Goal: Transaction & Acquisition: Purchase product/service

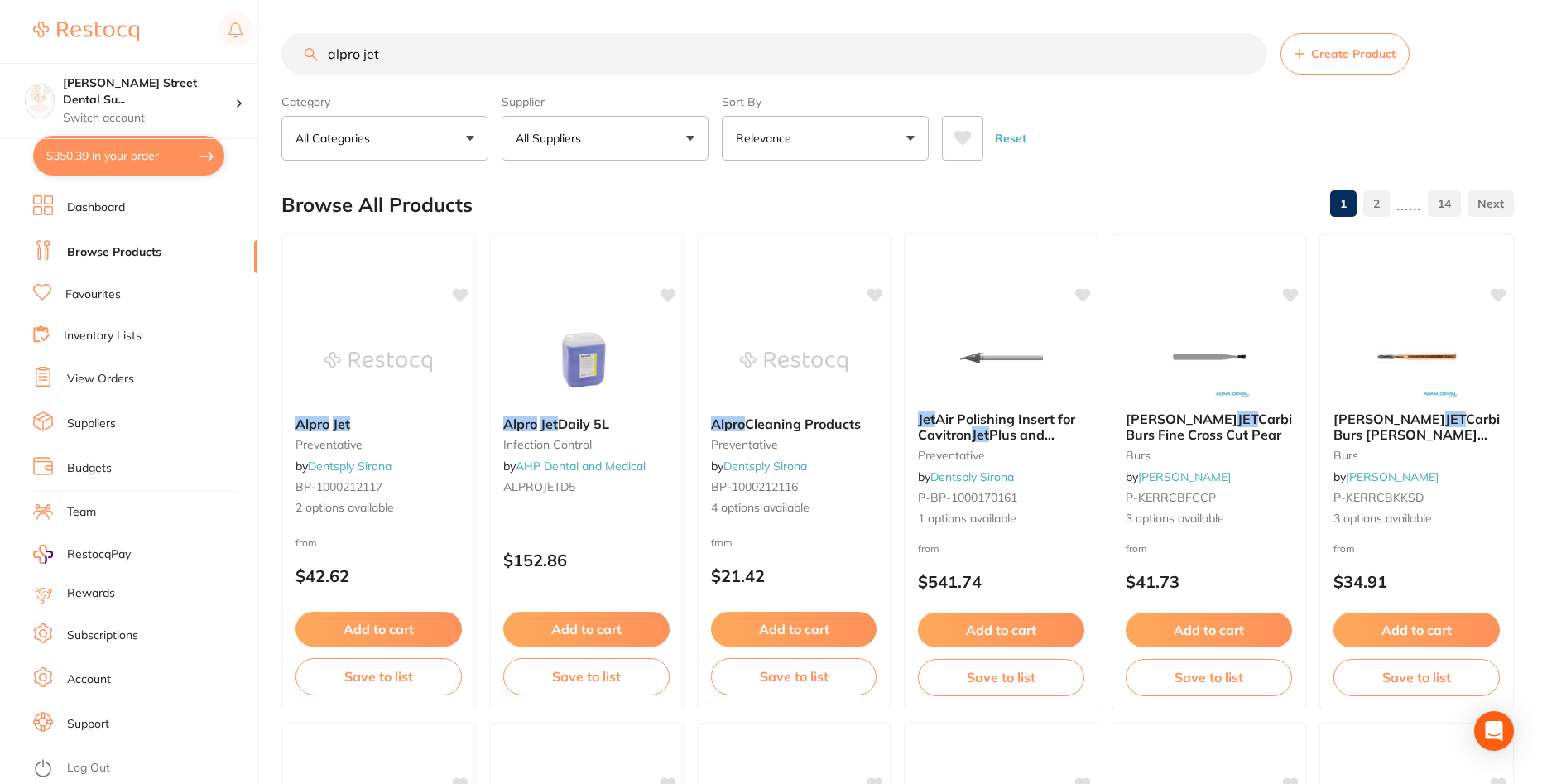
drag, startPoint x: 400, startPoint y: 46, endPoint x: 215, endPoint y: 17, distance: 187.3
click at [282, 33] on input "alpro jet" at bounding box center [774, 53] width 986 height 41
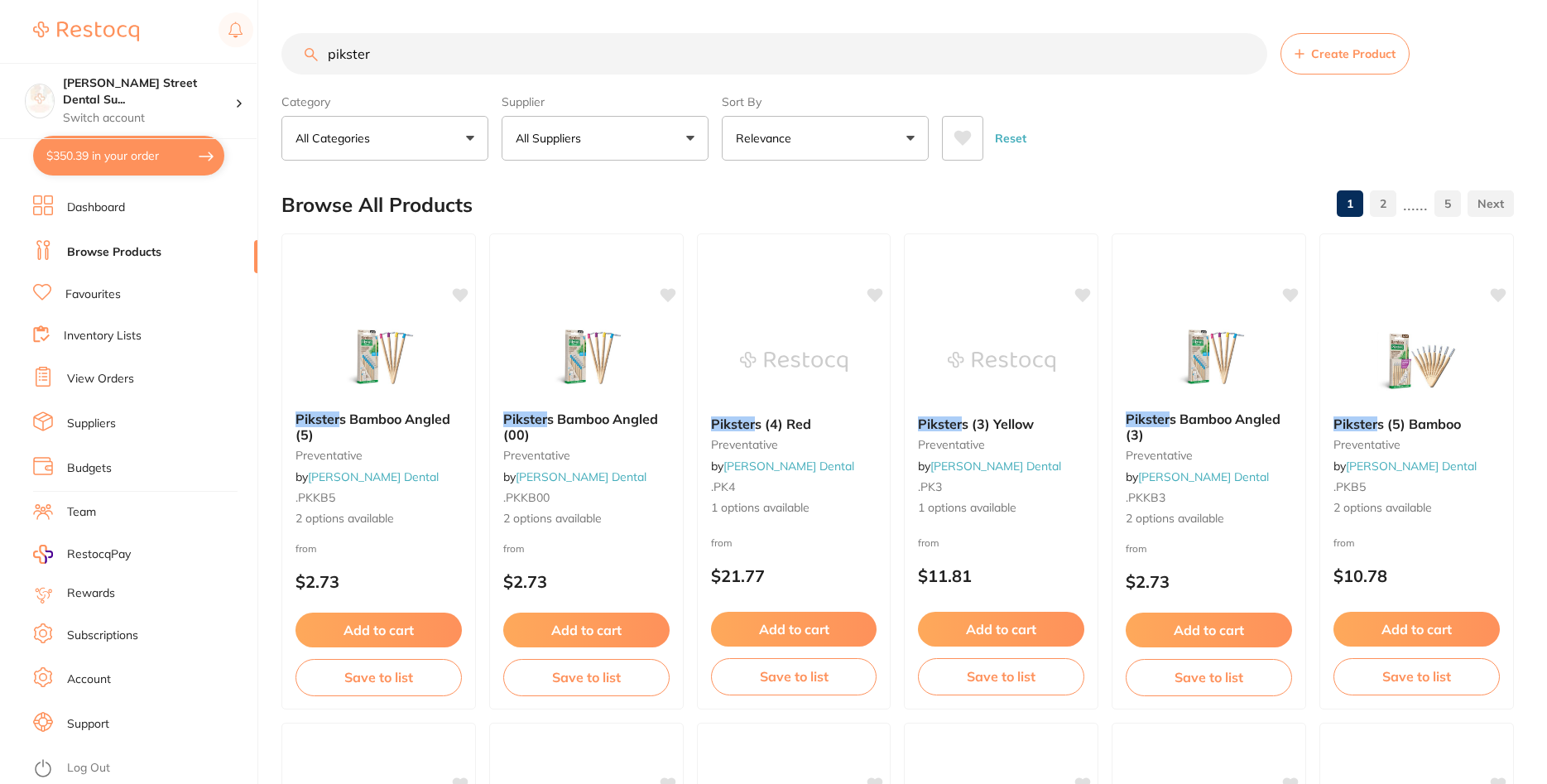
type input "pikster"
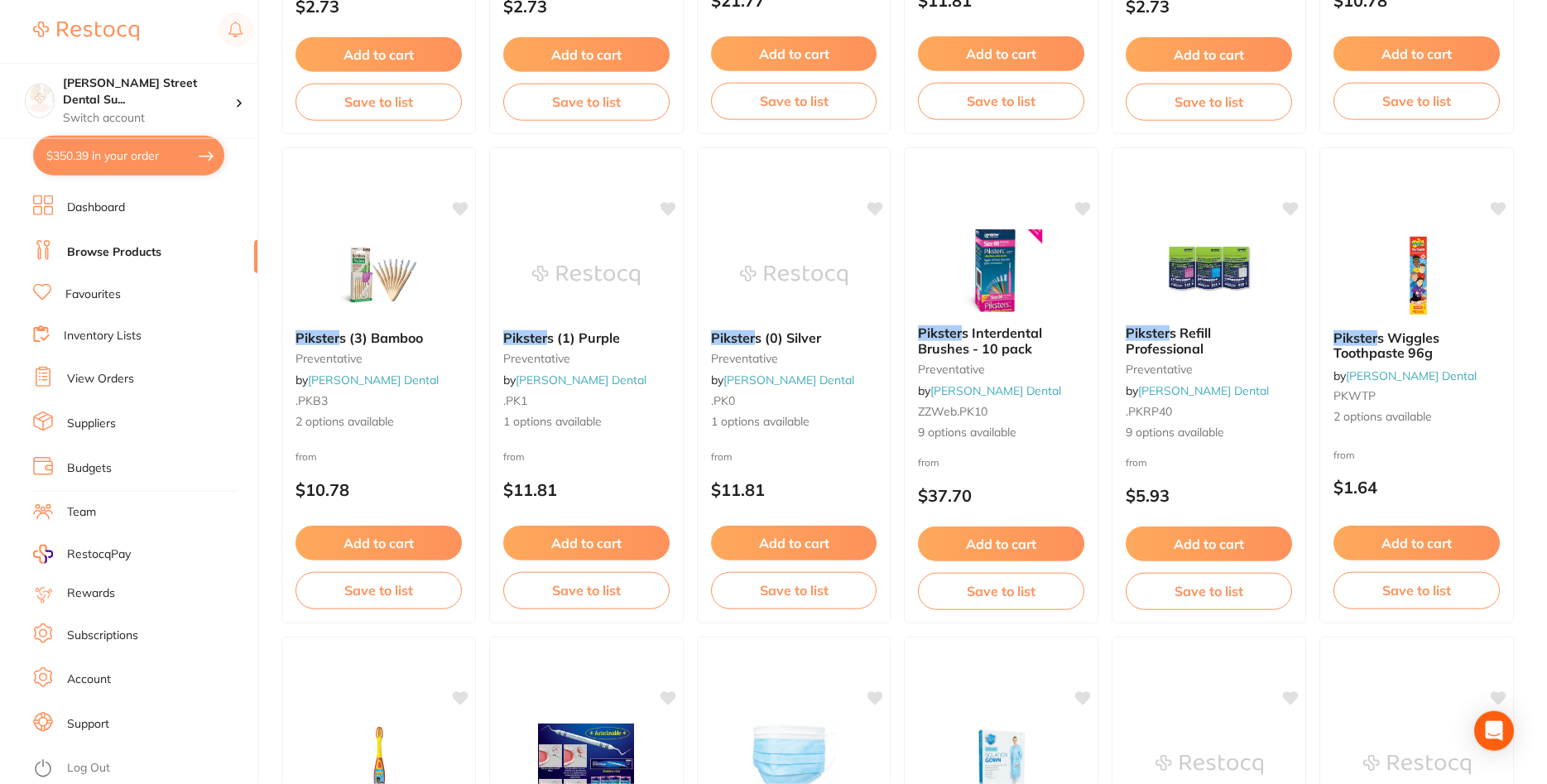
scroll to position [591, 0]
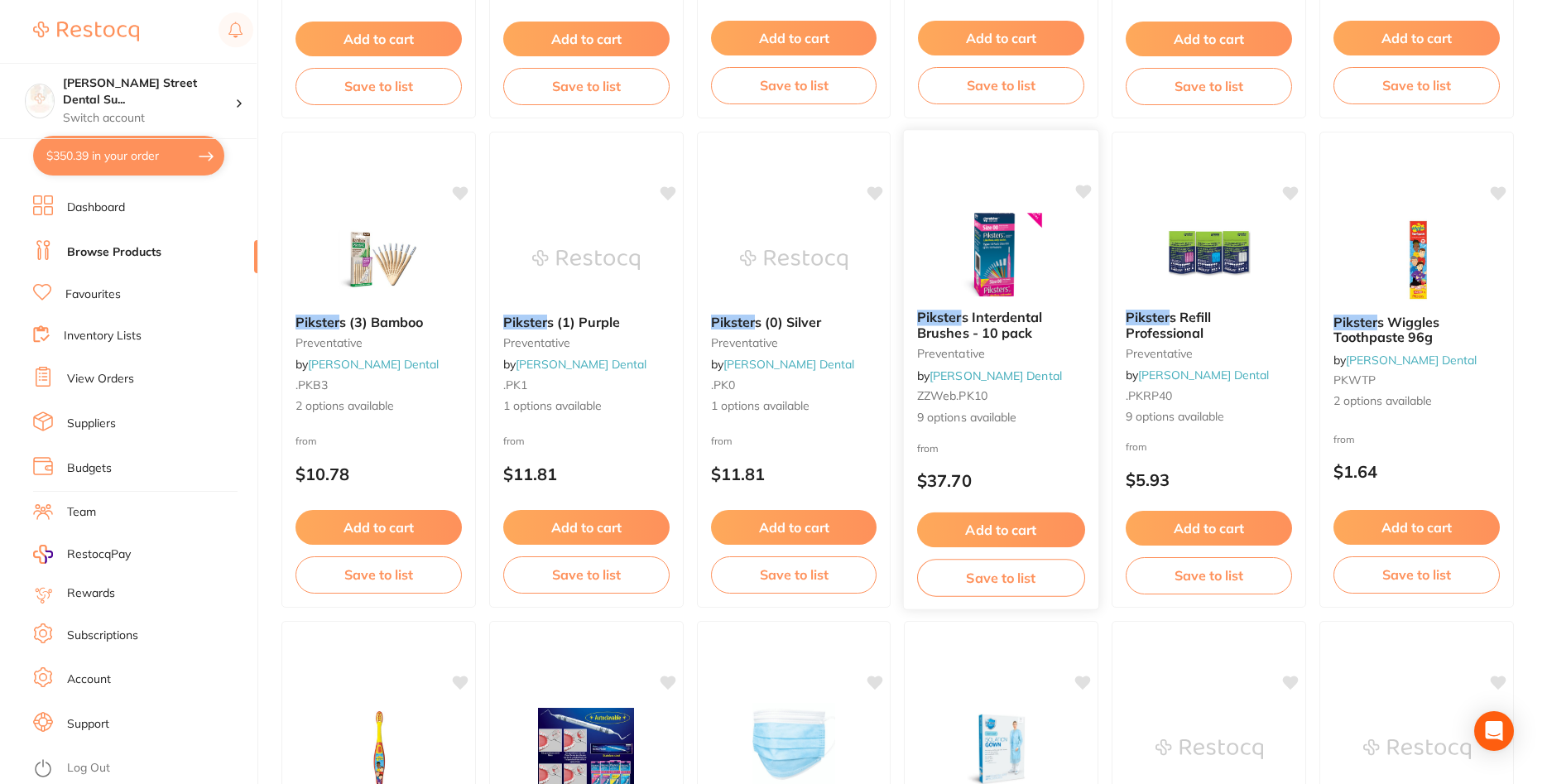
click at [1043, 317] on b "Pikster s Interdental Brushes - 10 pack" at bounding box center [1001, 325] width 168 height 31
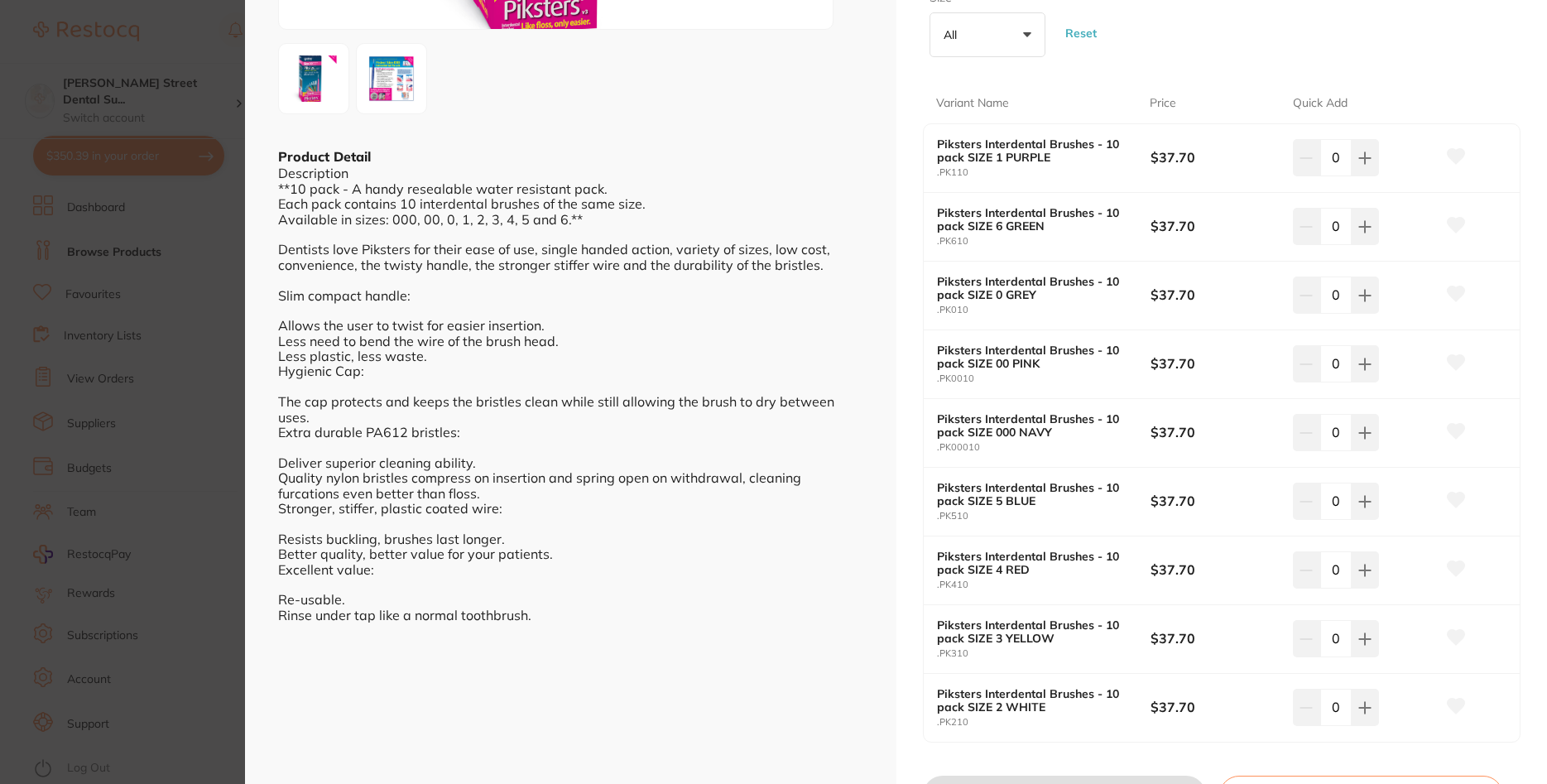
scroll to position [298, 0]
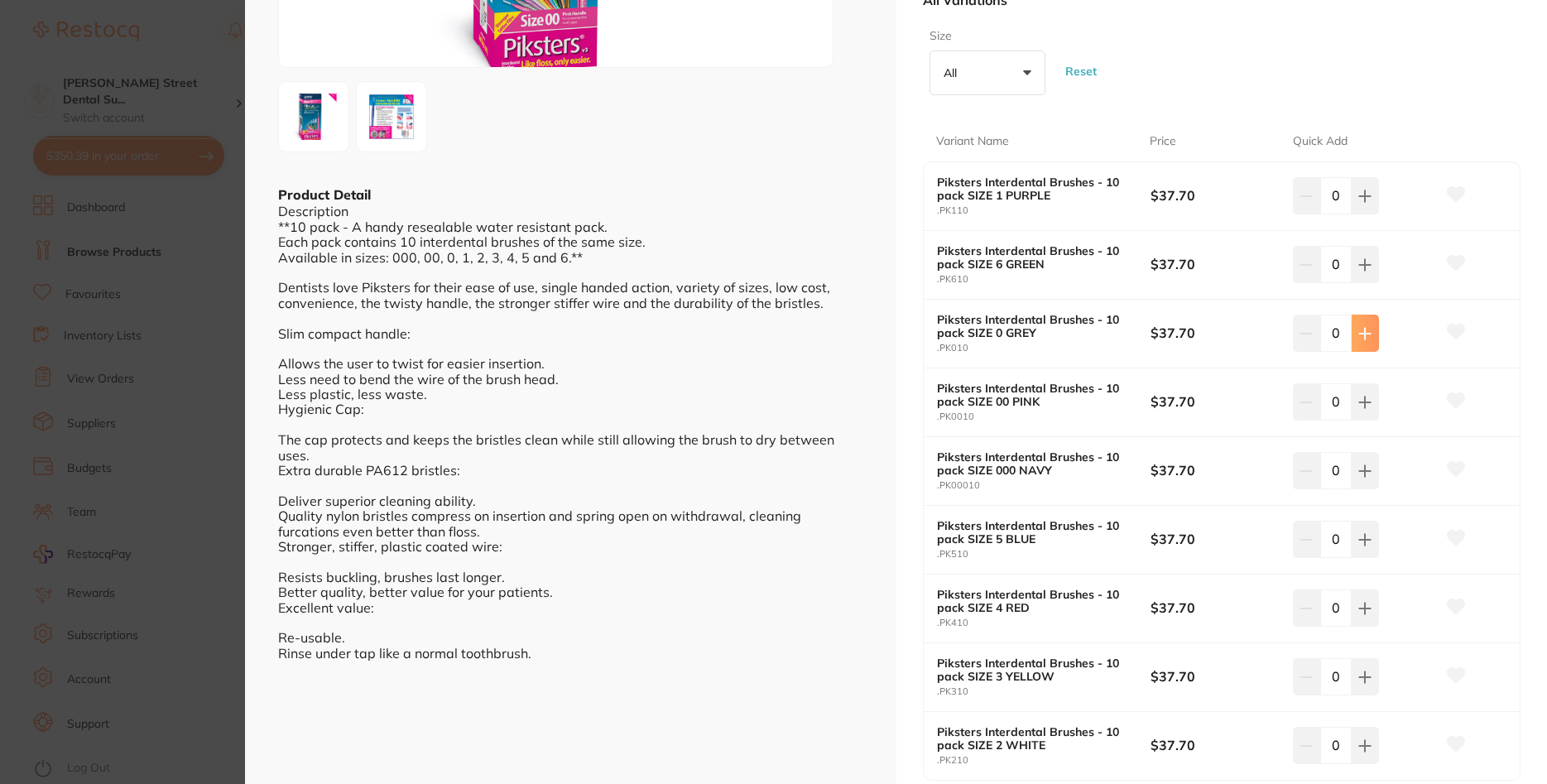
click at [1369, 323] on button at bounding box center [1365, 333] width 27 height 37
type input "3"
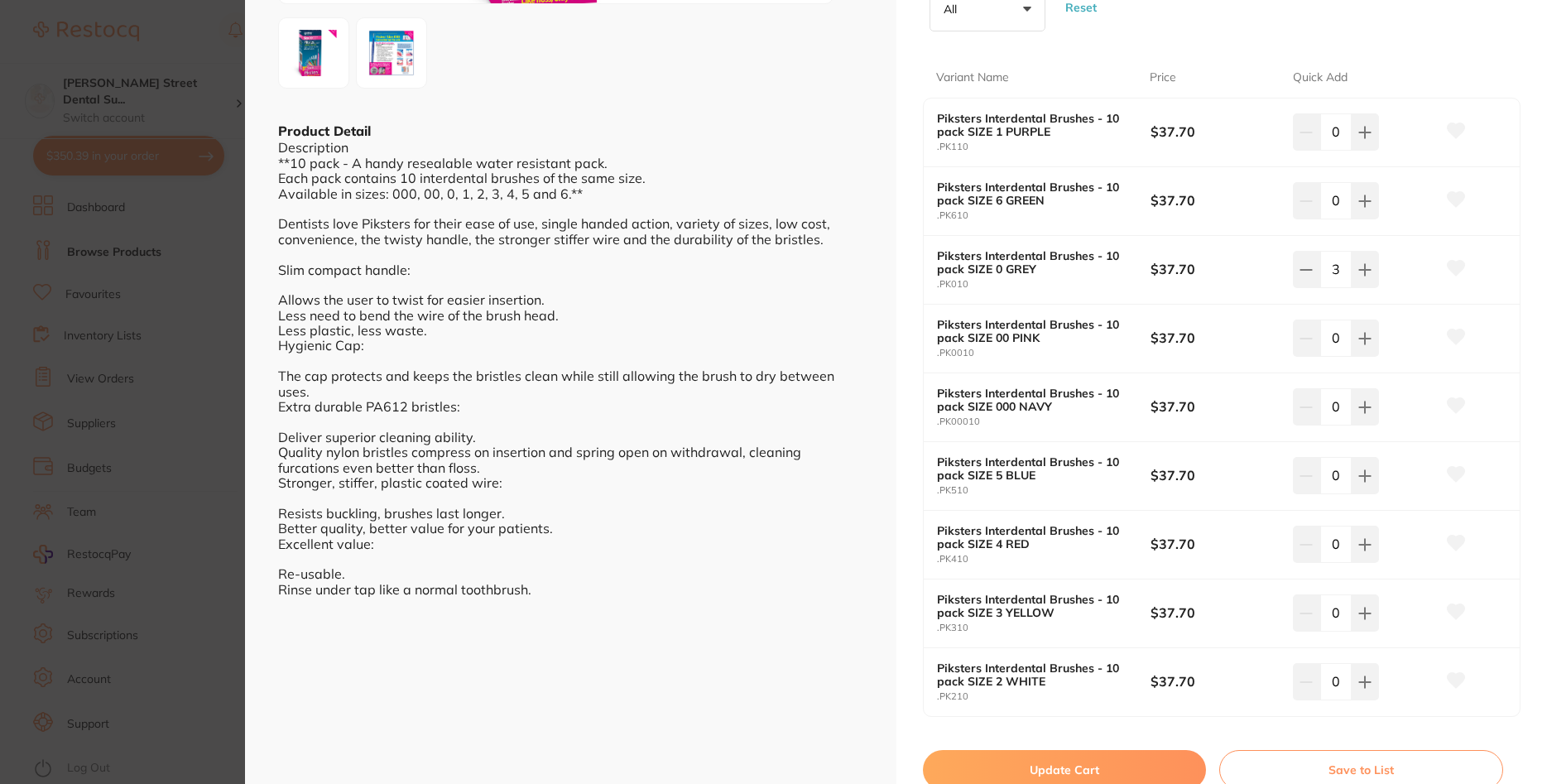
scroll to position [397, 0]
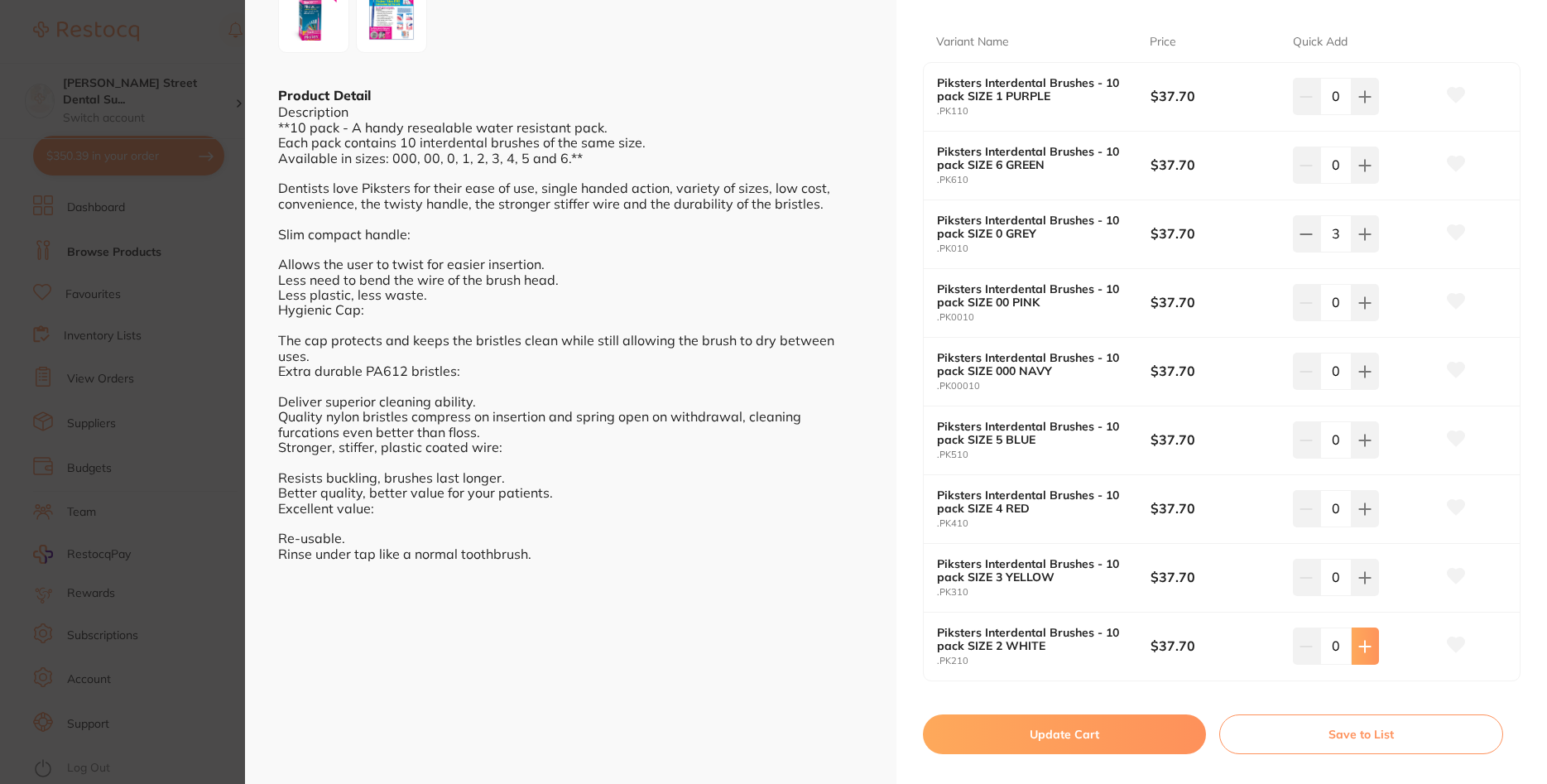
click at [1366, 642] on icon at bounding box center [1365, 645] width 11 height 11
type input "1"
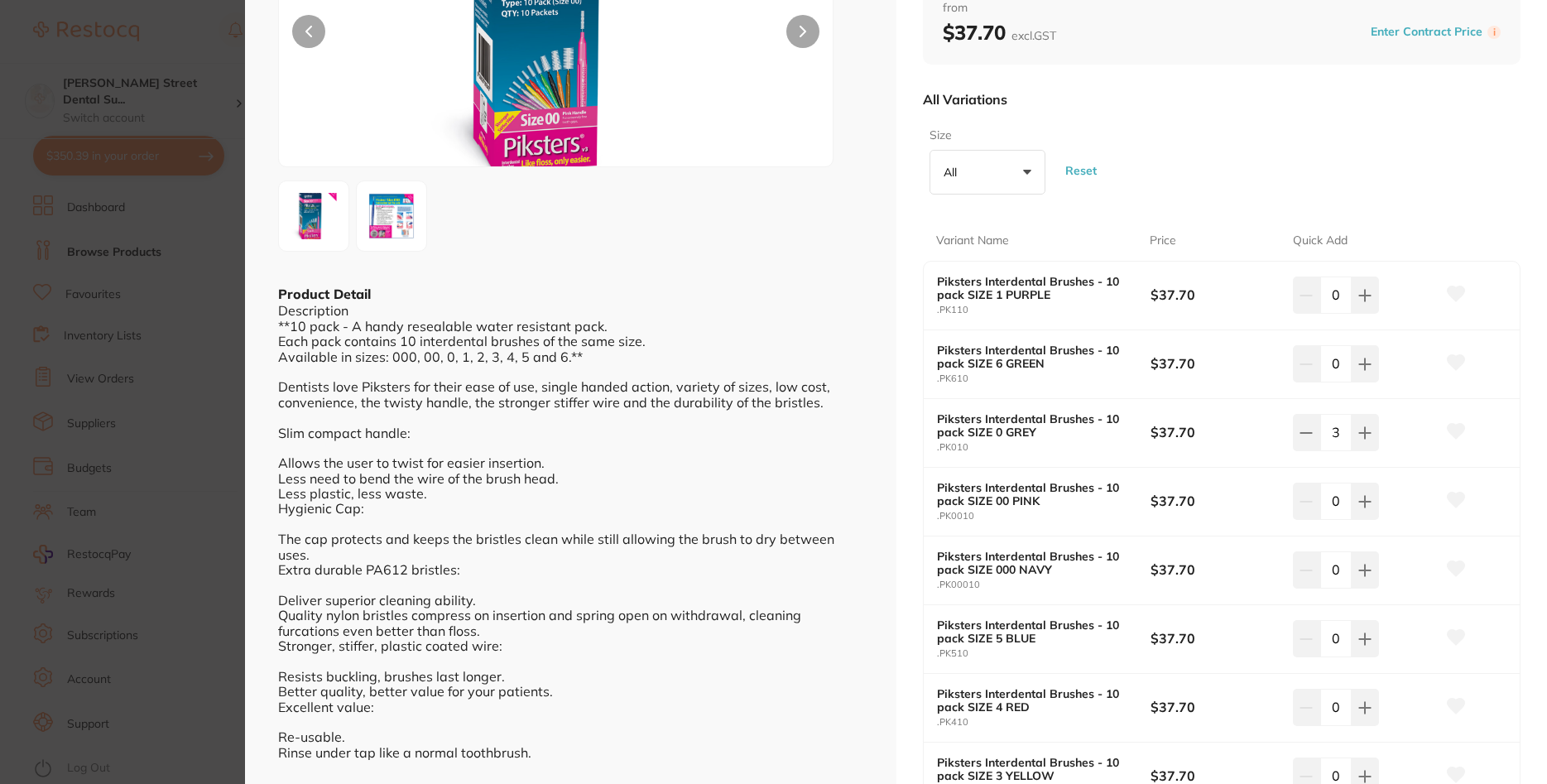
scroll to position [298, 0]
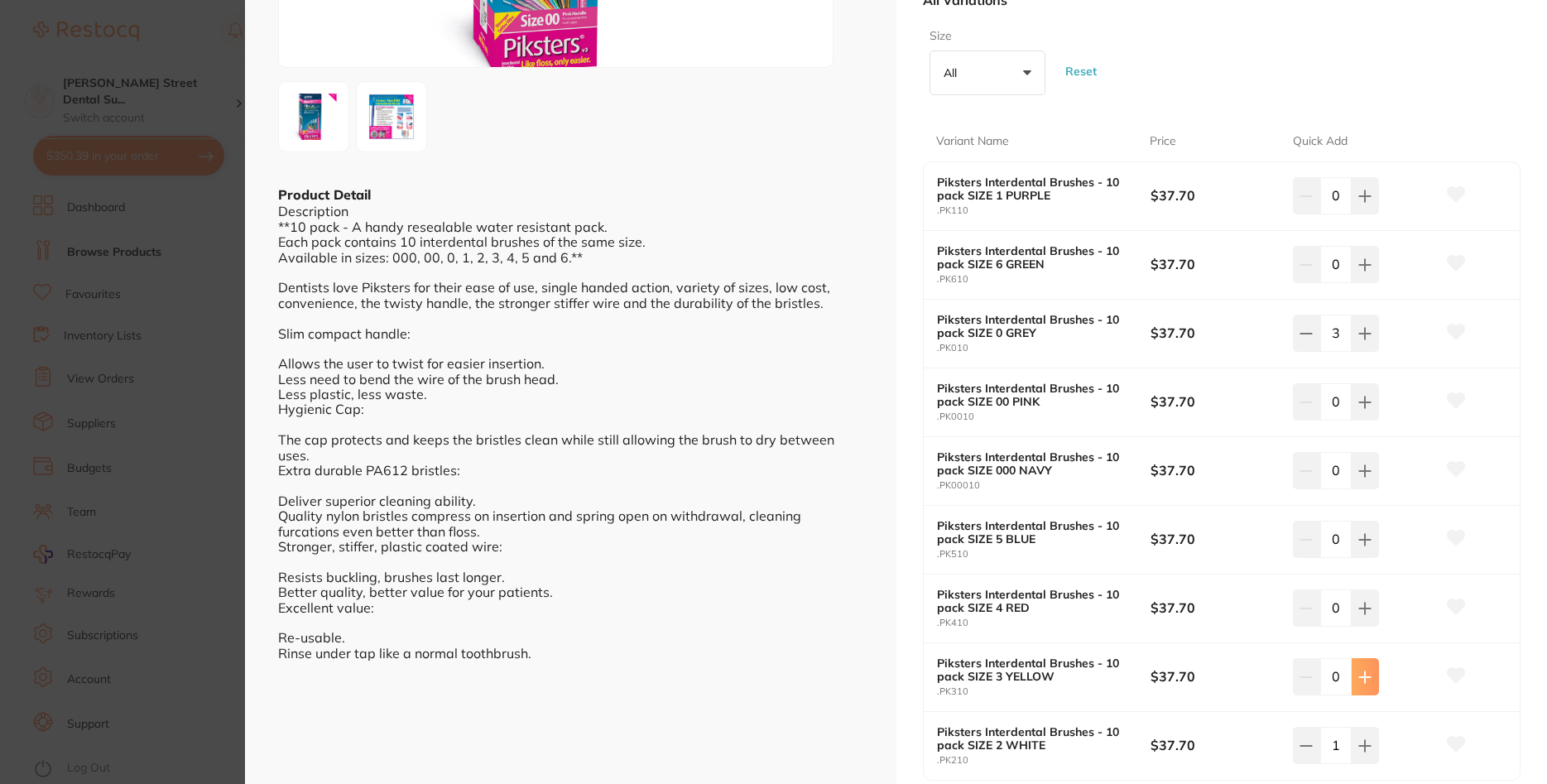
click at [1360, 673] on icon at bounding box center [1365, 677] width 13 height 13
type input "1"
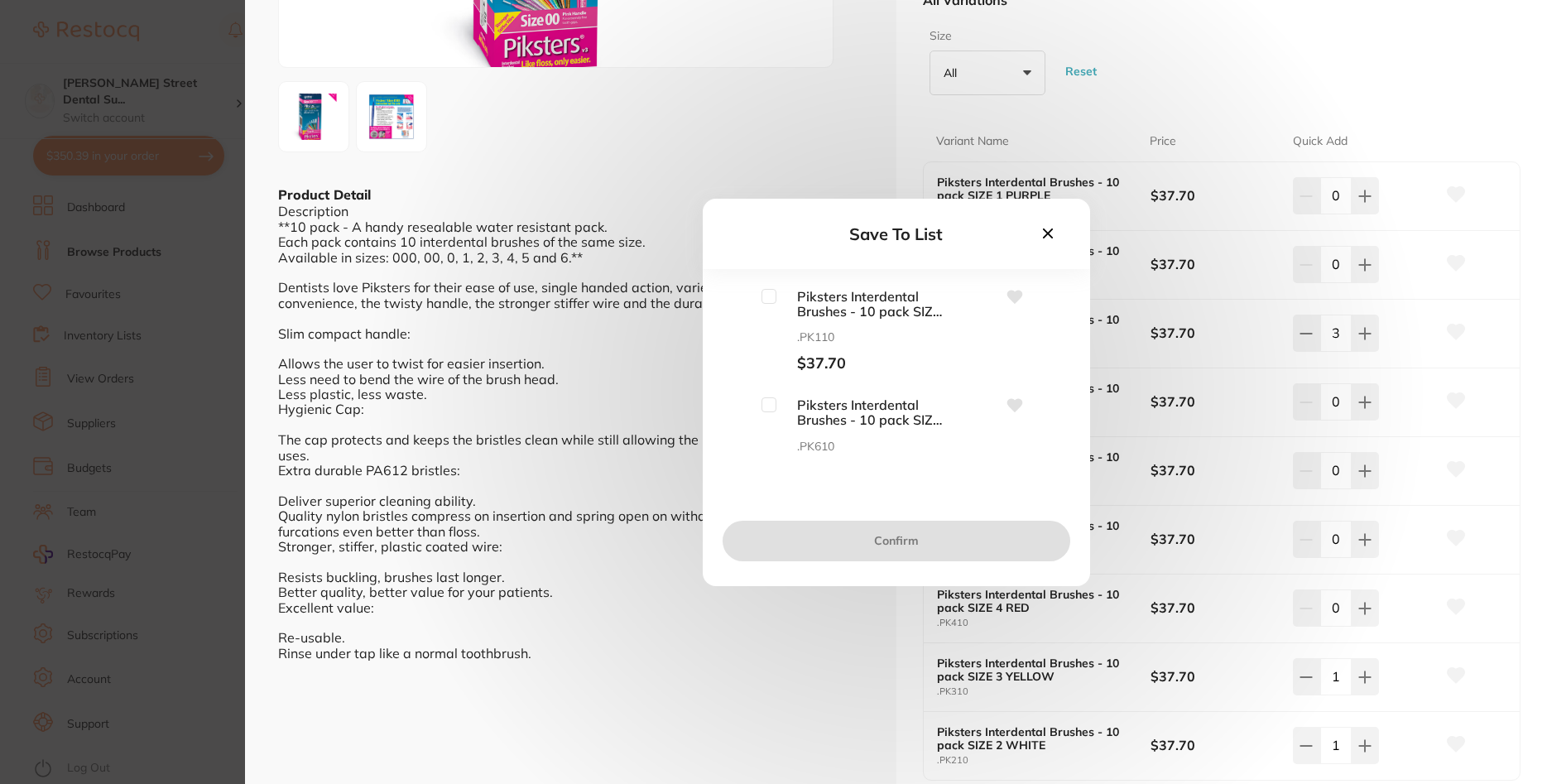
scroll to position [596, 0]
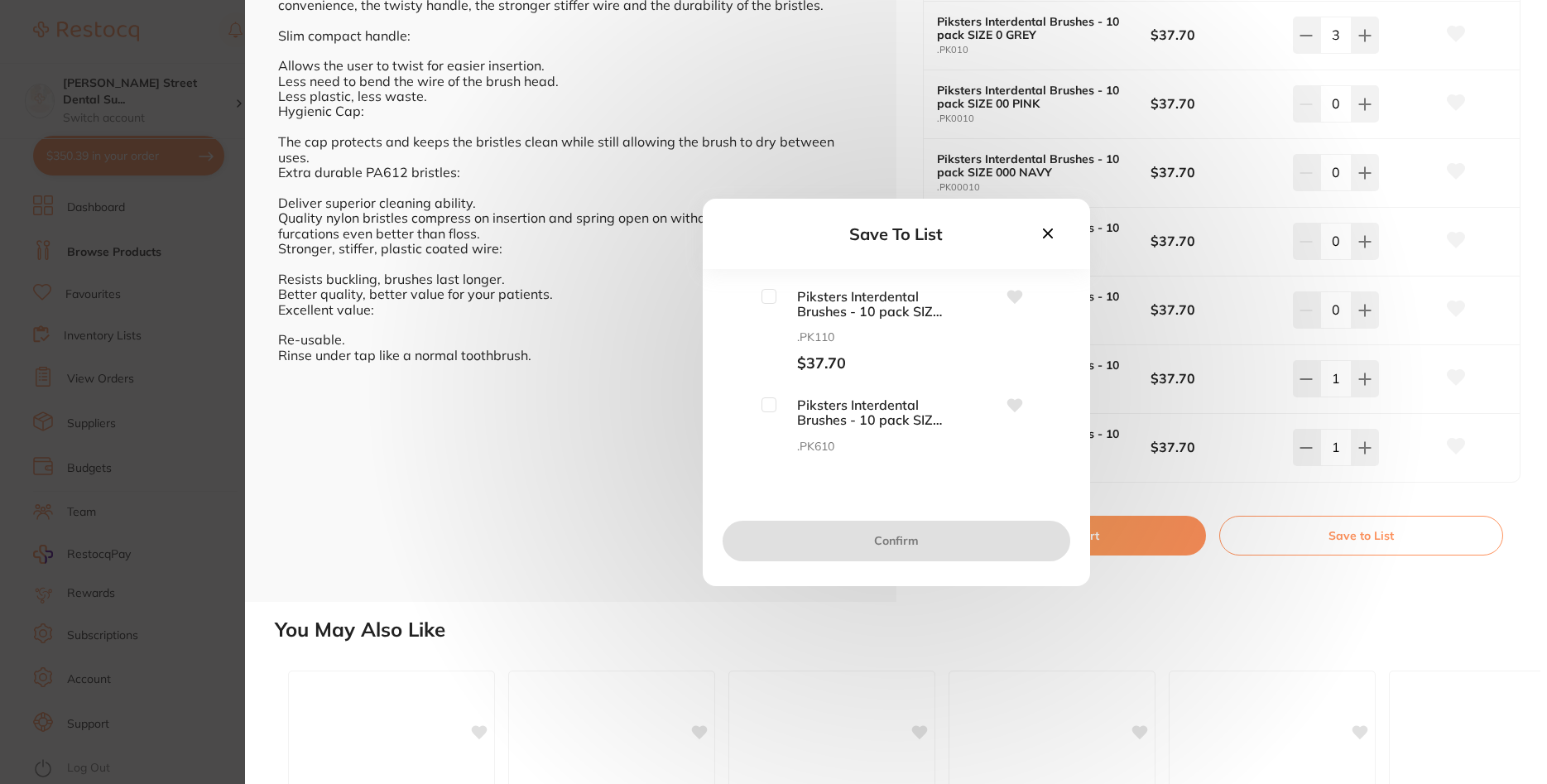
click at [1054, 233] on icon at bounding box center [1048, 233] width 18 height 18
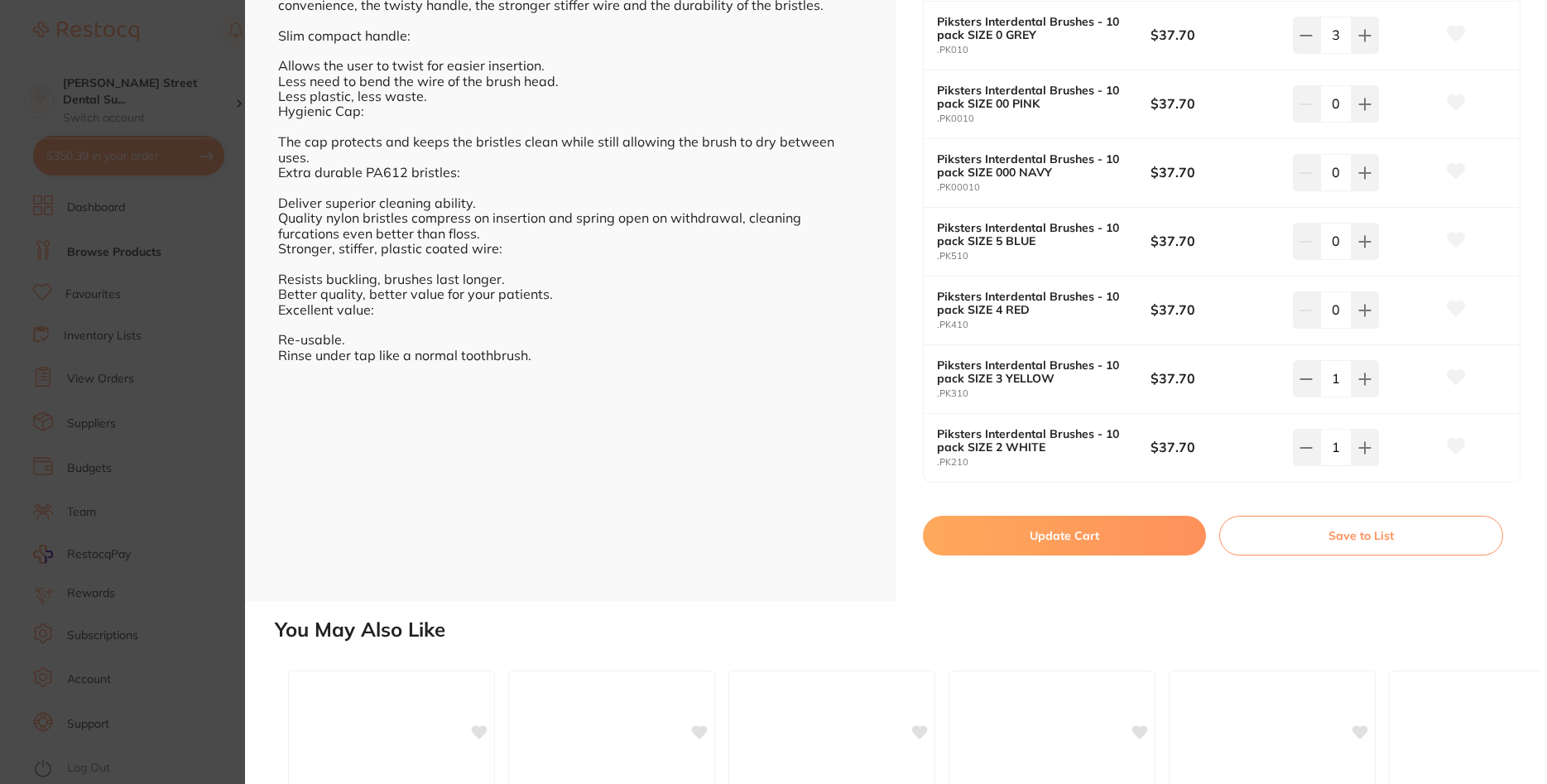
click at [1127, 533] on button "Update Cart" at bounding box center [1064, 535] width 284 height 39
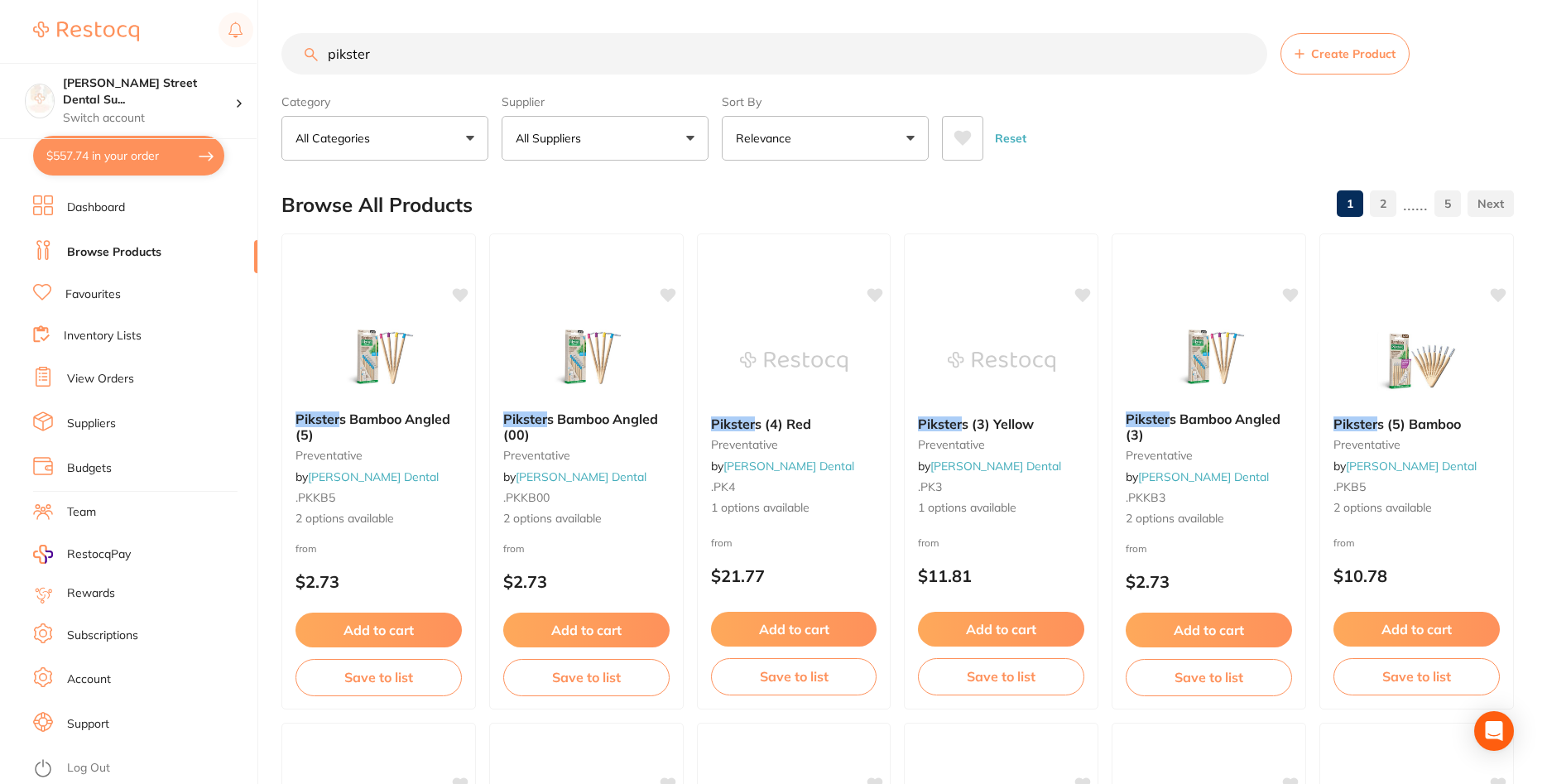
click at [126, 155] on button "$557.74 in your order" at bounding box center [128, 155] width 191 height 39
checkbox input "true"
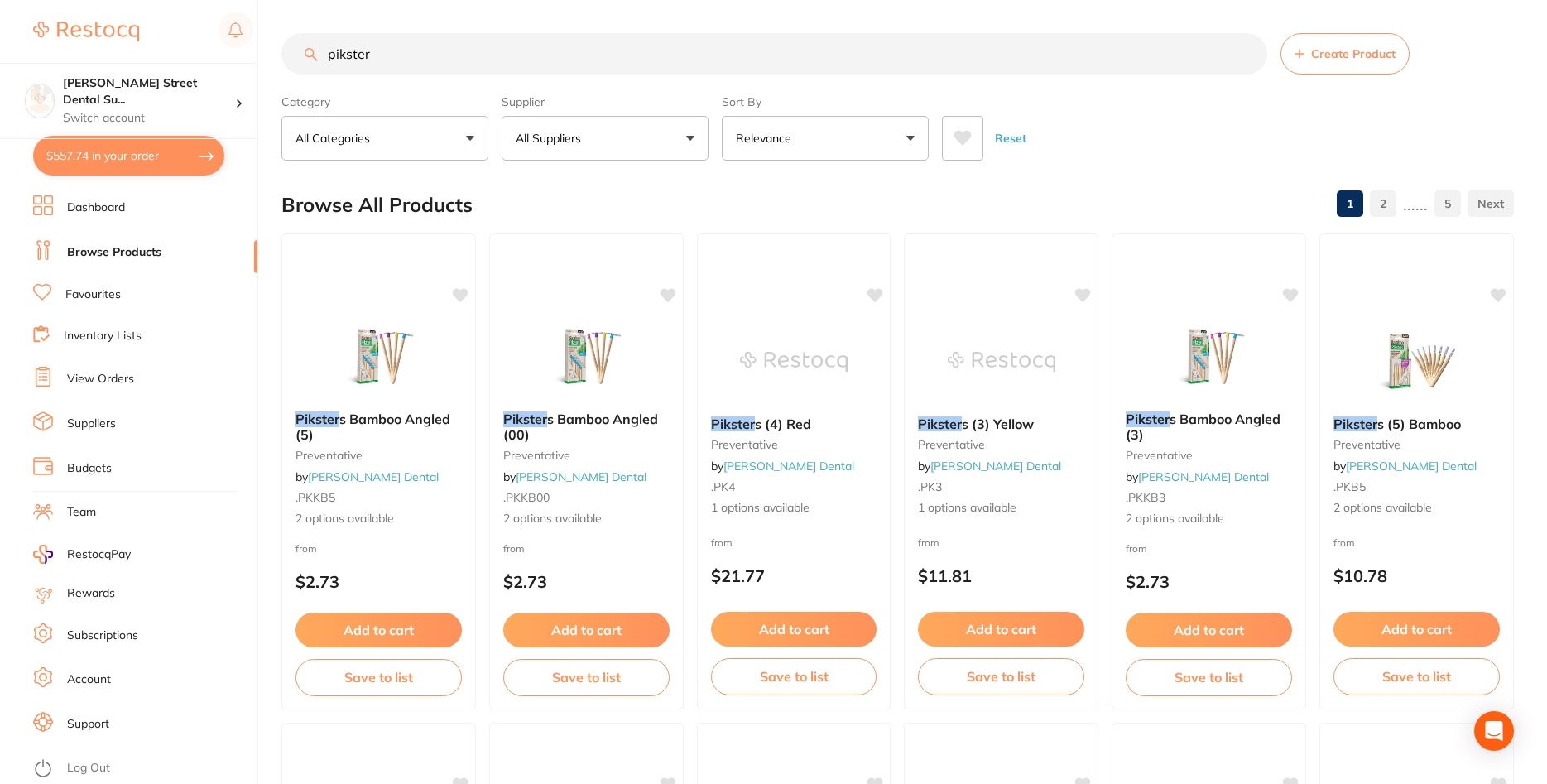
checkbox input "true"
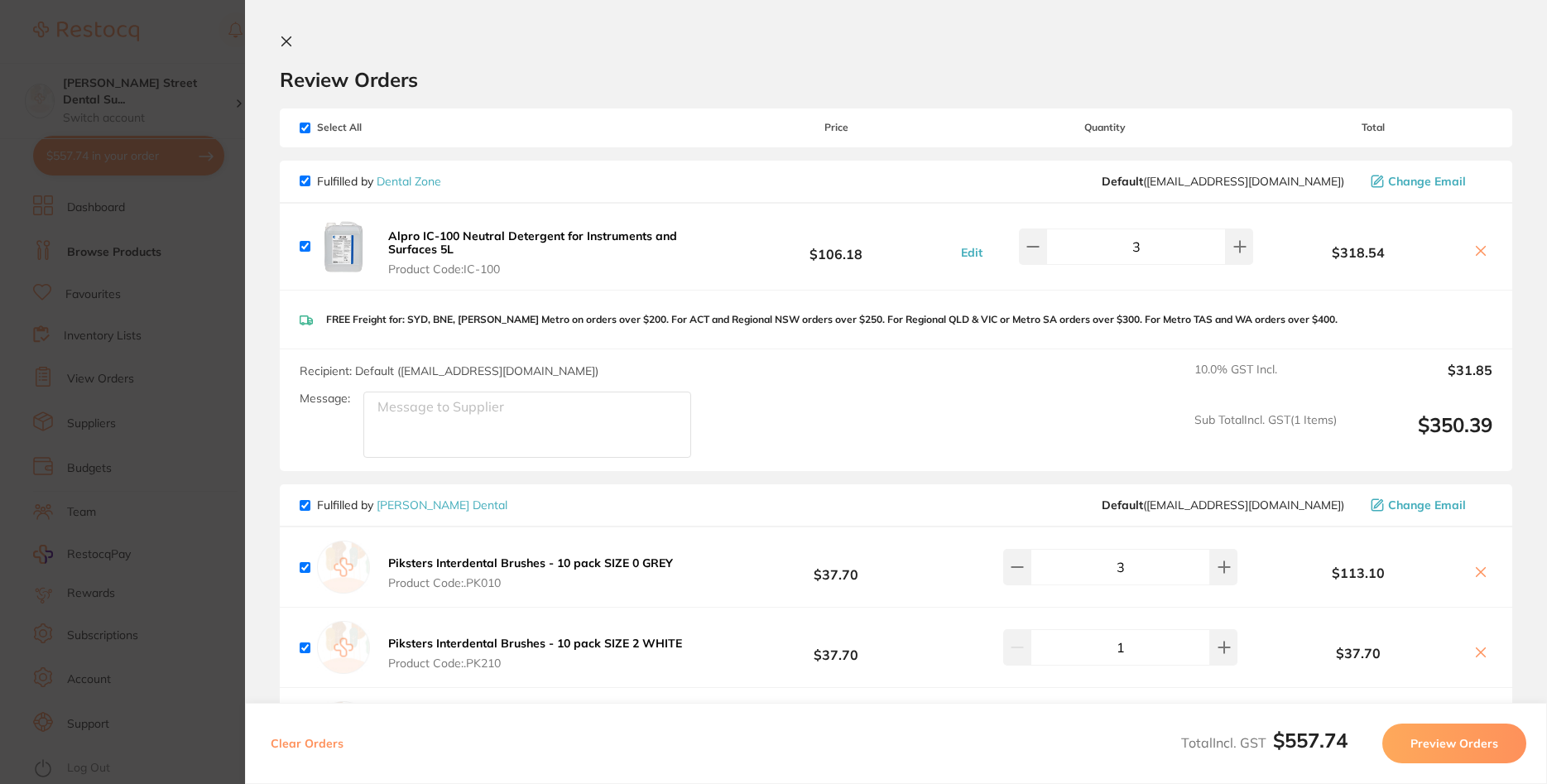
click at [288, 25] on section "Review Orders Your orders are being processed and we will notify you once we ha…" at bounding box center [897, 392] width 1303 height 784
click at [288, 31] on section "Review Orders Your orders are being processed and we will notify you once we ha…" at bounding box center [897, 392] width 1303 height 784
click at [288, 38] on icon at bounding box center [287, 41] width 13 height 13
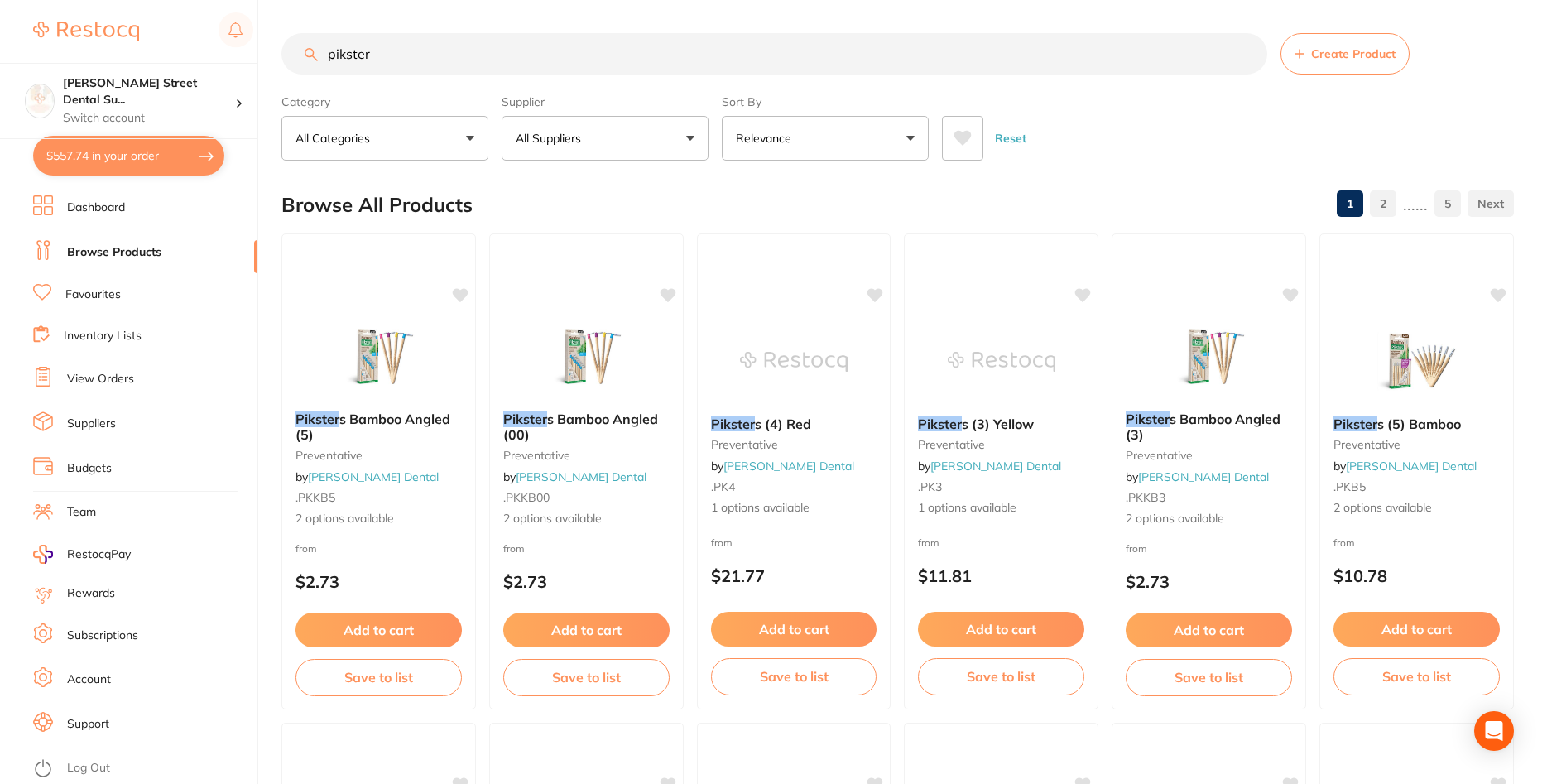
scroll to position [14, 0]
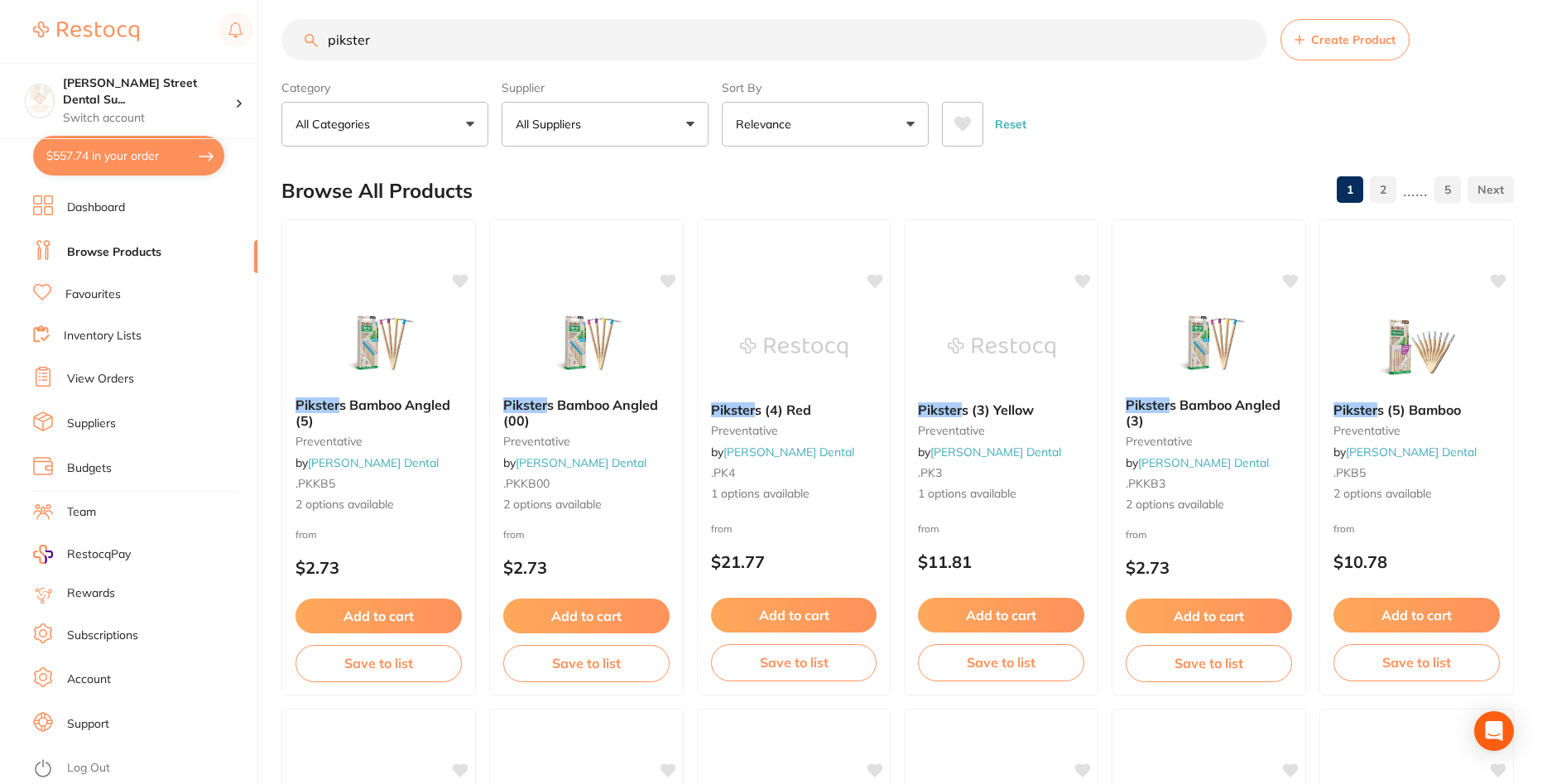
drag, startPoint x: 611, startPoint y: 33, endPoint x: 63, endPoint y: 124, distance: 555.5
click at [282, 61] on input "pikster" at bounding box center [774, 39] width 986 height 41
type input "bibs"
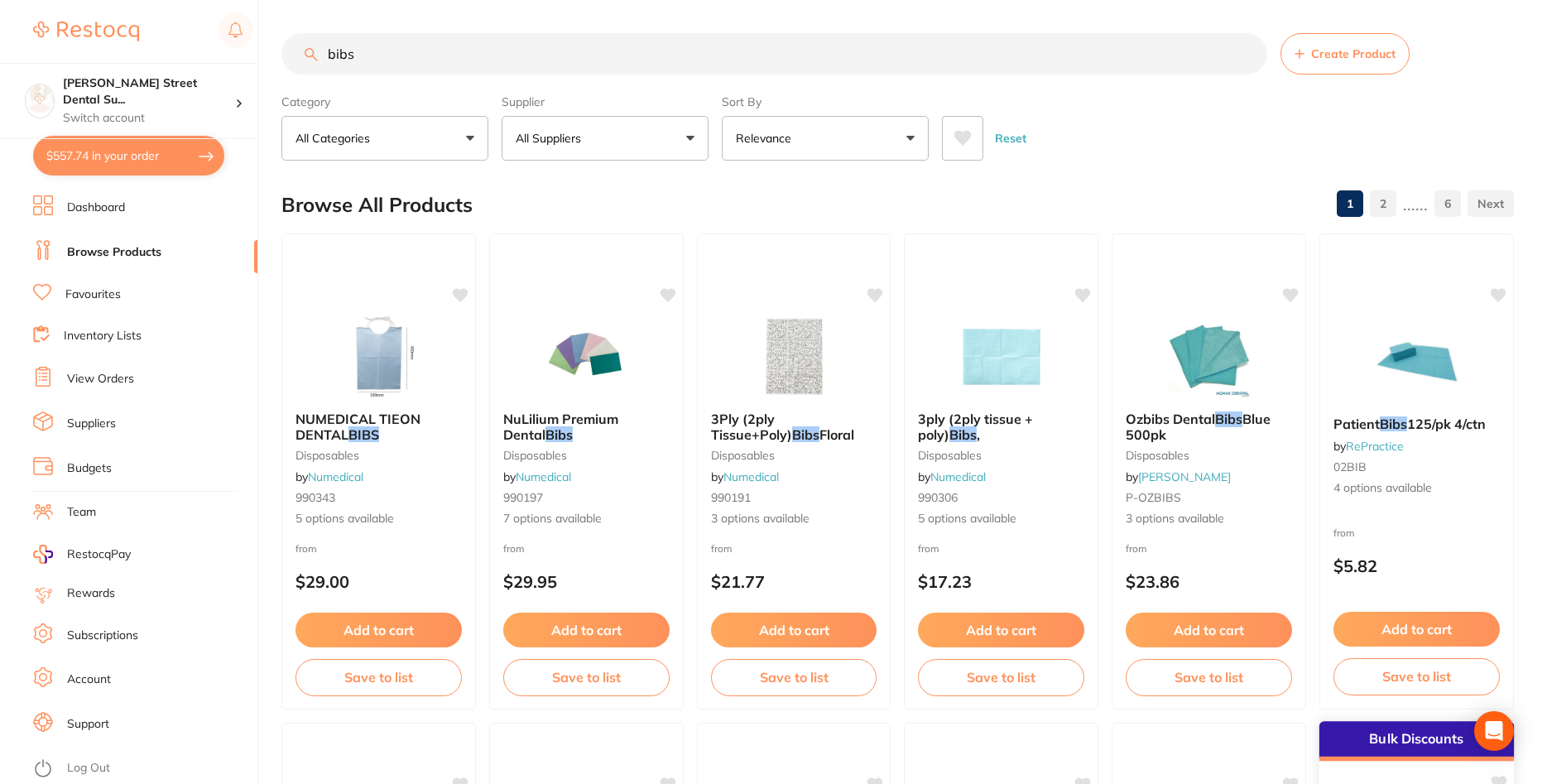
scroll to position [845, 0]
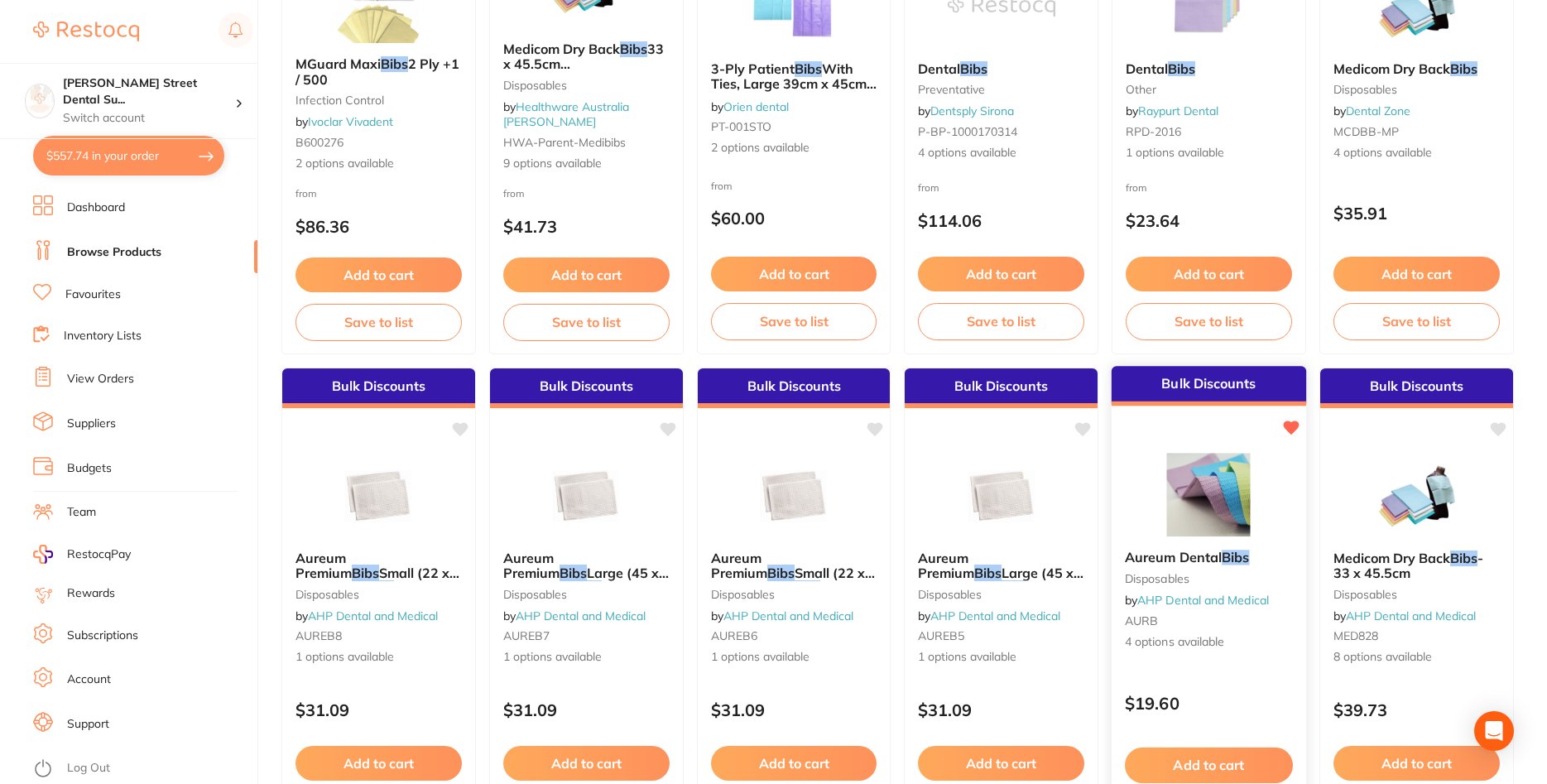
click at [1216, 500] on img at bounding box center [1208, 494] width 109 height 84
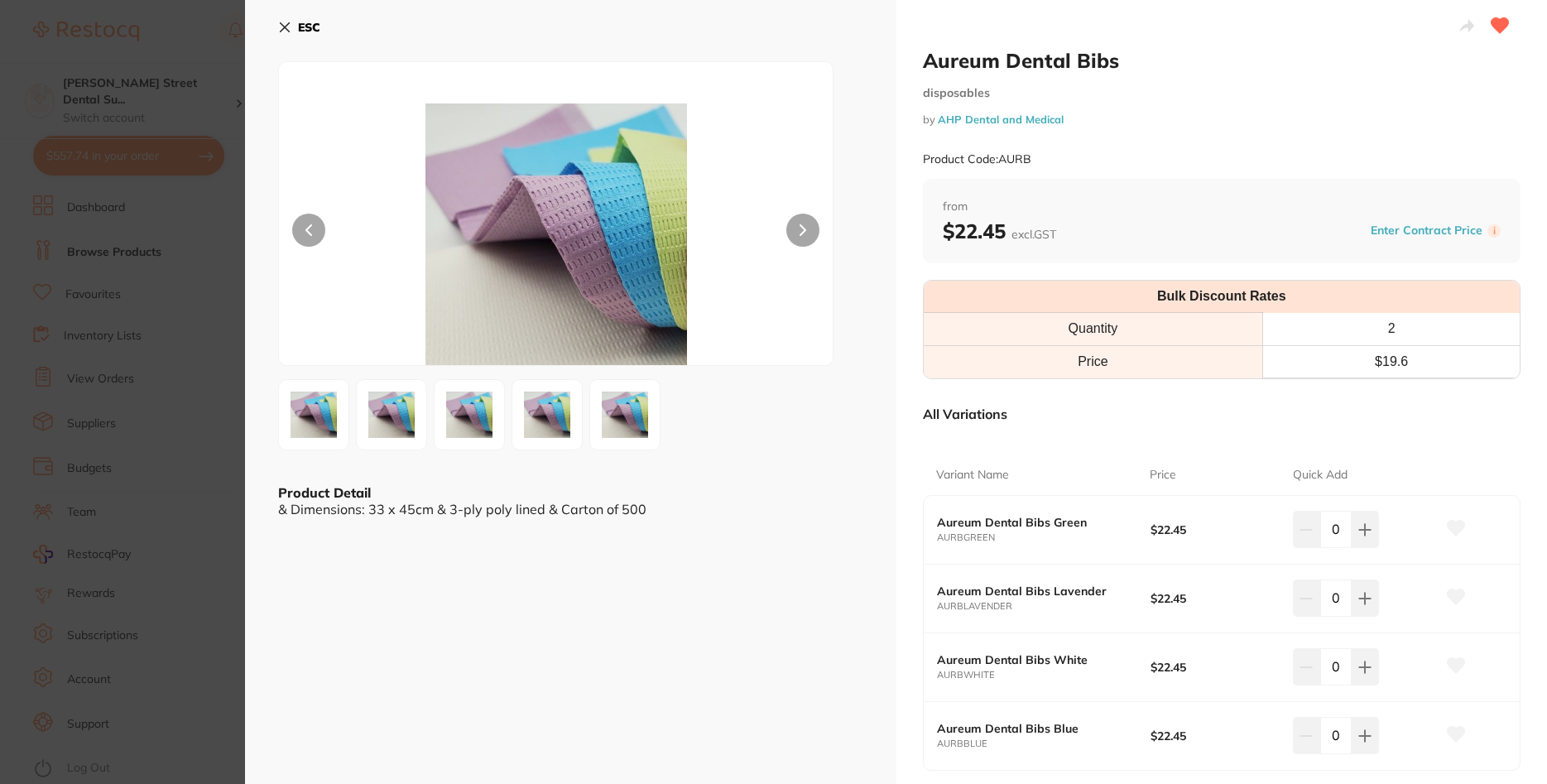
click at [801, 237] on button at bounding box center [802, 230] width 33 height 33
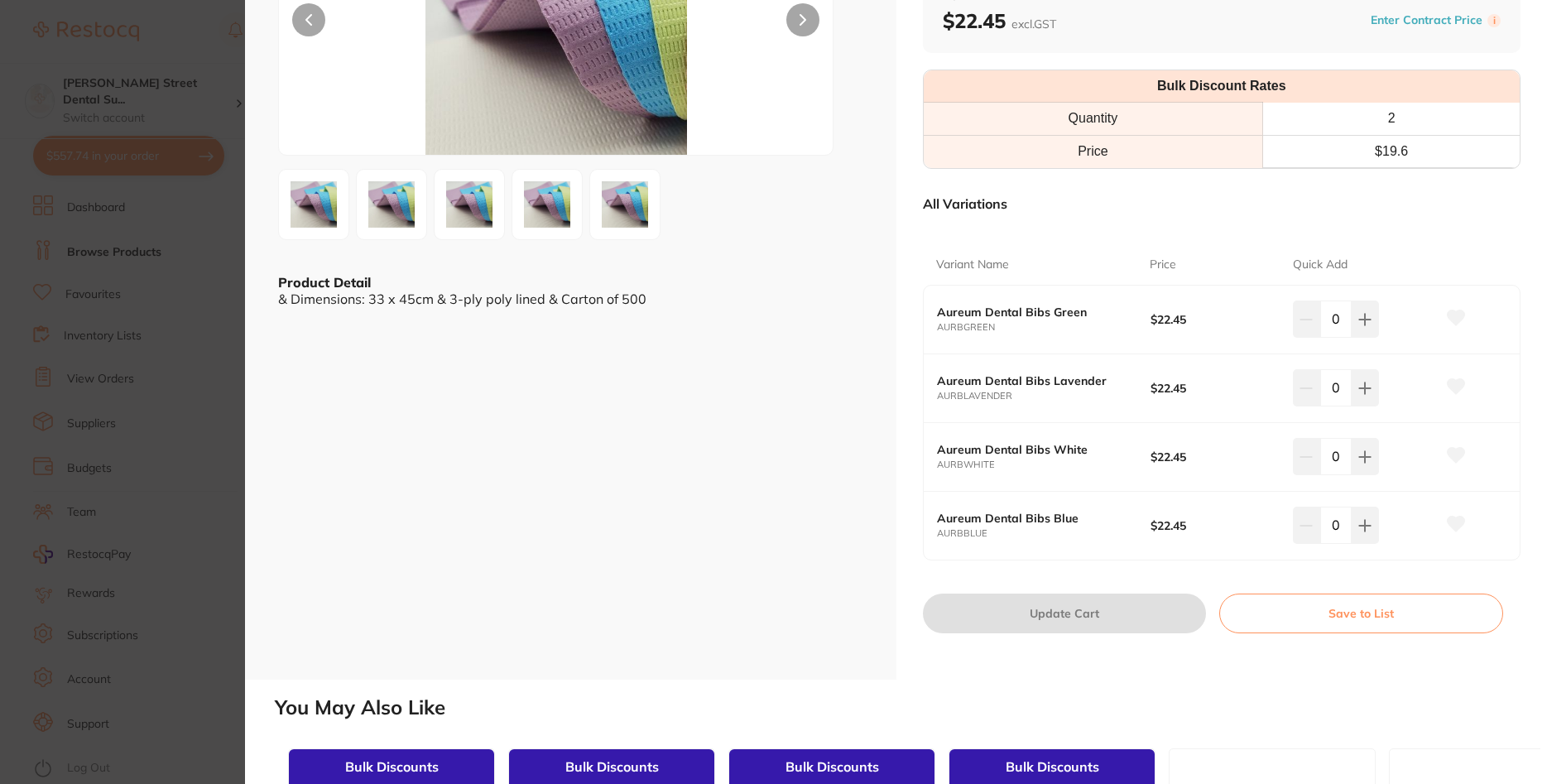
scroll to position [99, 0]
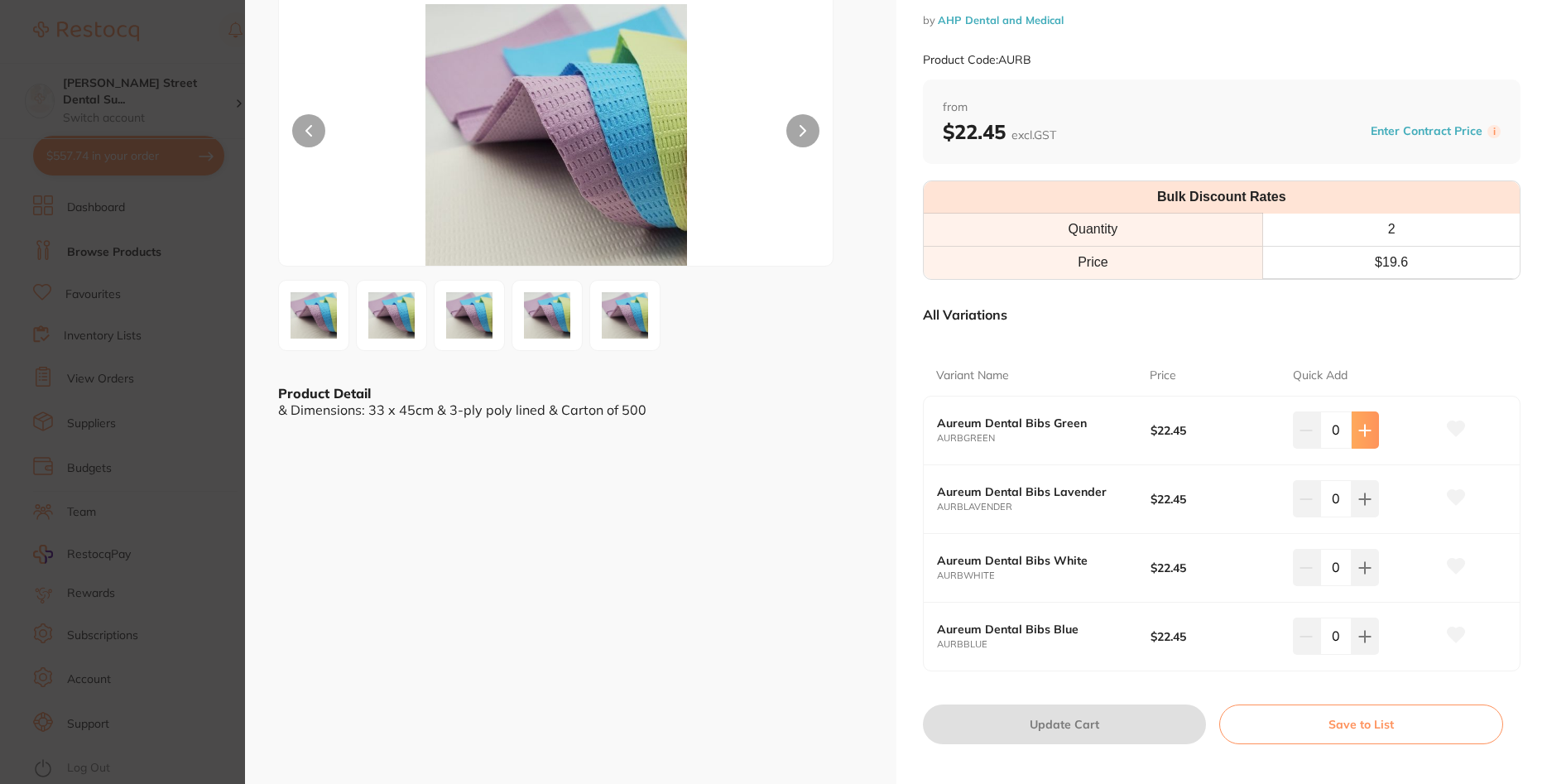
click at [1371, 425] on icon at bounding box center [1365, 431] width 13 height 13
type input "1"
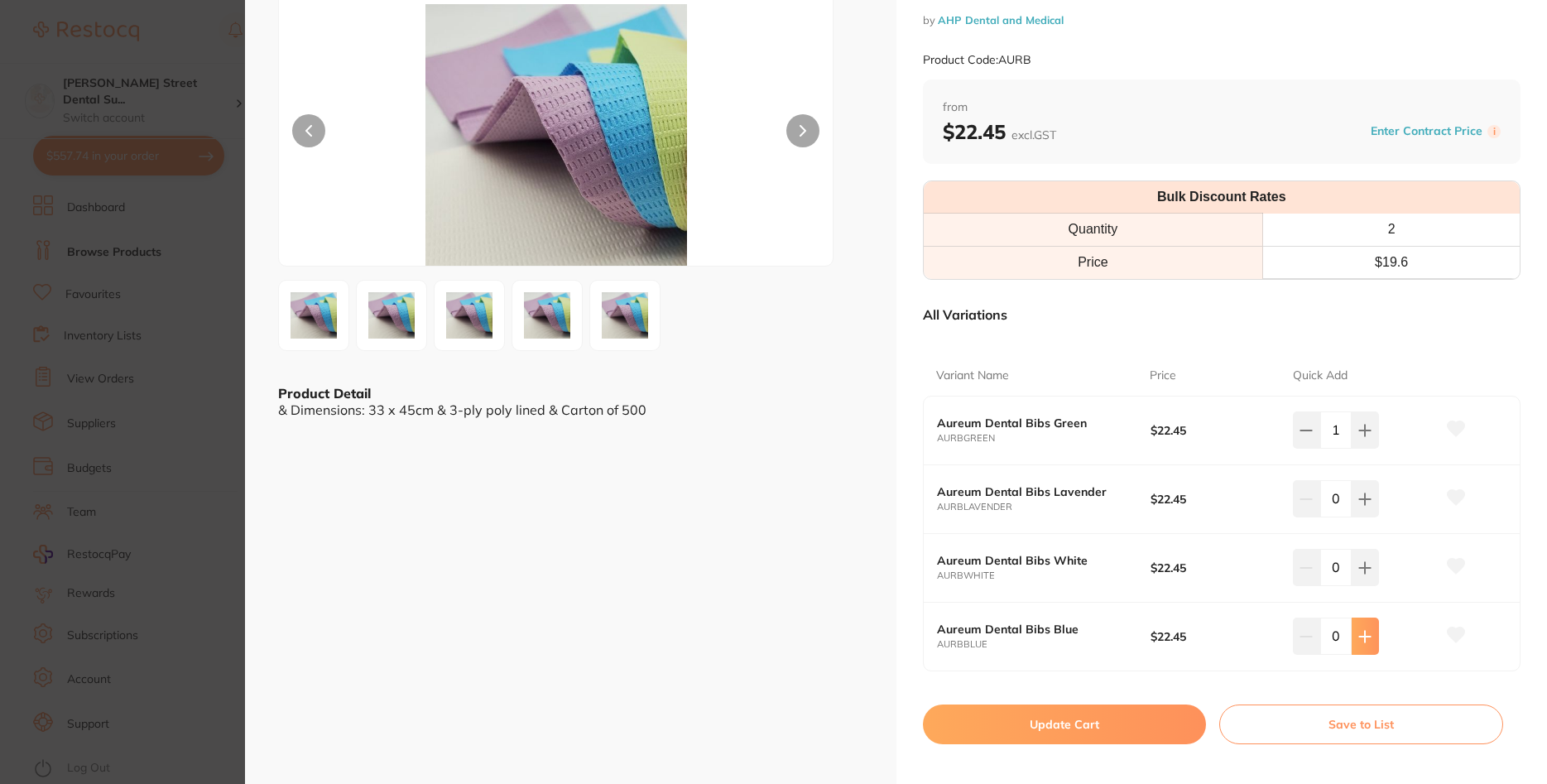
click at [1371, 636] on icon at bounding box center [1365, 636] width 11 height 11
type input "1"
click at [1366, 566] on icon at bounding box center [1365, 567] width 11 height 11
type input "1"
click at [1367, 489] on button at bounding box center [1365, 498] width 27 height 37
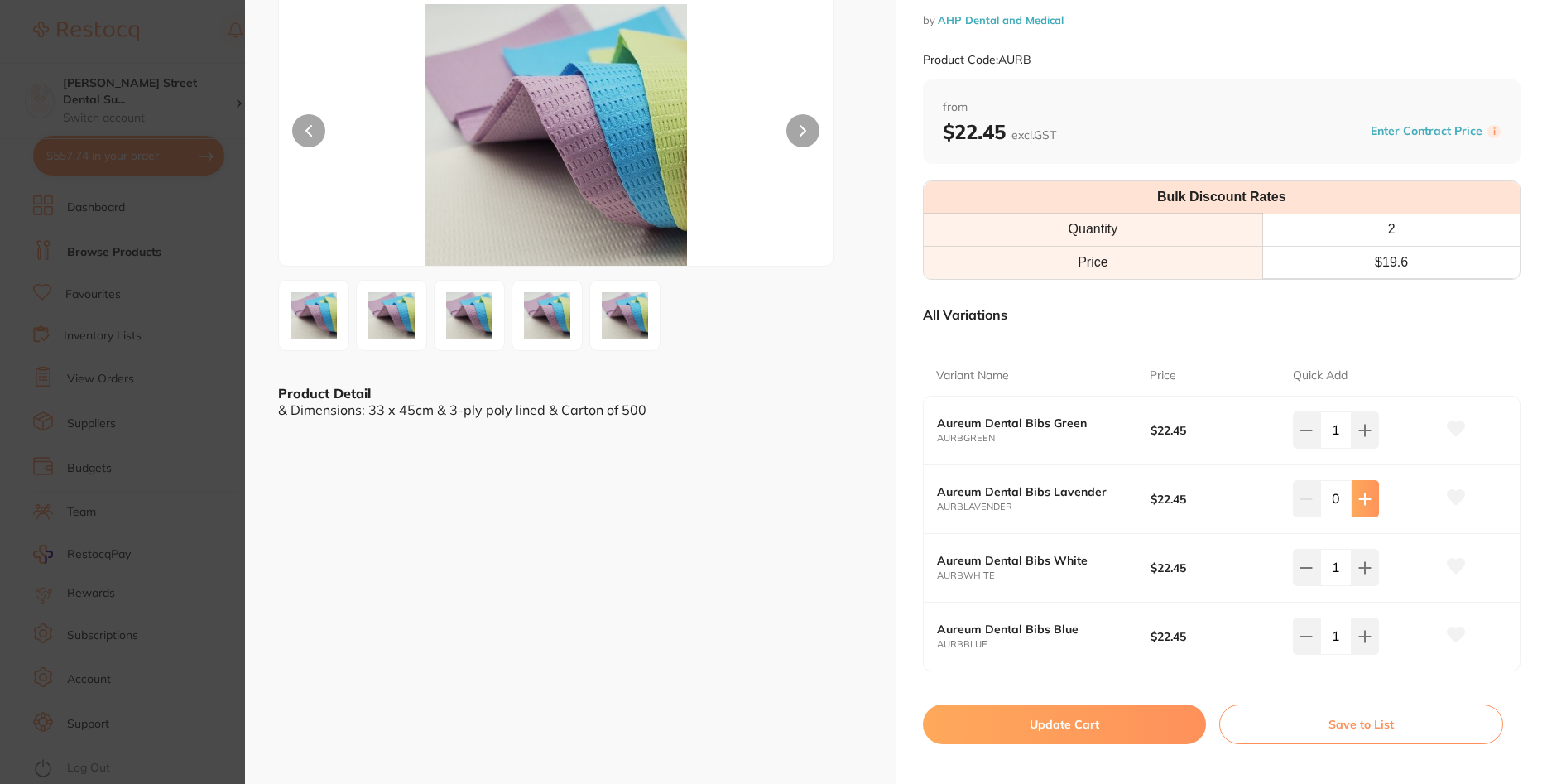
type input "1"
click at [1148, 727] on button "Update Cart" at bounding box center [1064, 723] width 284 height 39
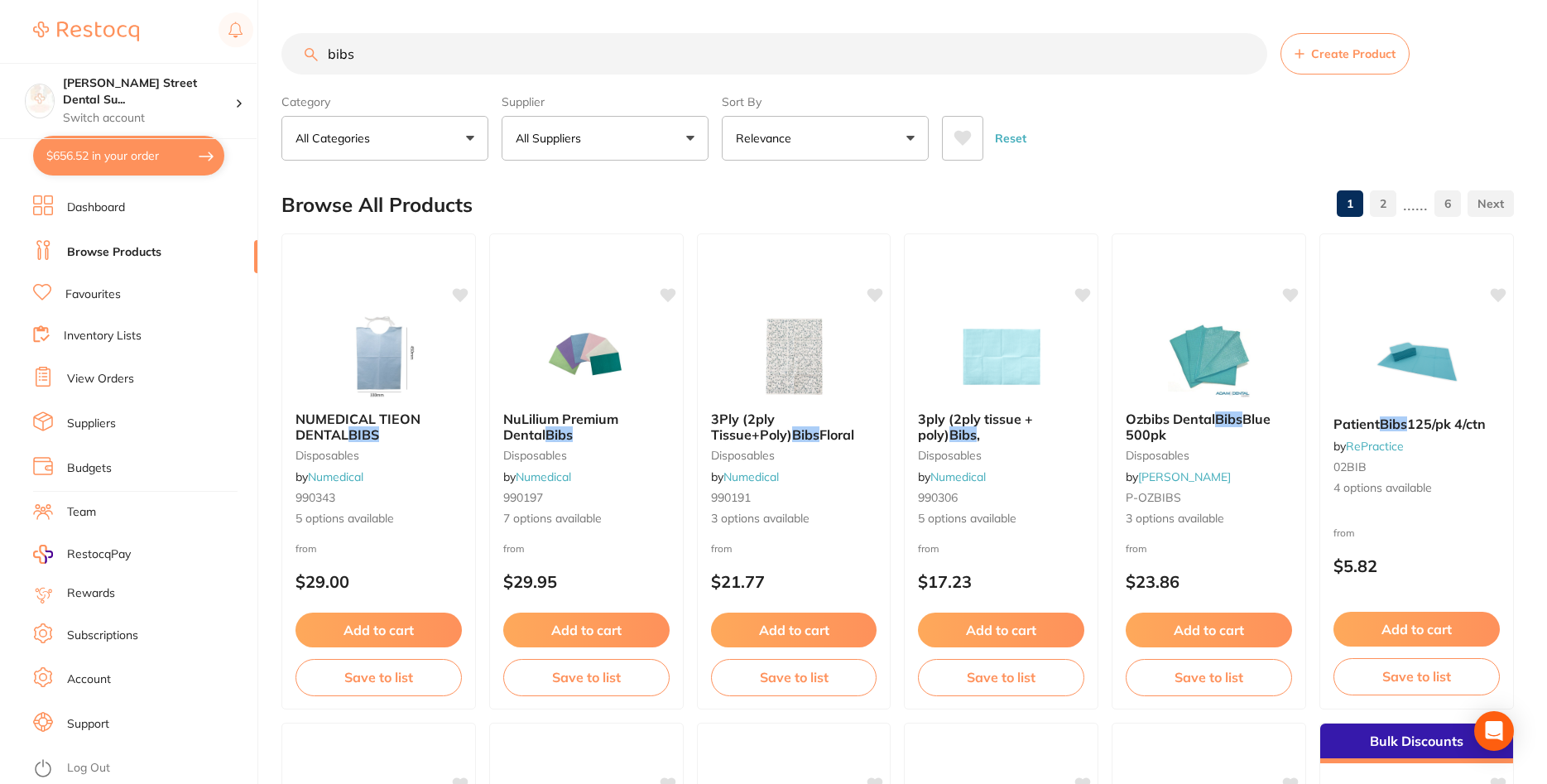
click at [148, 144] on button "$656.52 in your order" at bounding box center [128, 155] width 191 height 39
checkbox input "true"
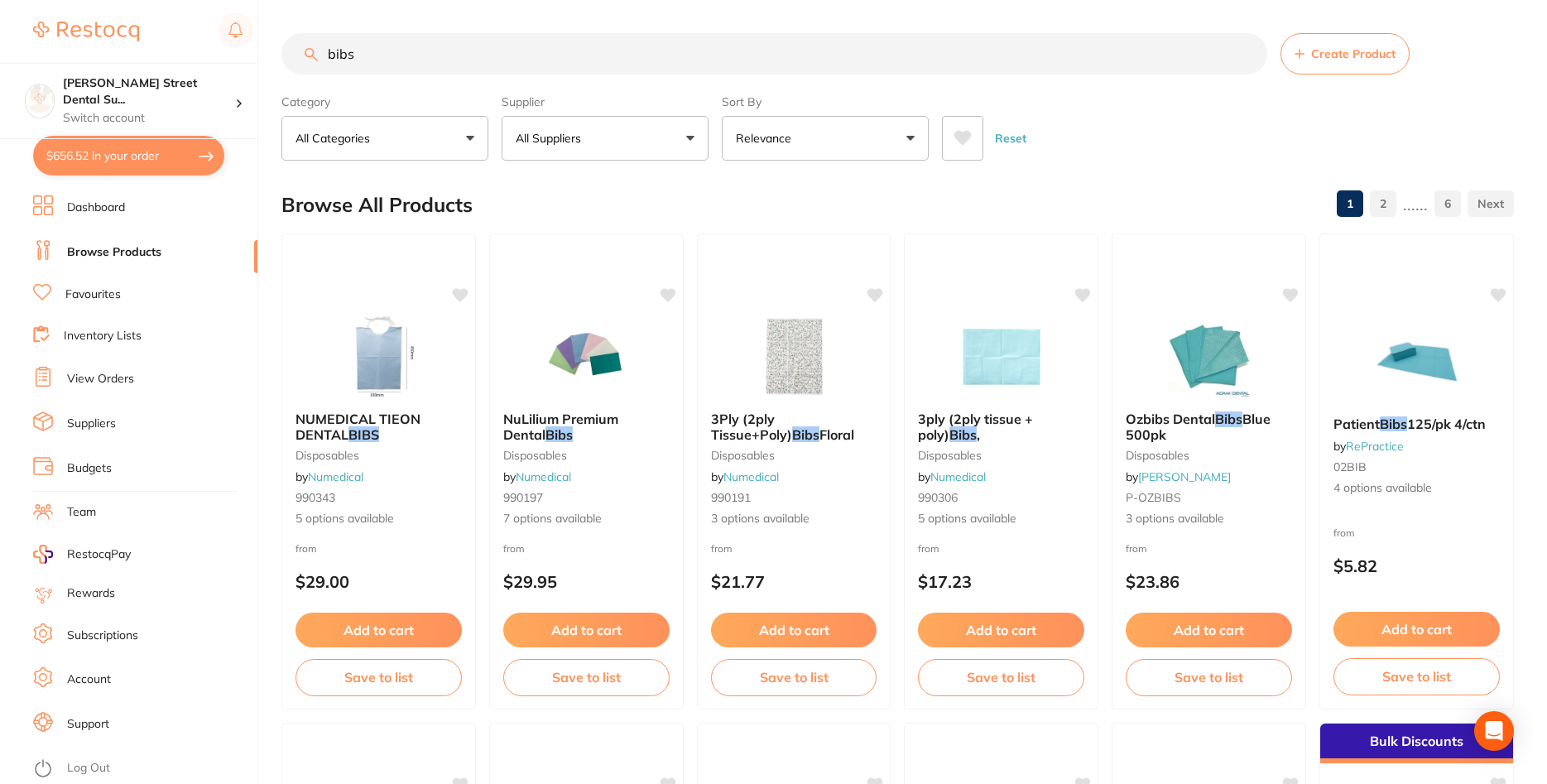
checkbox input "true"
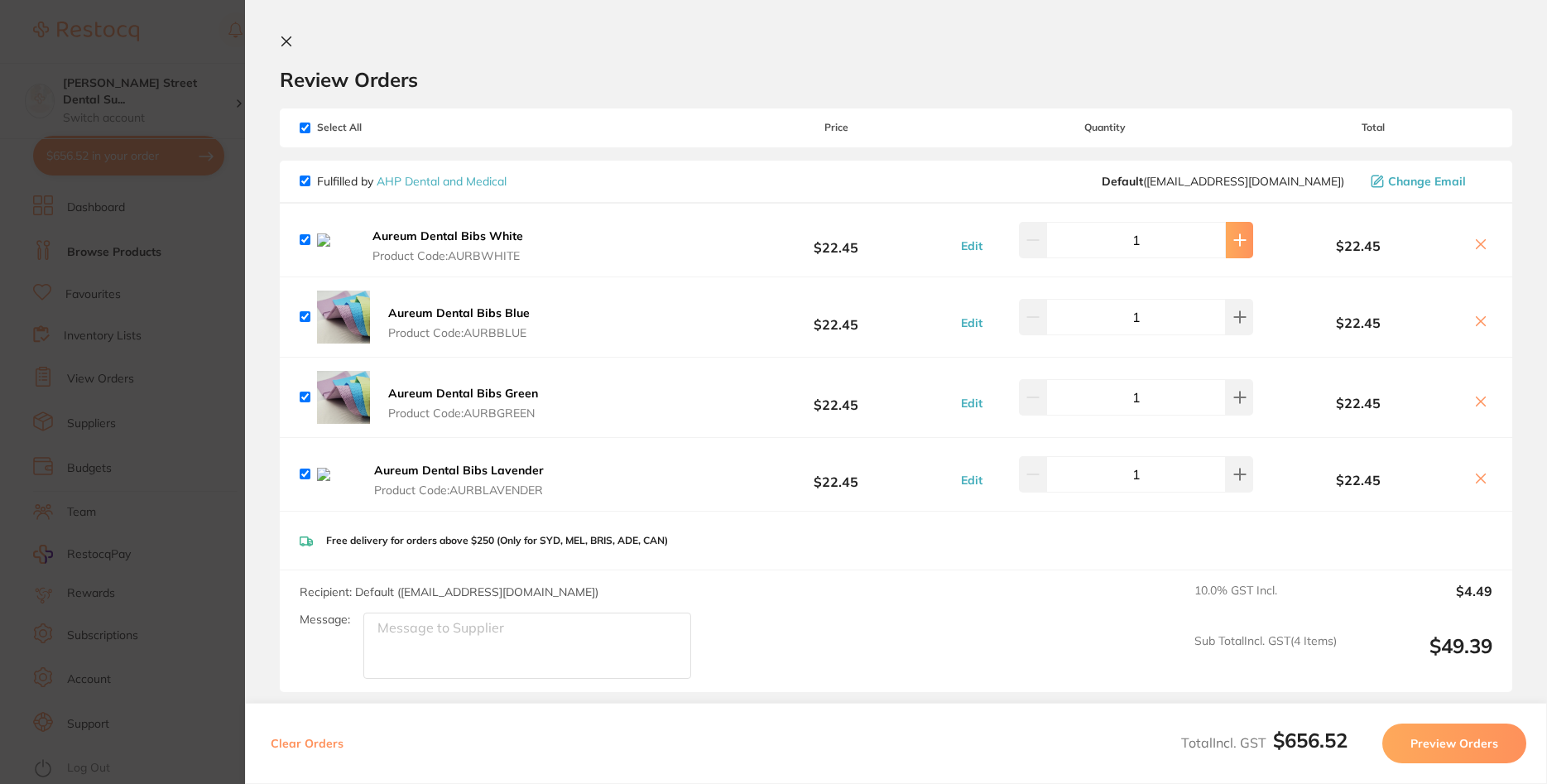
click at [1240, 250] on button at bounding box center [1239, 240] width 27 height 37
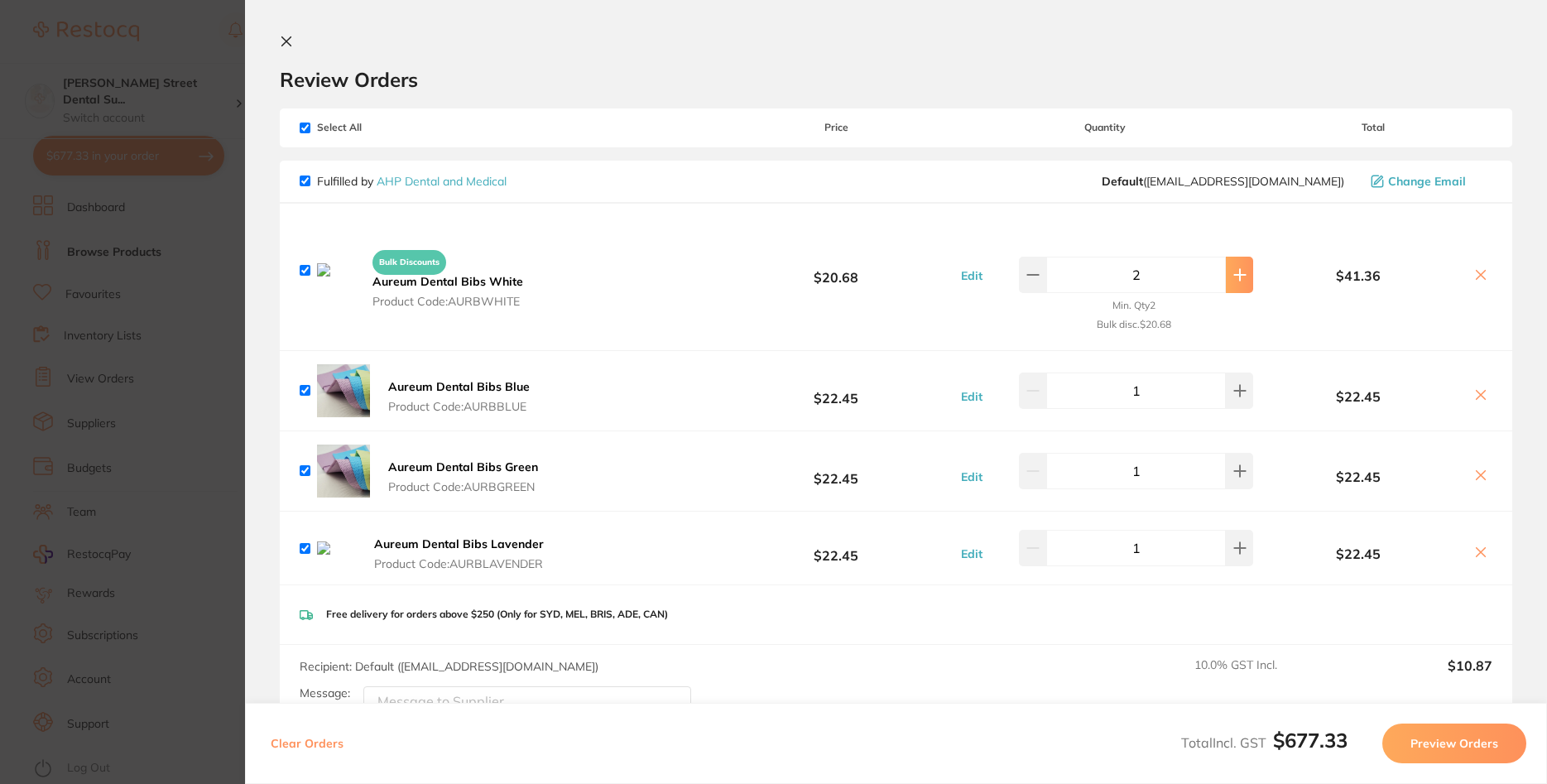
click at [1237, 276] on icon at bounding box center [1239, 274] width 11 height 11
click at [1038, 277] on icon at bounding box center [1033, 275] width 13 height 13
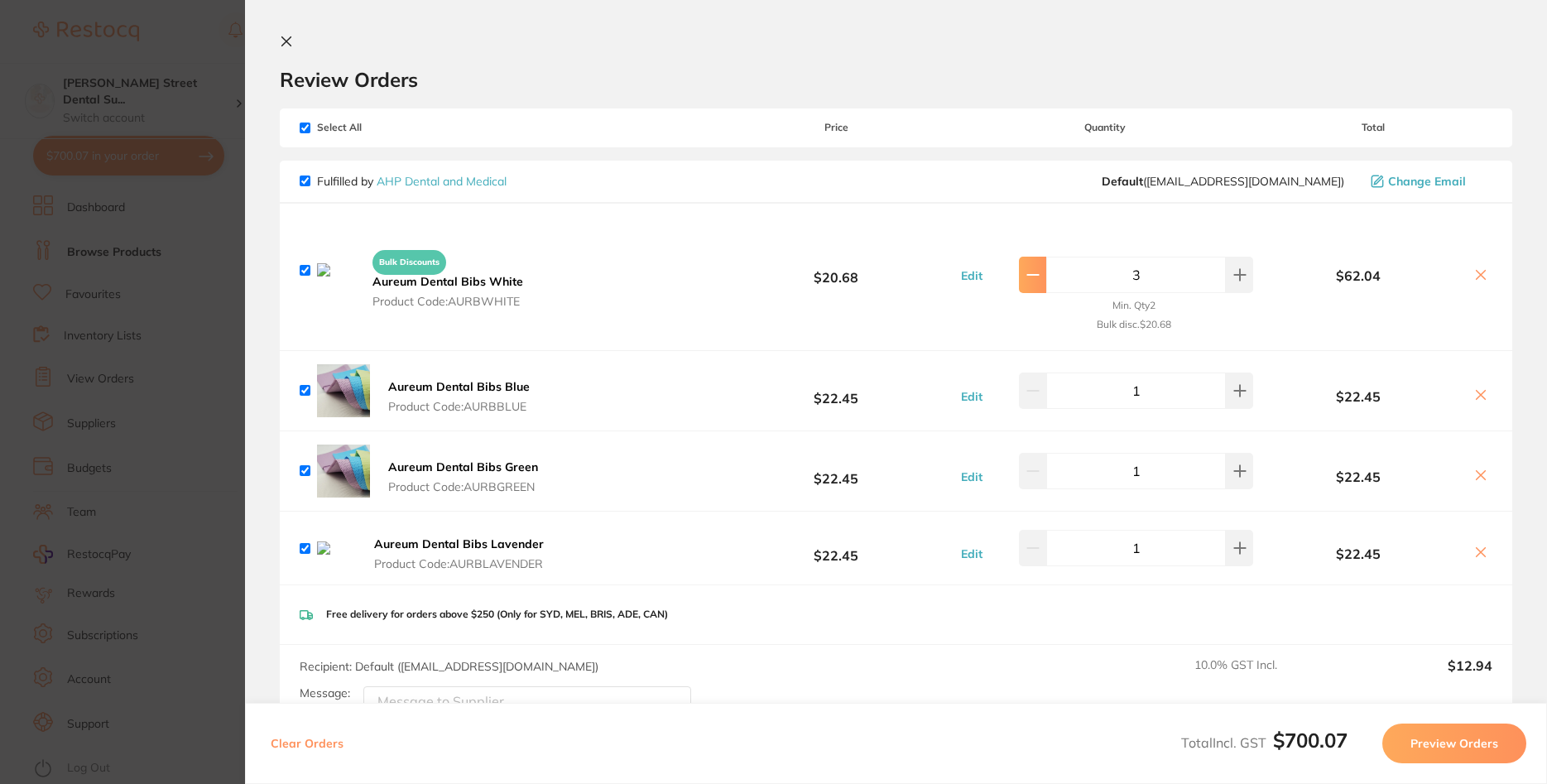
click at [1038, 277] on icon at bounding box center [1033, 275] width 13 height 13
type input "1"
click at [1038, 277] on div "Bulk Discounts Aureum Dental Bibs White Product Code: AURBWHITE $20.68 Edit 1 M…" at bounding box center [896, 277] width 1232 height 146
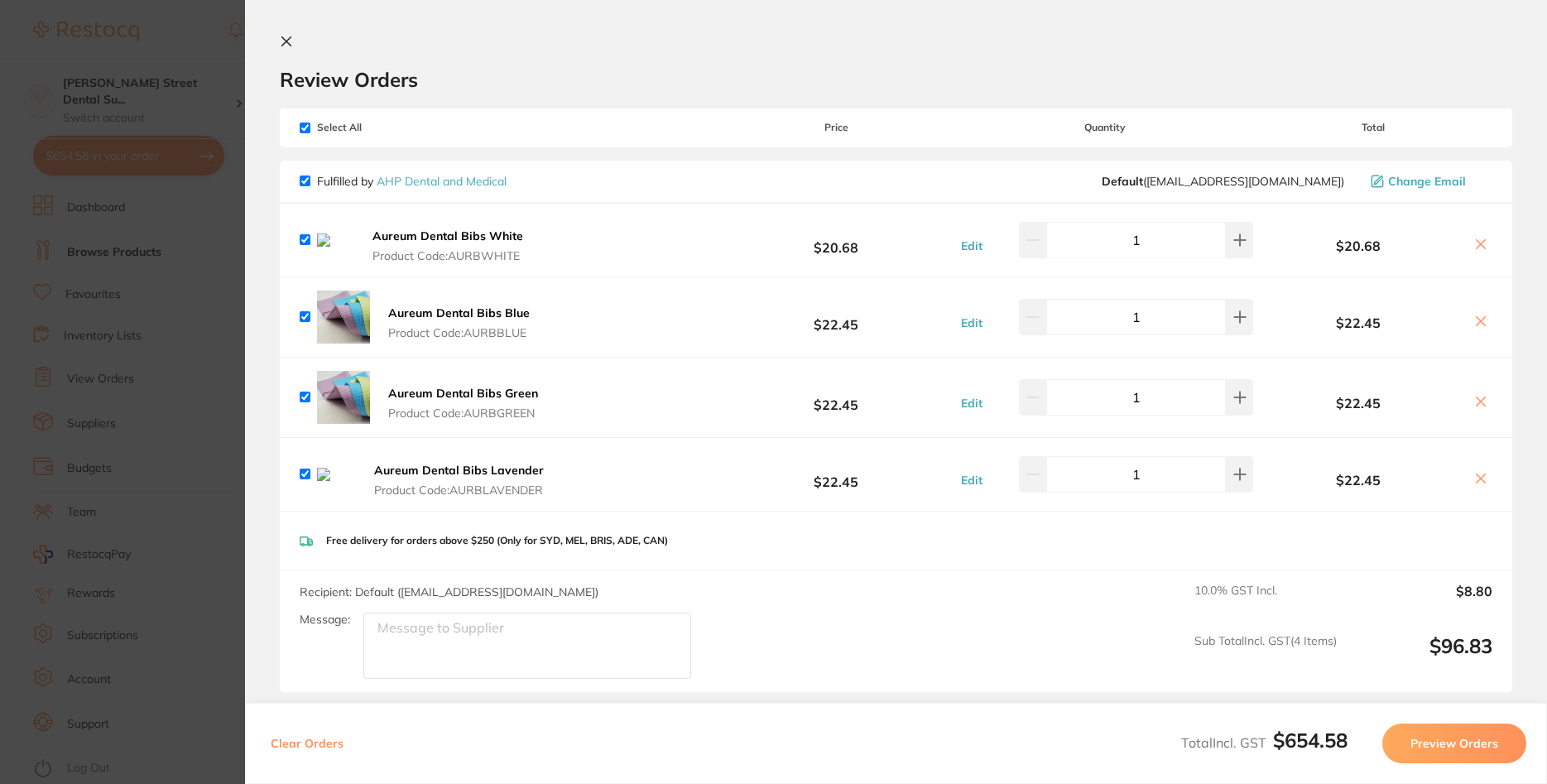
click at [1038, 276] on div "Aureum Dental Bibs White Product Code: AURBWHITE $20.68 Edit 1 $20.68" at bounding box center [896, 240] width 1232 height 73
click at [1235, 323] on icon at bounding box center [1240, 317] width 13 height 13
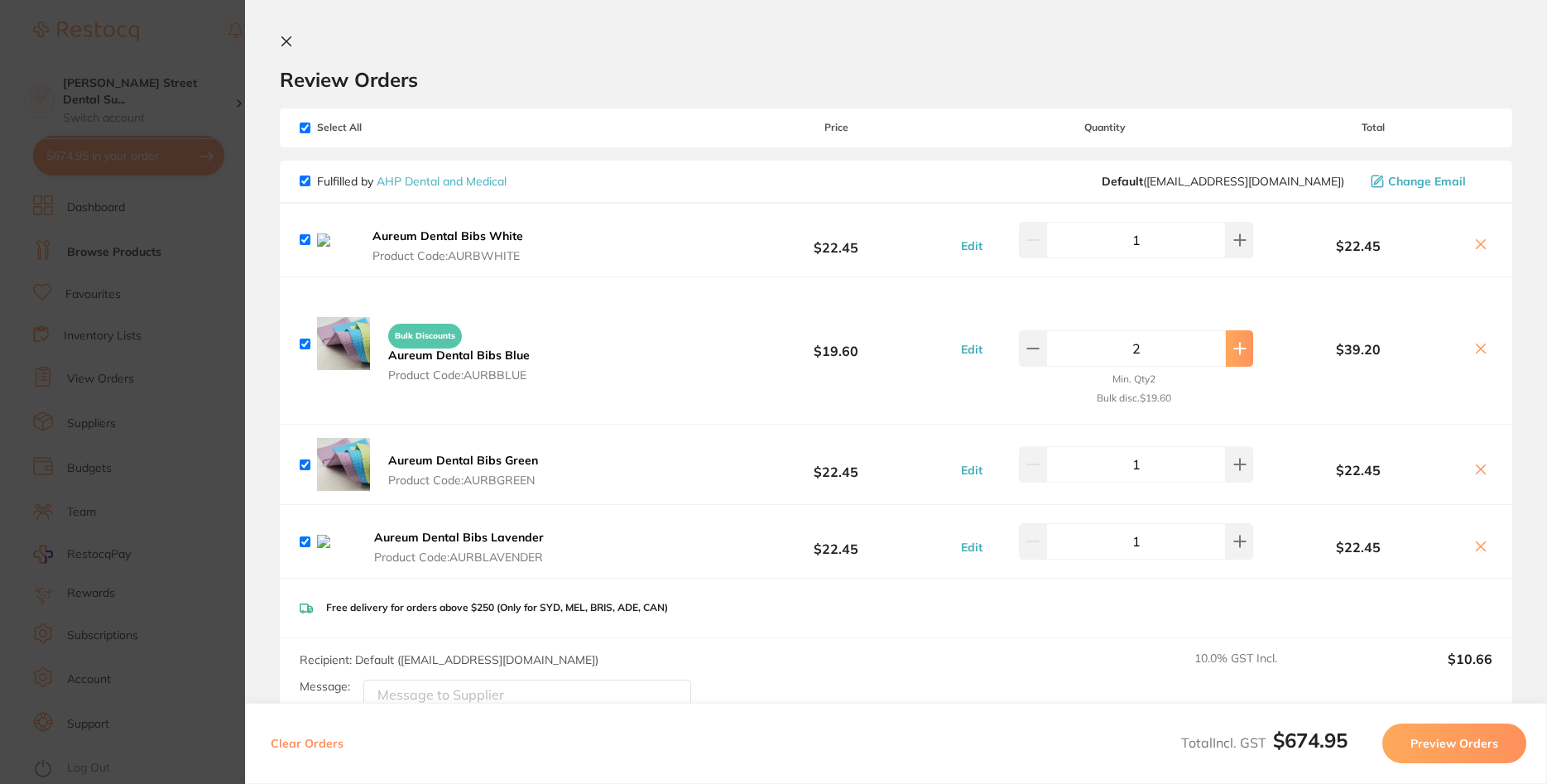
click at [1245, 356] on button at bounding box center [1239, 348] width 27 height 37
type input "3"
click at [204, 71] on section "Update RRP Set your pre negotiated price for this item. Item Agreed RRP (excl. …" at bounding box center [774, 392] width 1547 height 784
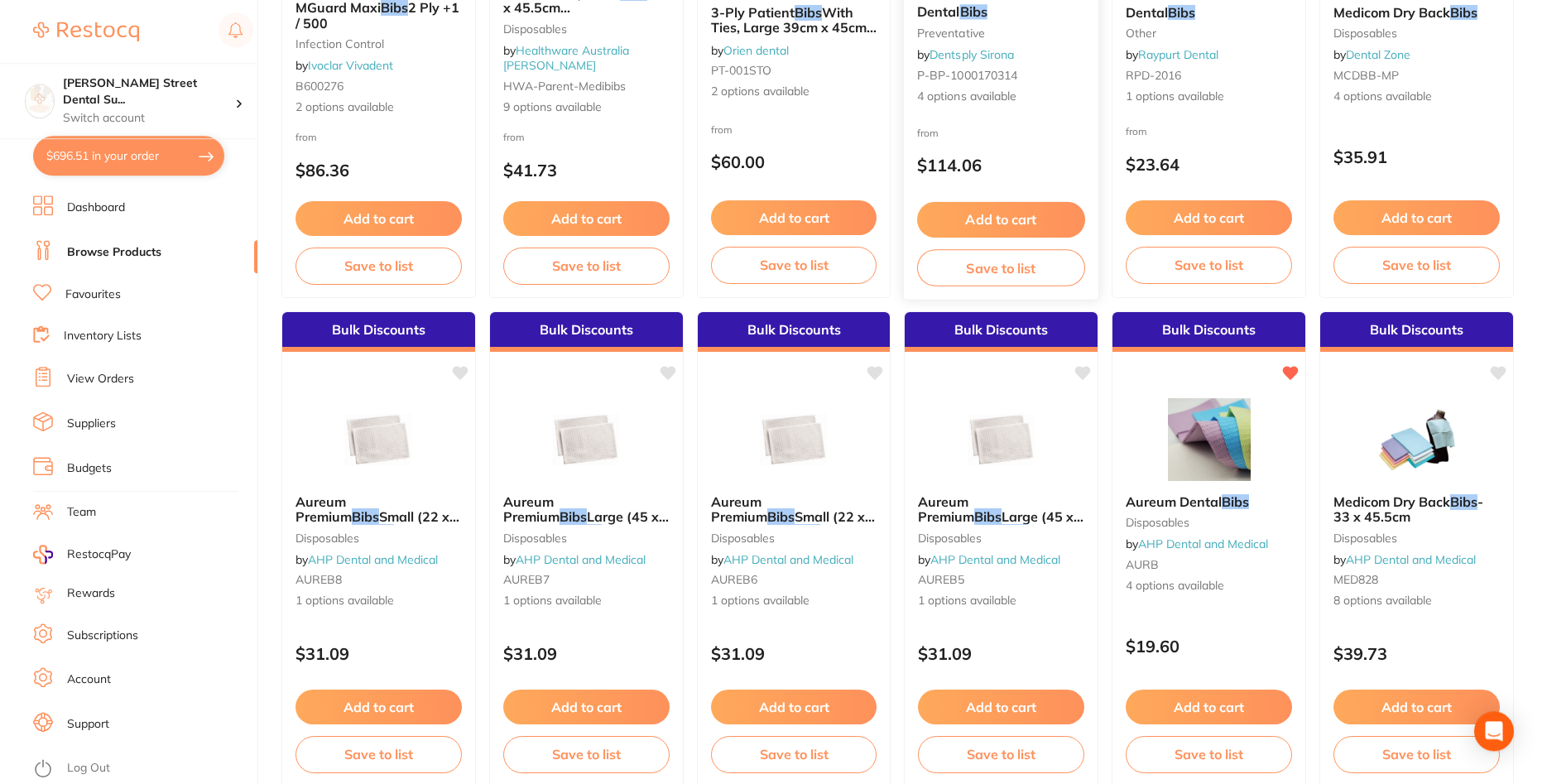
scroll to position [929, 0]
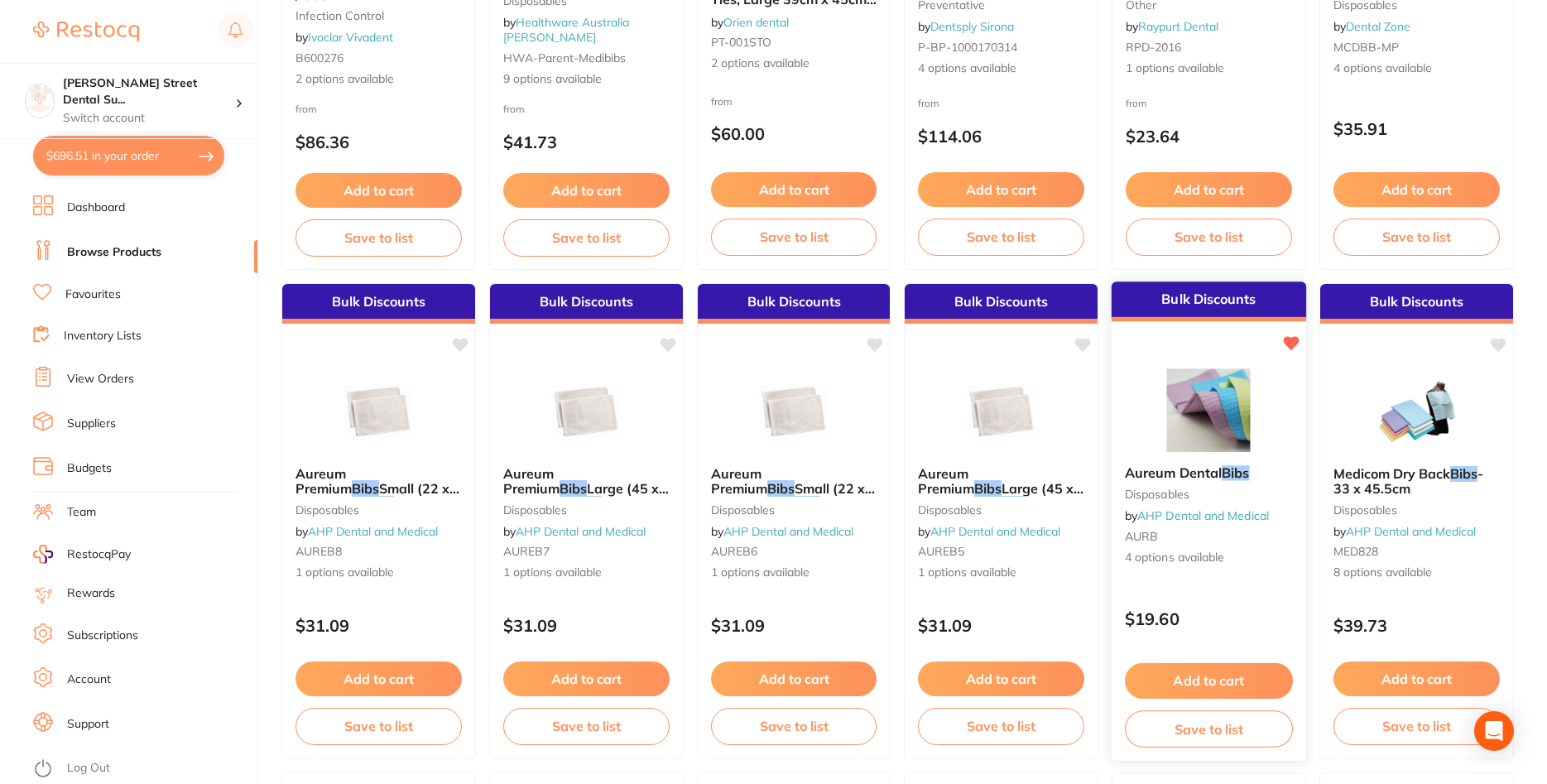
click at [1189, 531] on small "AURB" at bounding box center [1208, 537] width 168 height 13
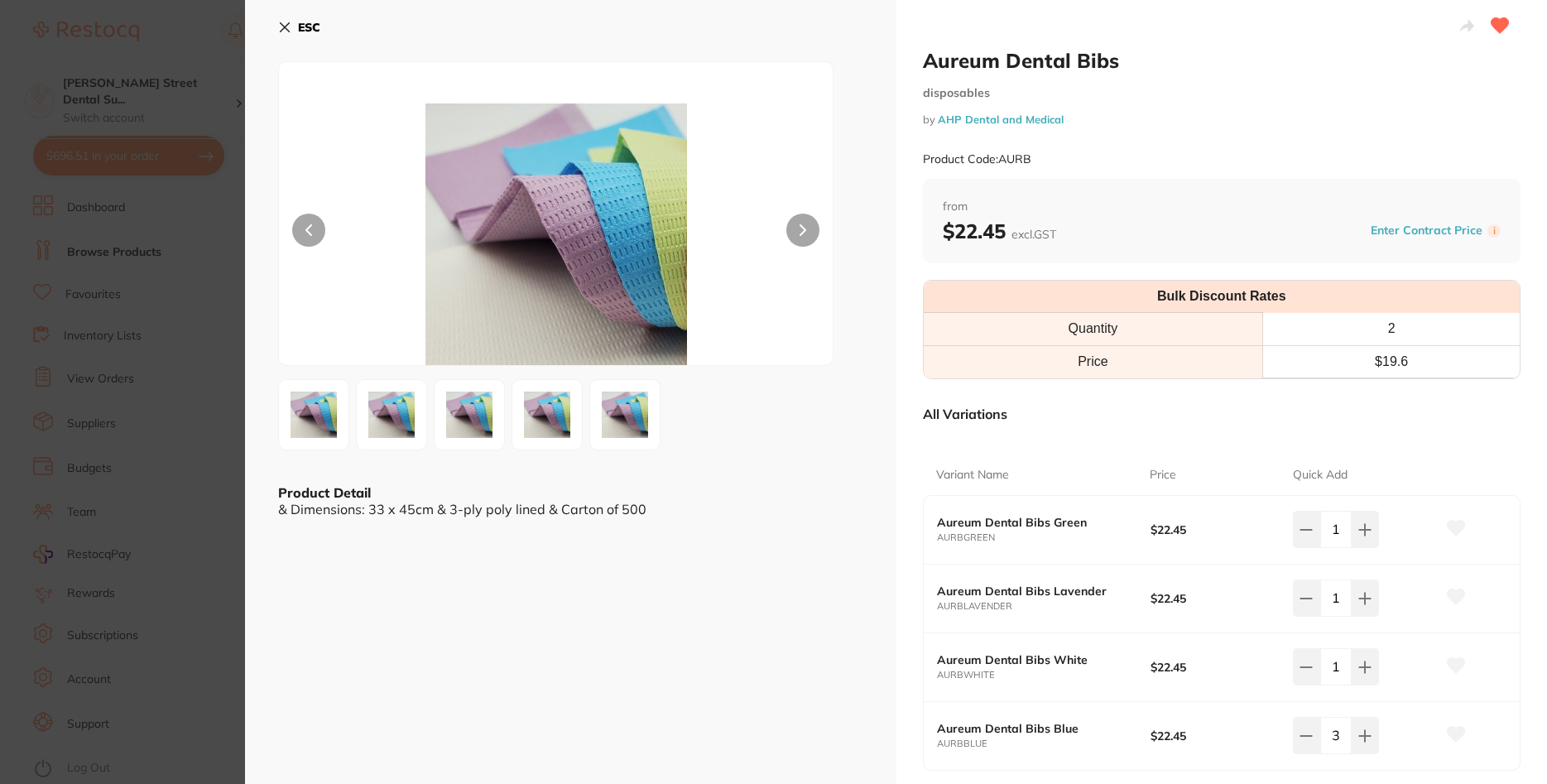
click at [797, 222] on button at bounding box center [802, 230] width 33 height 33
click at [100, 228] on section "Aureum Dental Bibs disposables by AHP Dental and Medical Product Code: AURB ESC…" at bounding box center [774, 392] width 1547 height 784
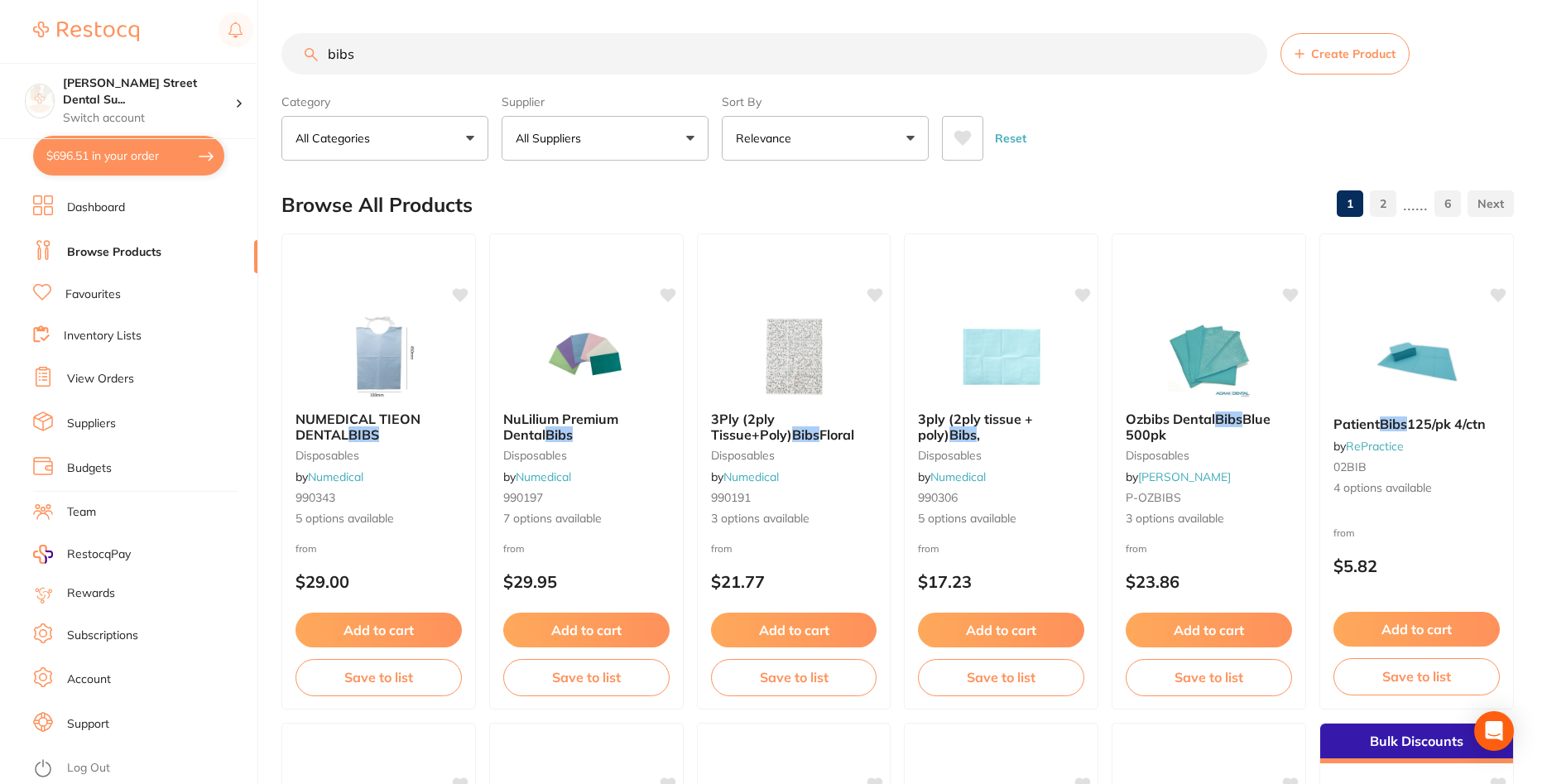
click at [147, 163] on button "$696.51 in your order" at bounding box center [128, 155] width 191 height 39
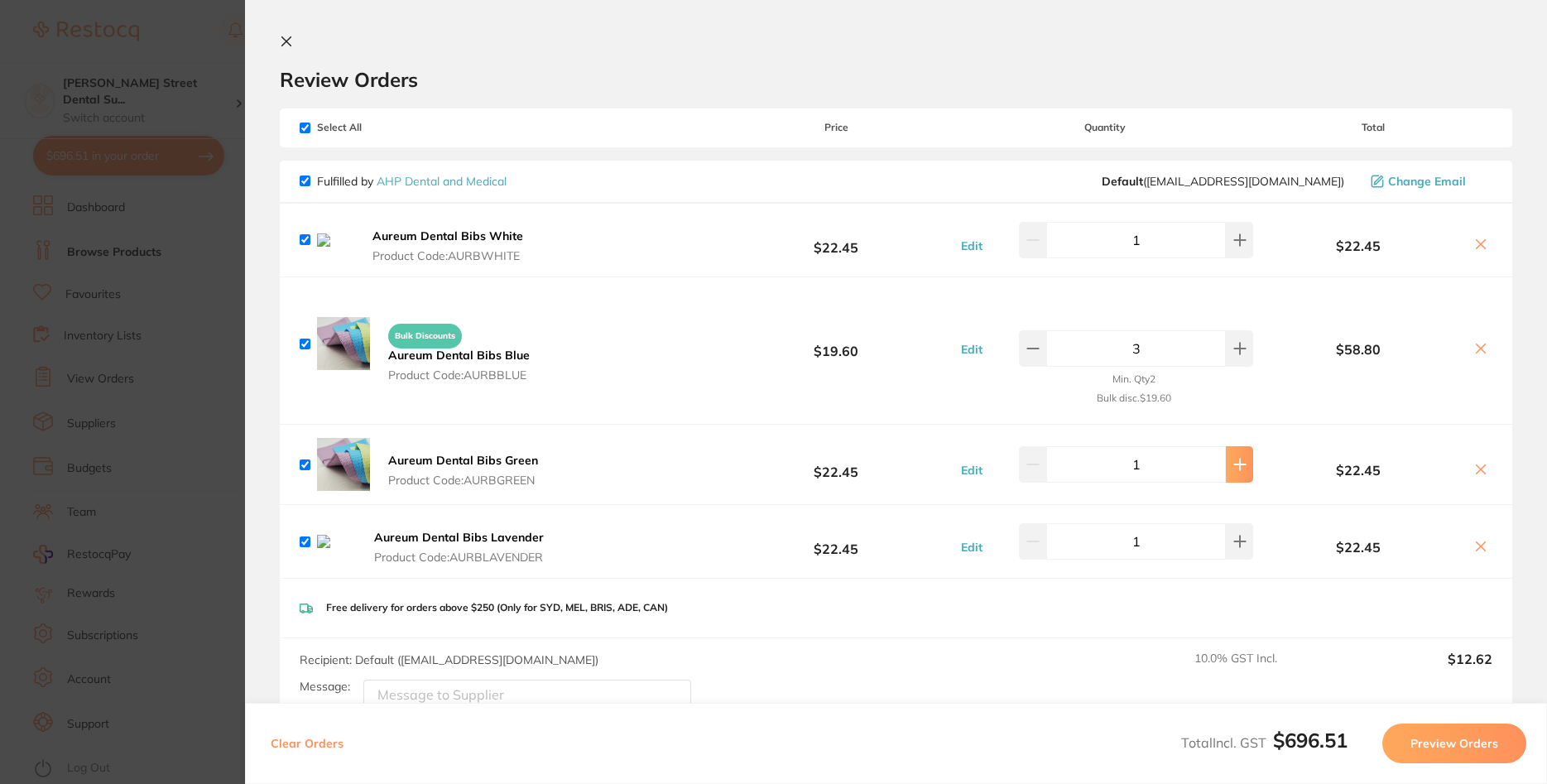
click at [1242, 468] on icon at bounding box center [1240, 465] width 13 height 13
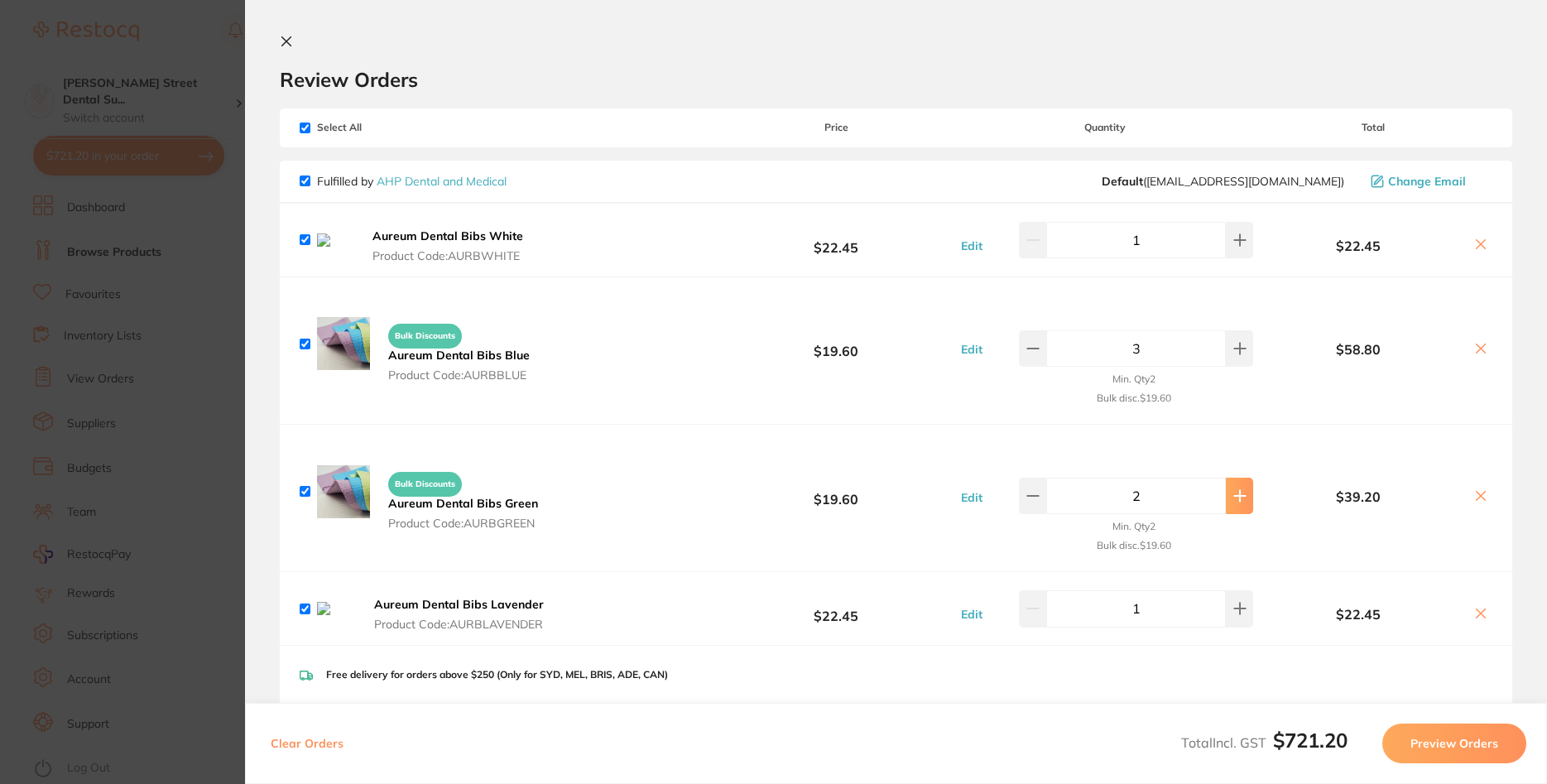
click at [1242, 501] on icon at bounding box center [1239, 495] width 11 height 11
type input "3"
click at [1483, 620] on icon at bounding box center [1482, 614] width 13 height 13
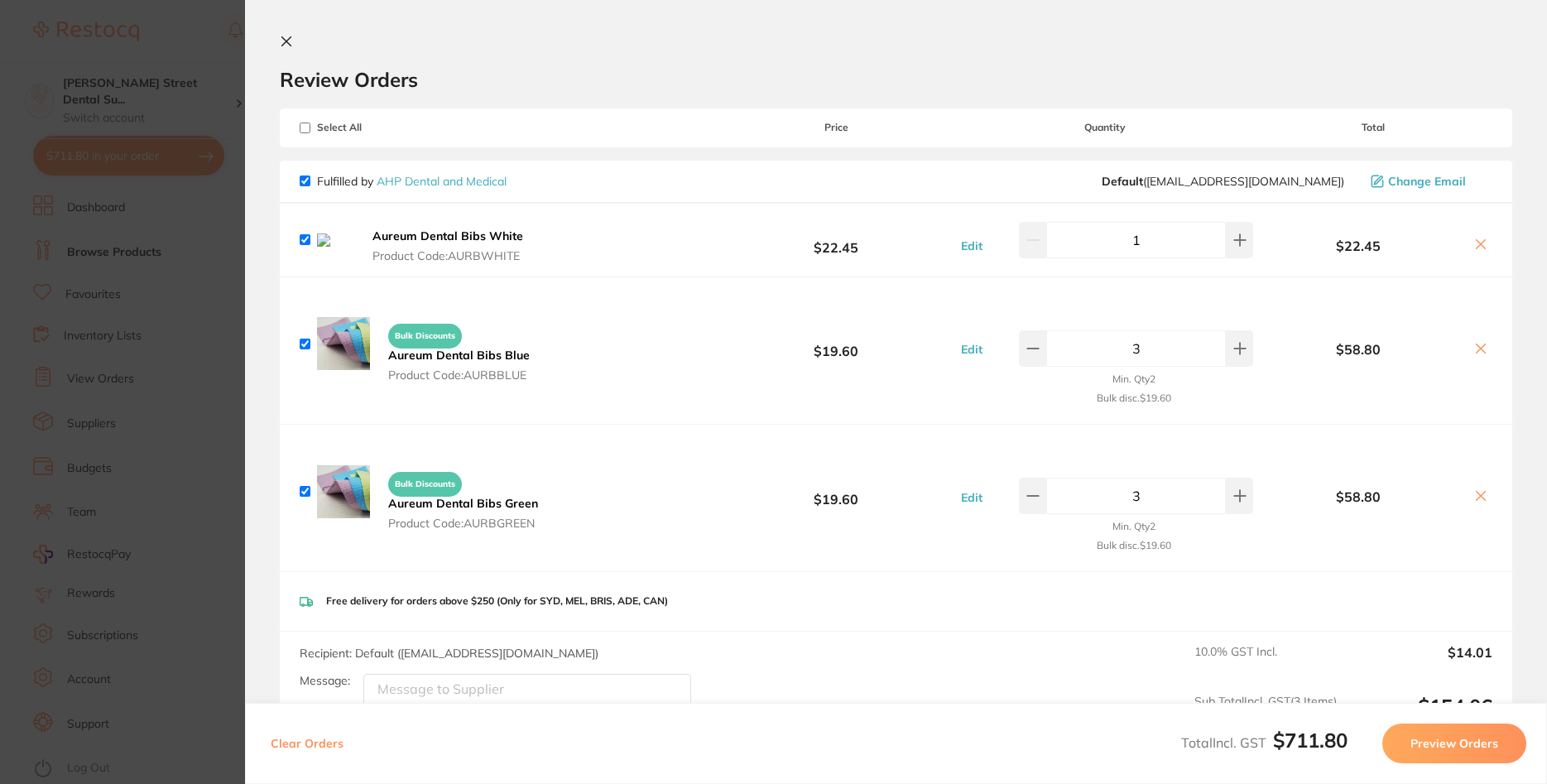
checkbox input "true"
click at [1239, 241] on icon at bounding box center [1240, 240] width 13 height 13
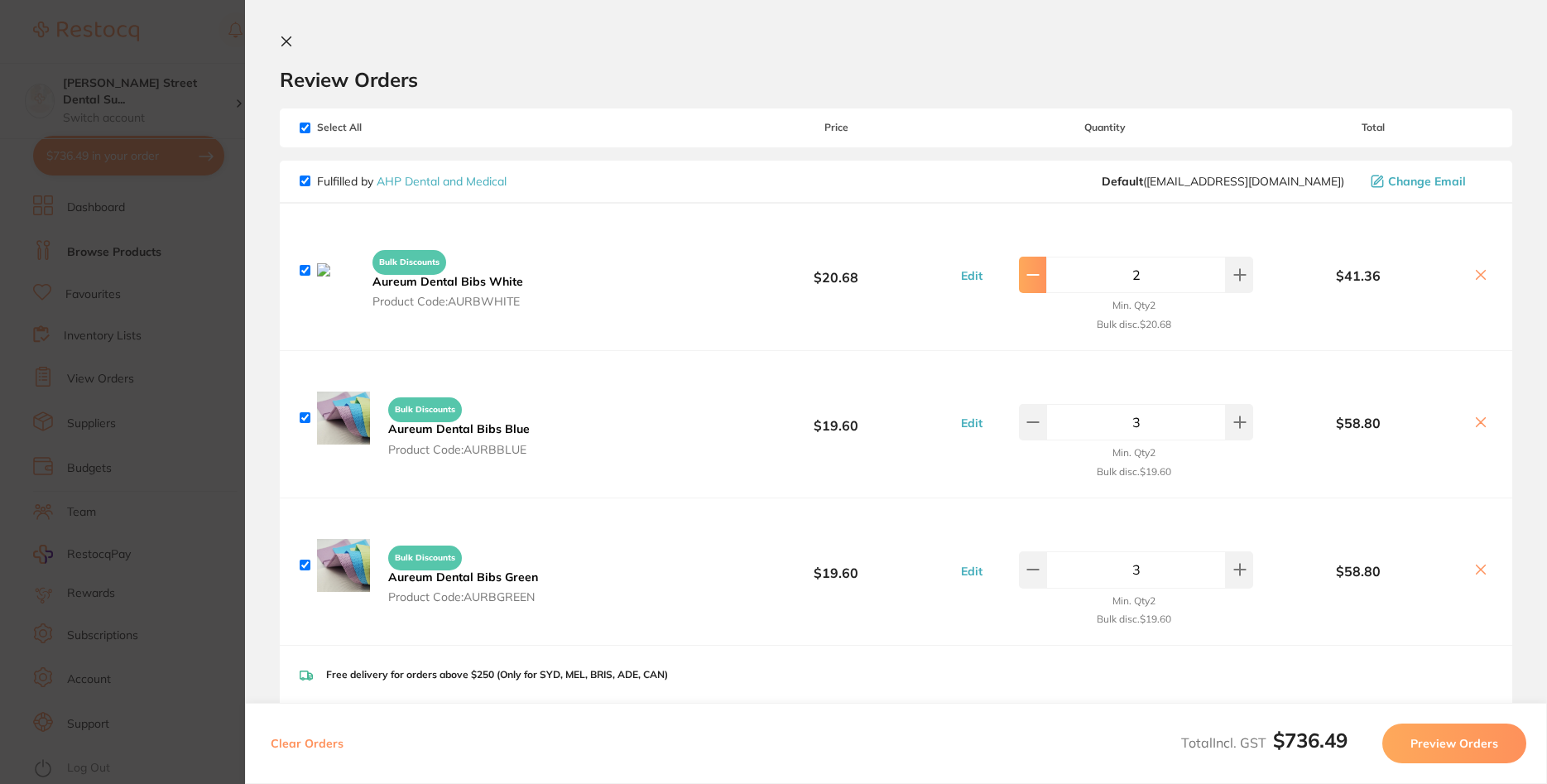
click at [1043, 274] on button at bounding box center [1032, 275] width 27 height 37
type input "1"
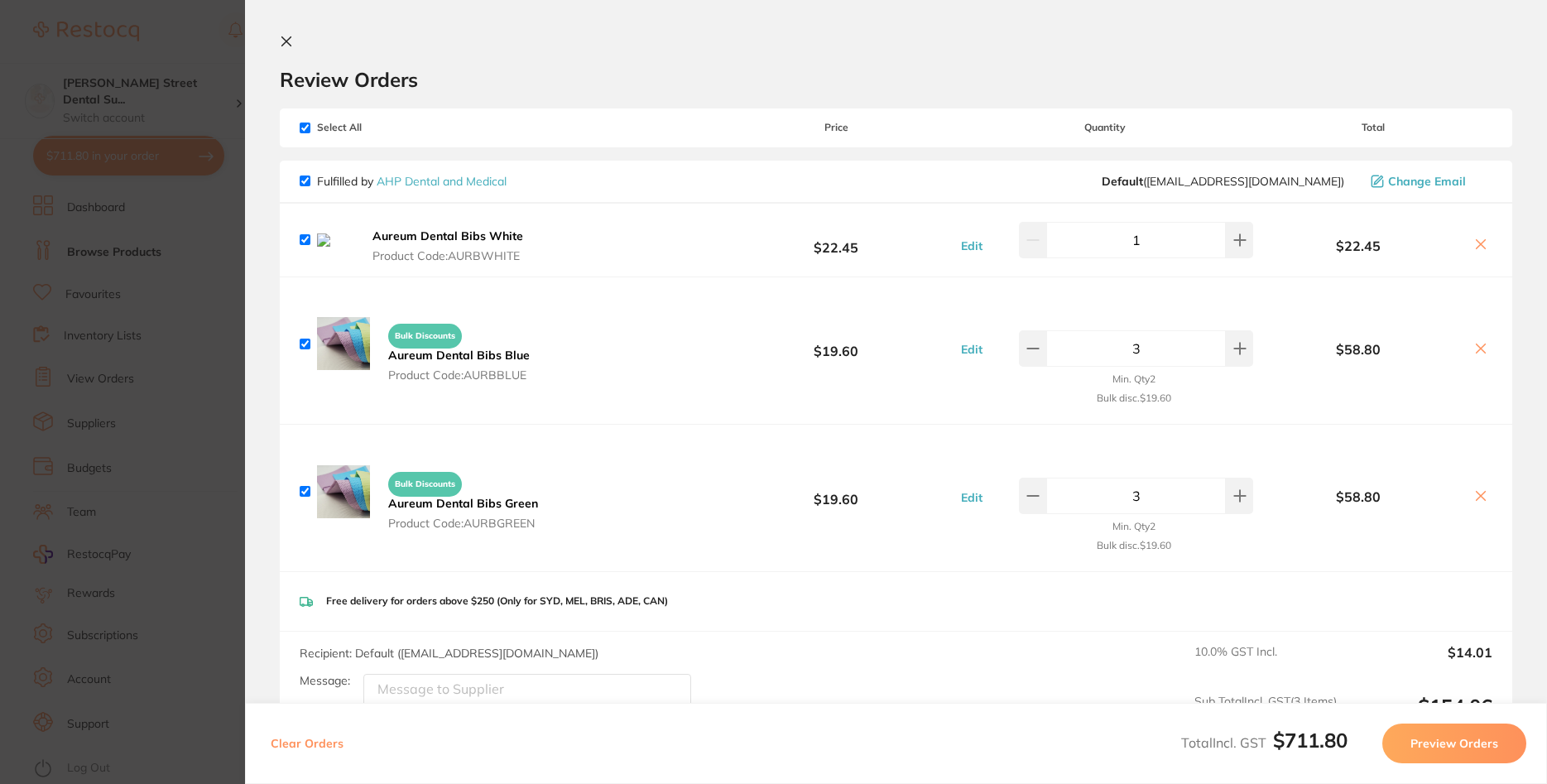
click at [1487, 245] on icon at bounding box center [1482, 244] width 13 height 13
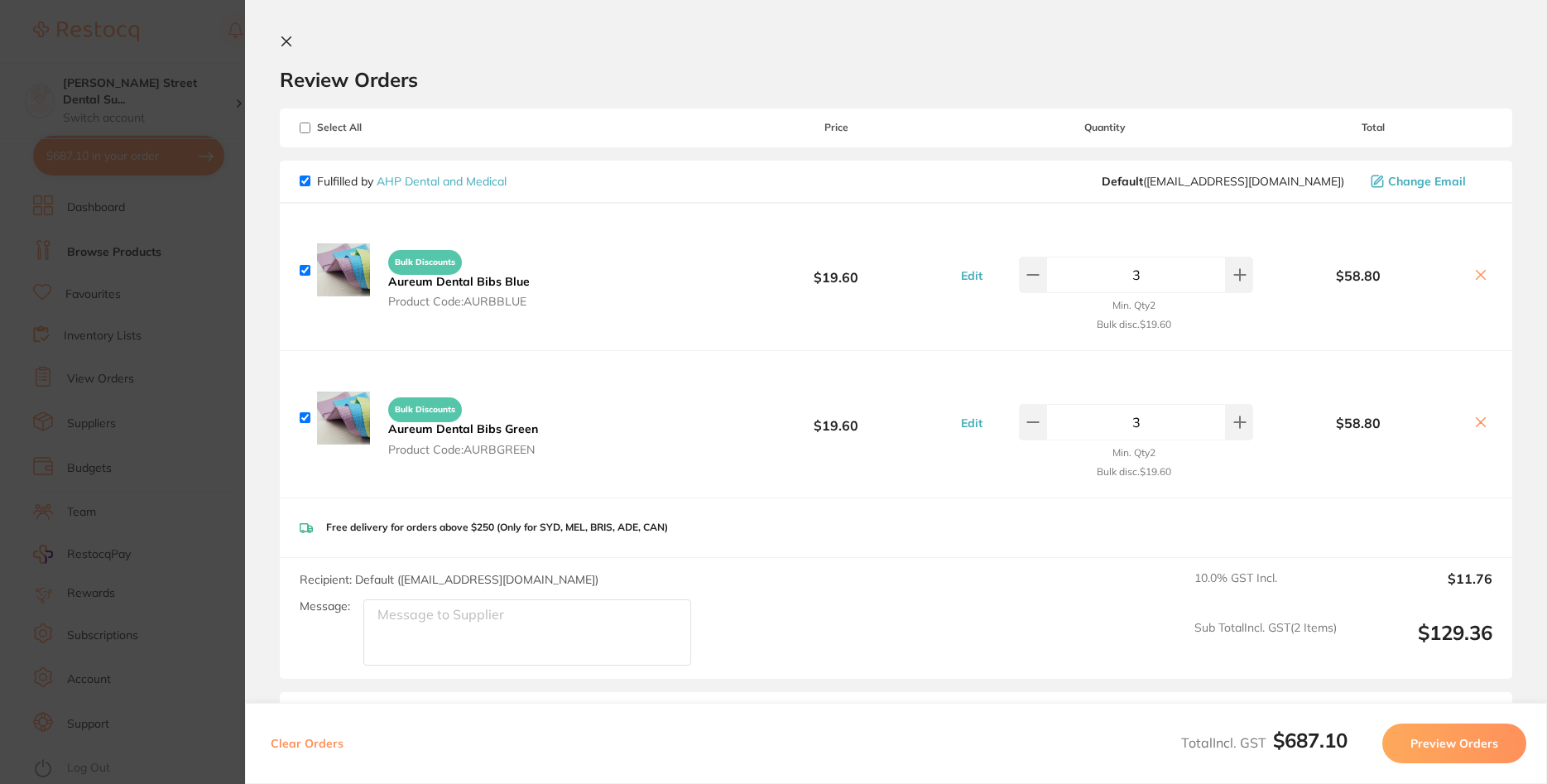
checkbox input "true"
click at [58, 230] on section "Update RRP Set your pre negotiated price for this item. Item Agreed RRP (excl. …" at bounding box center [774, 392] width 1547 height 784
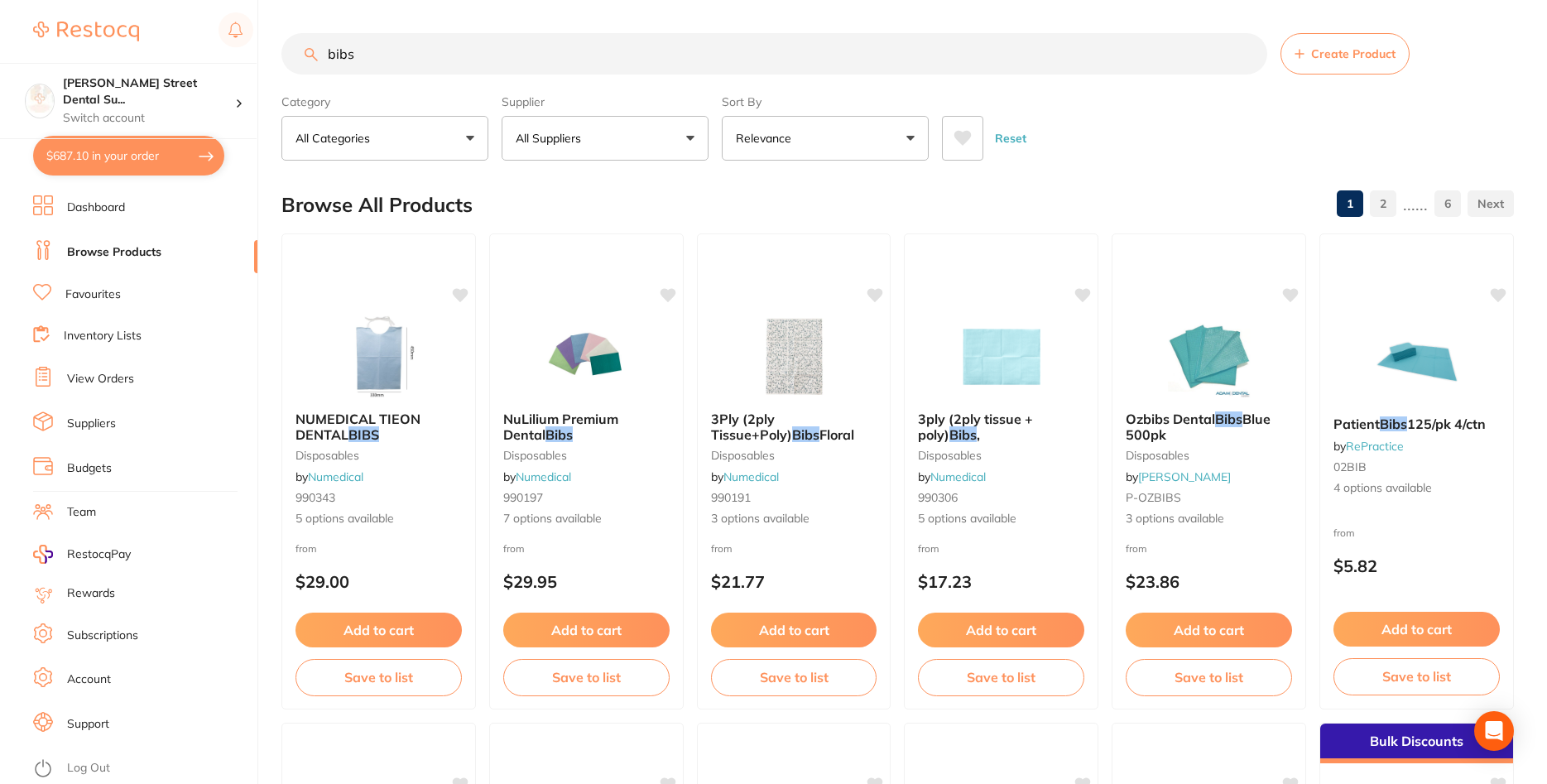
scroll to position [4, 0]
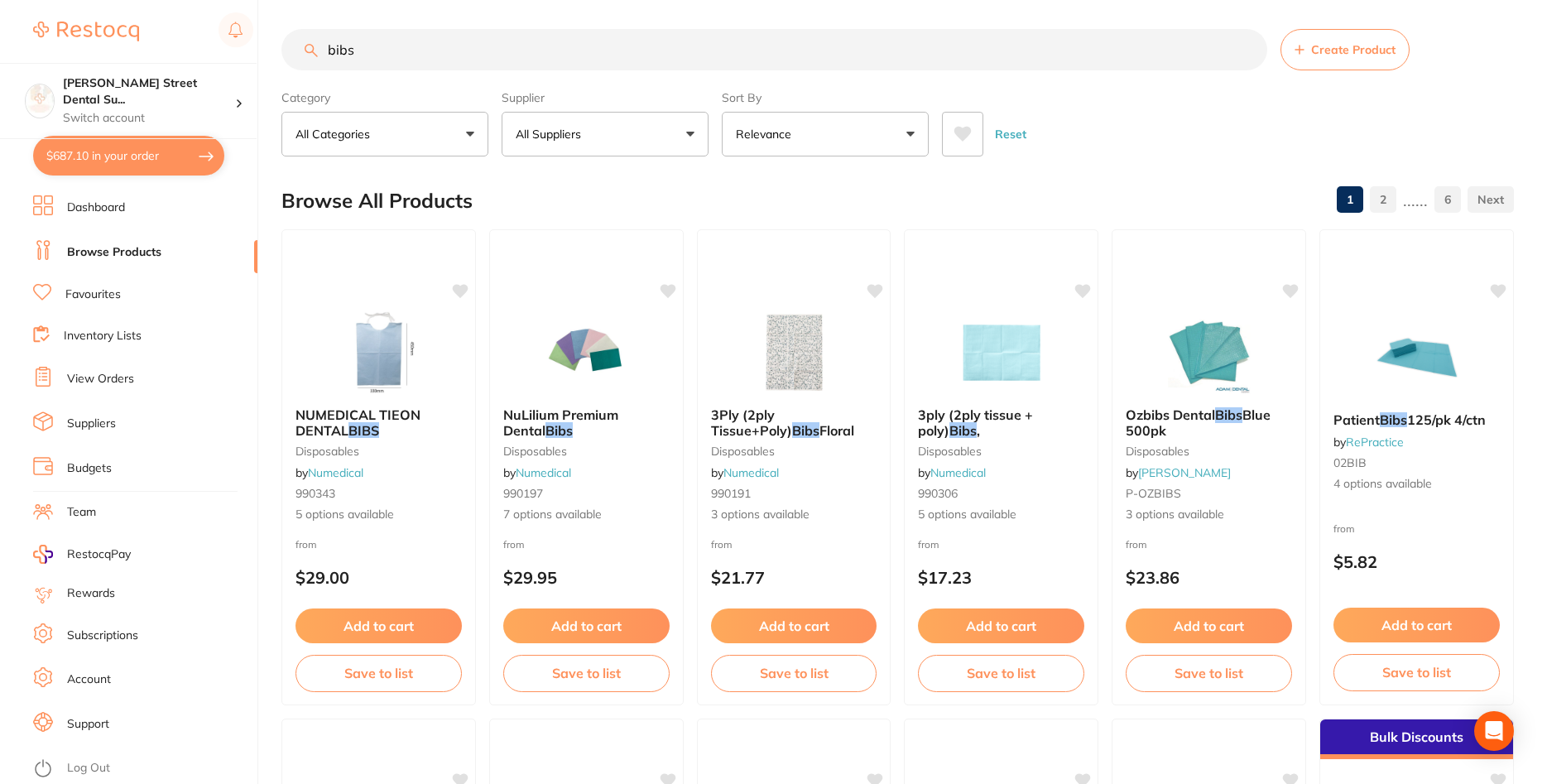
drag, startPoint x: 350, startPoint y: 47, endPoint x: 256, endPoint y: 26, distance: 96.3
click at [282, 29] on input "bibs" at bounding box center [774, 49] width 986 height 41
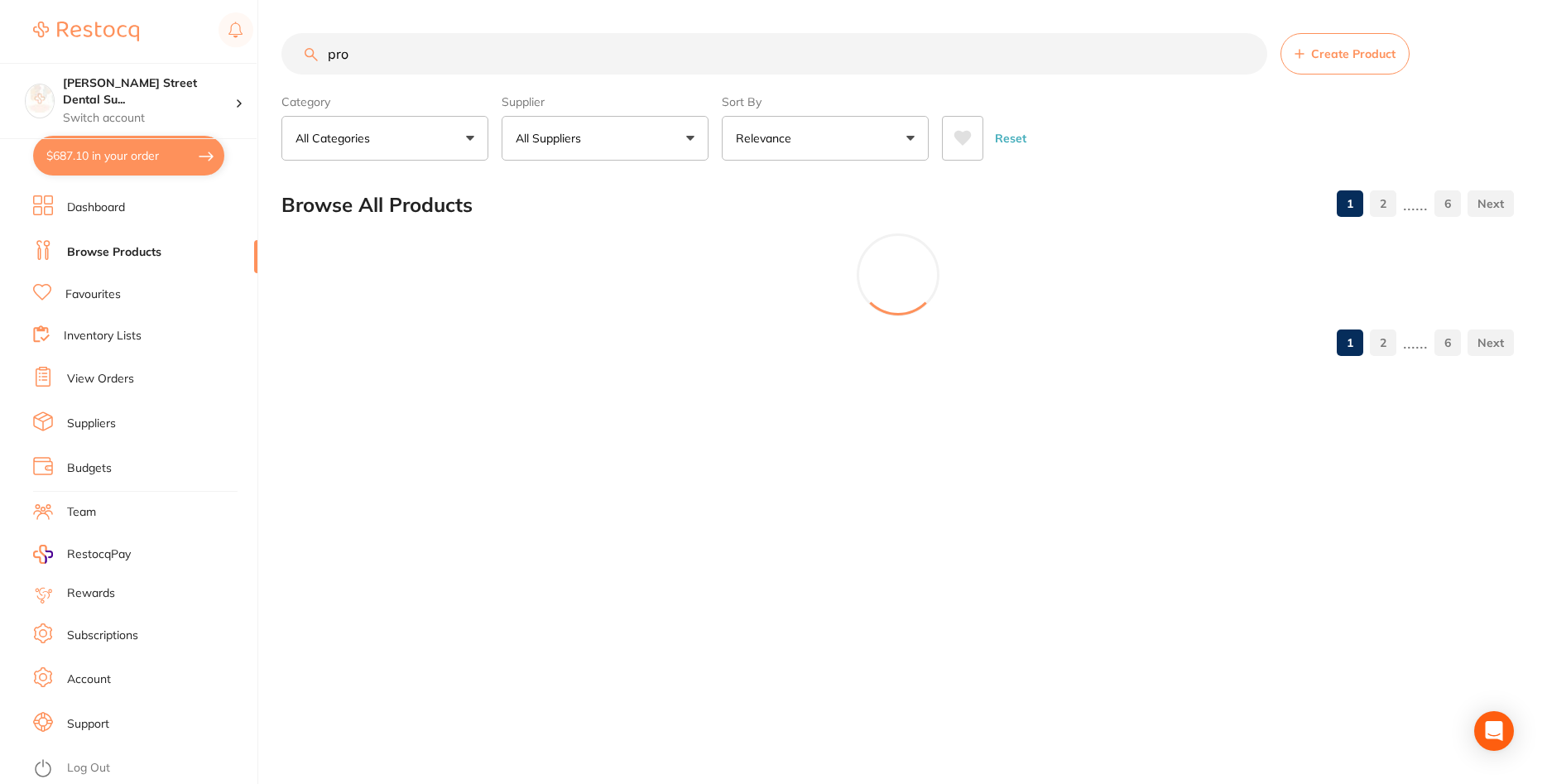
scroll to position [0, 0]
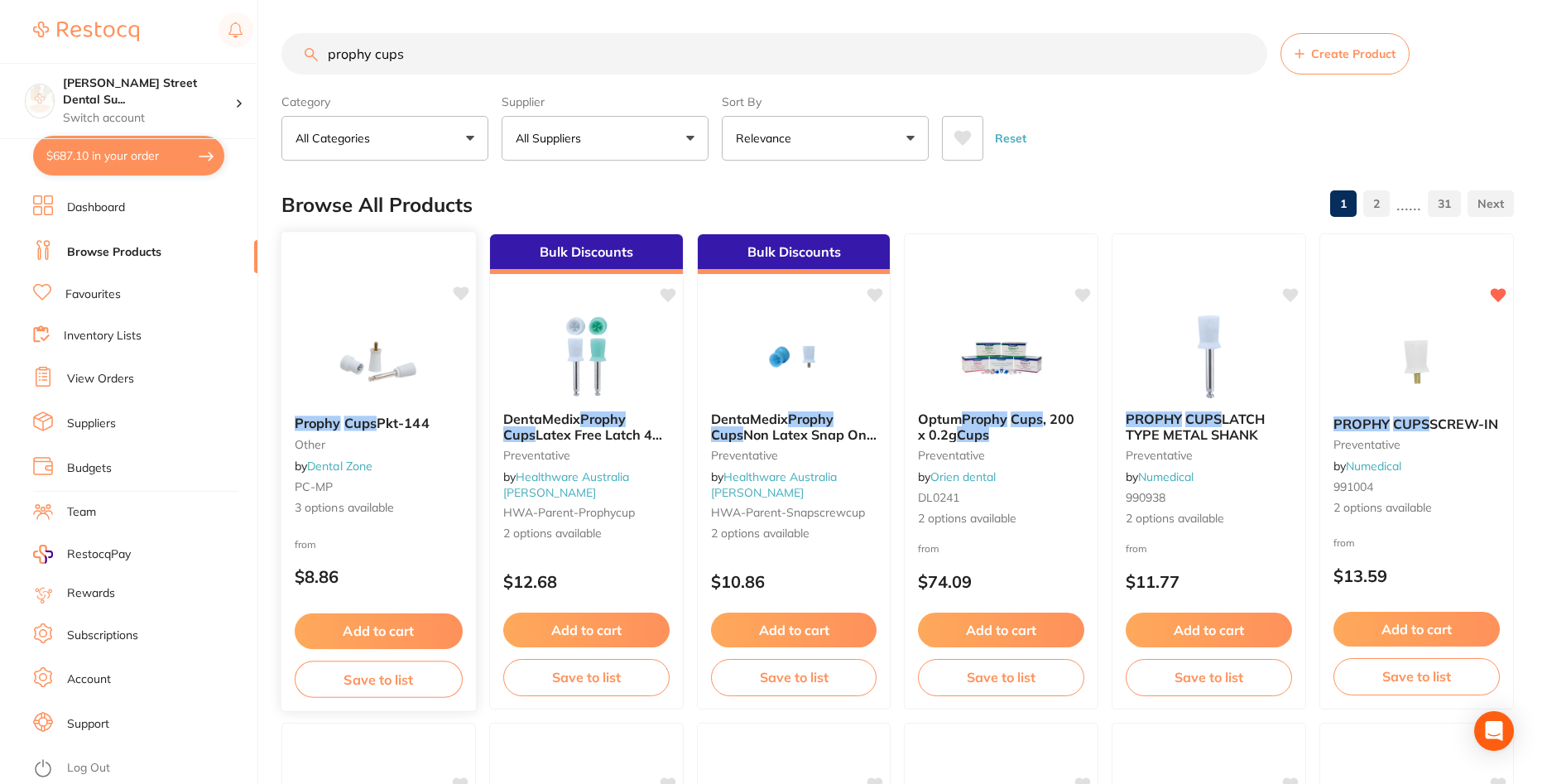
click at [402, 339] on img at bounding box center [378, 360] width 109 height 84
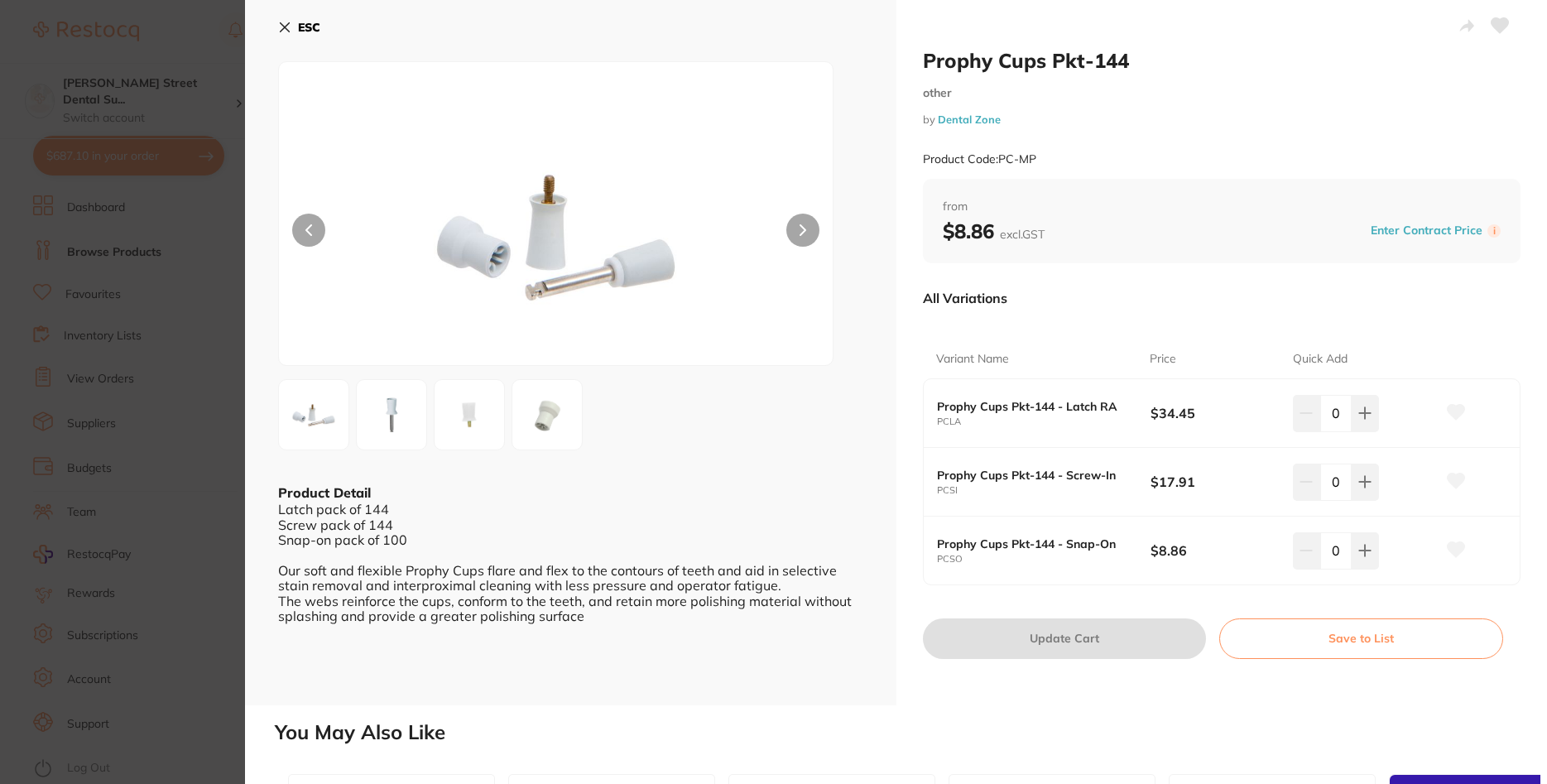
click at [163, 281] on section "Prophy Cups Pkt-144 other by Dental Zone Product Code: PC-MP ESC Product Detail…" at bounding box center [774, 392] width 1547 height 784
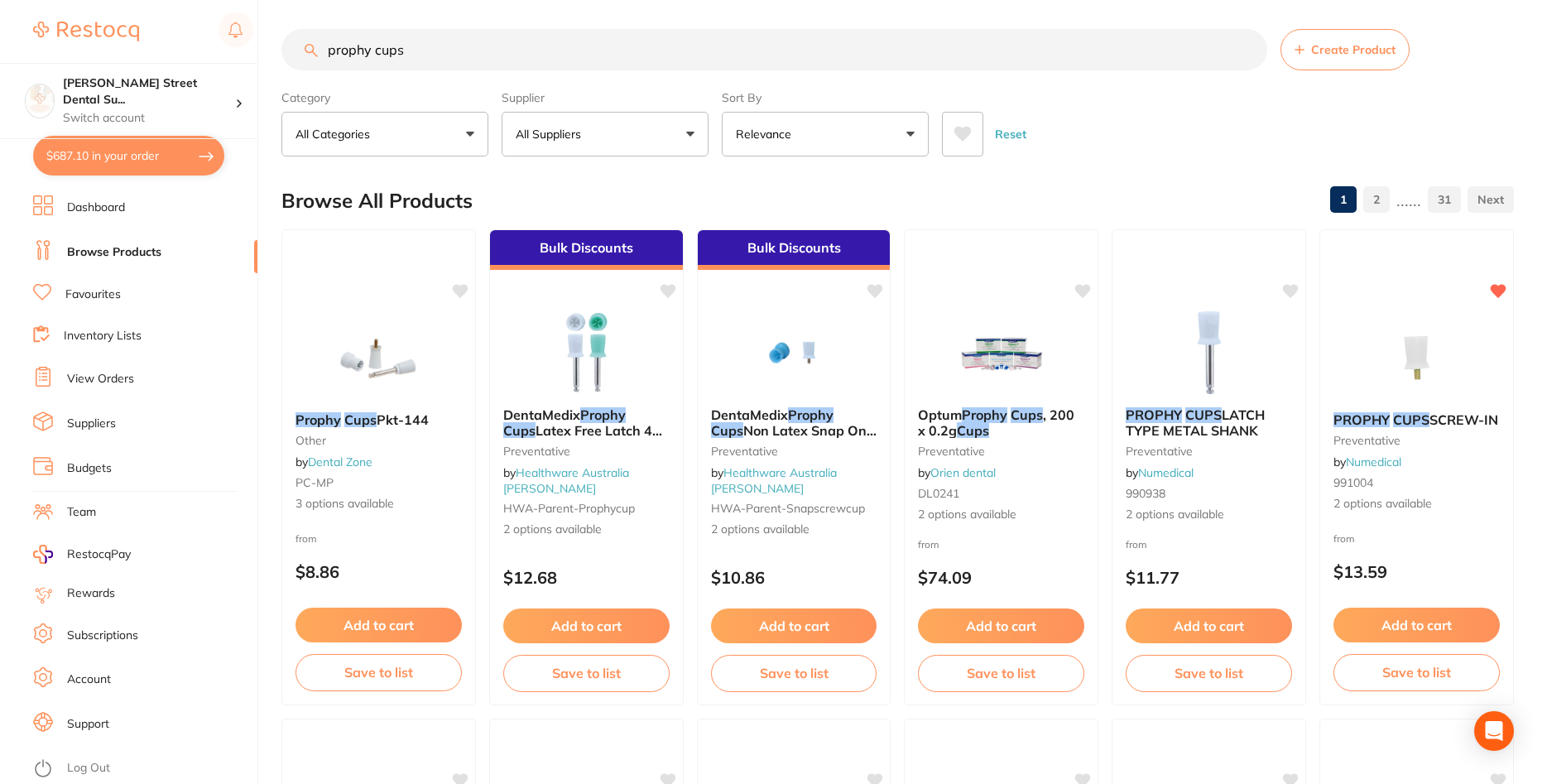
drag, startPoint x: 425, startPoint y: 52, endPoint x: 377, endPoint y: 58, distance: 48.4
click at [377, 58] on input "prophy cups" at bounding box center [774, 49] width 986 height 41
type input "prophy ring"
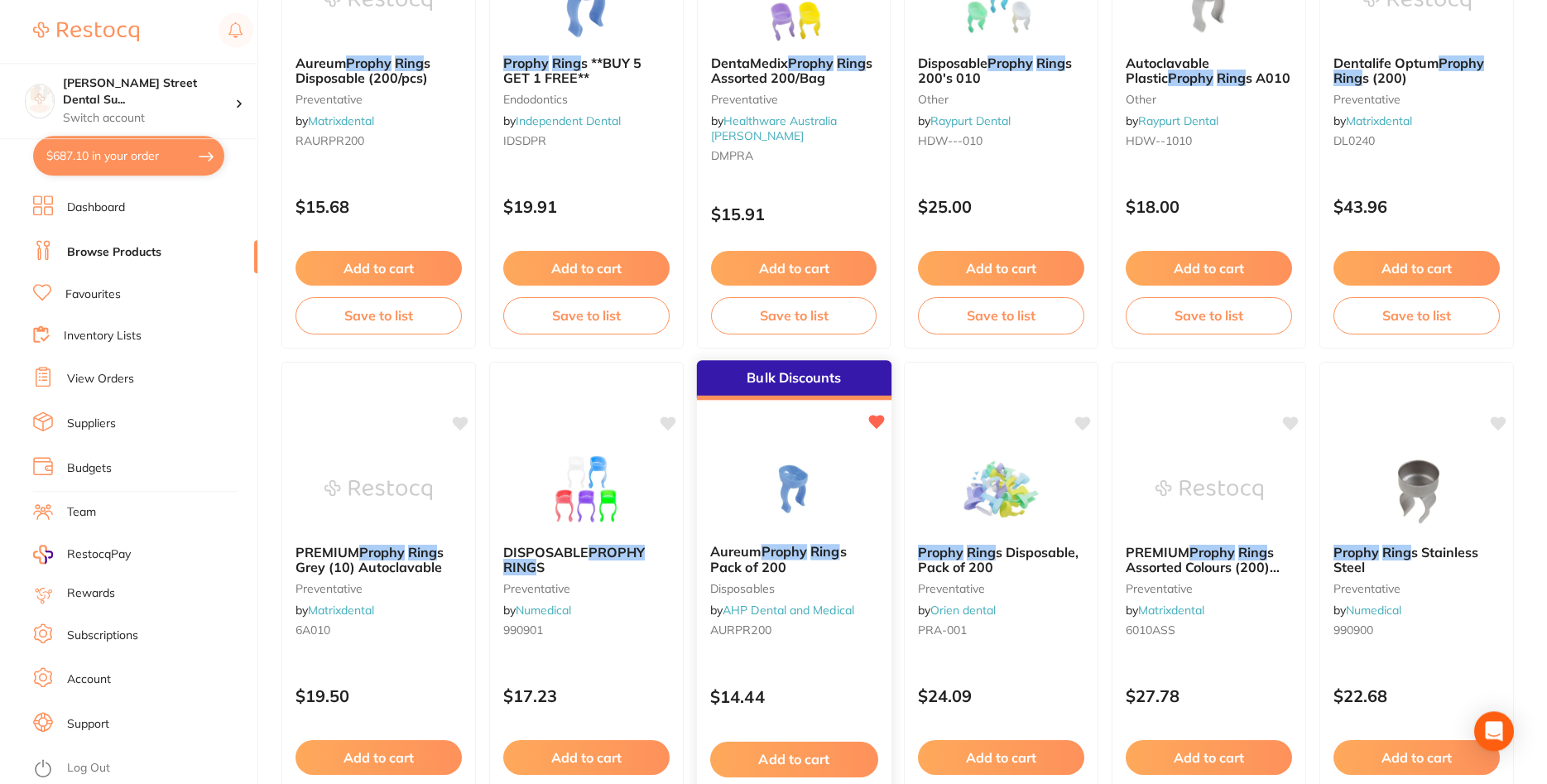
scroll to position [929, 0]
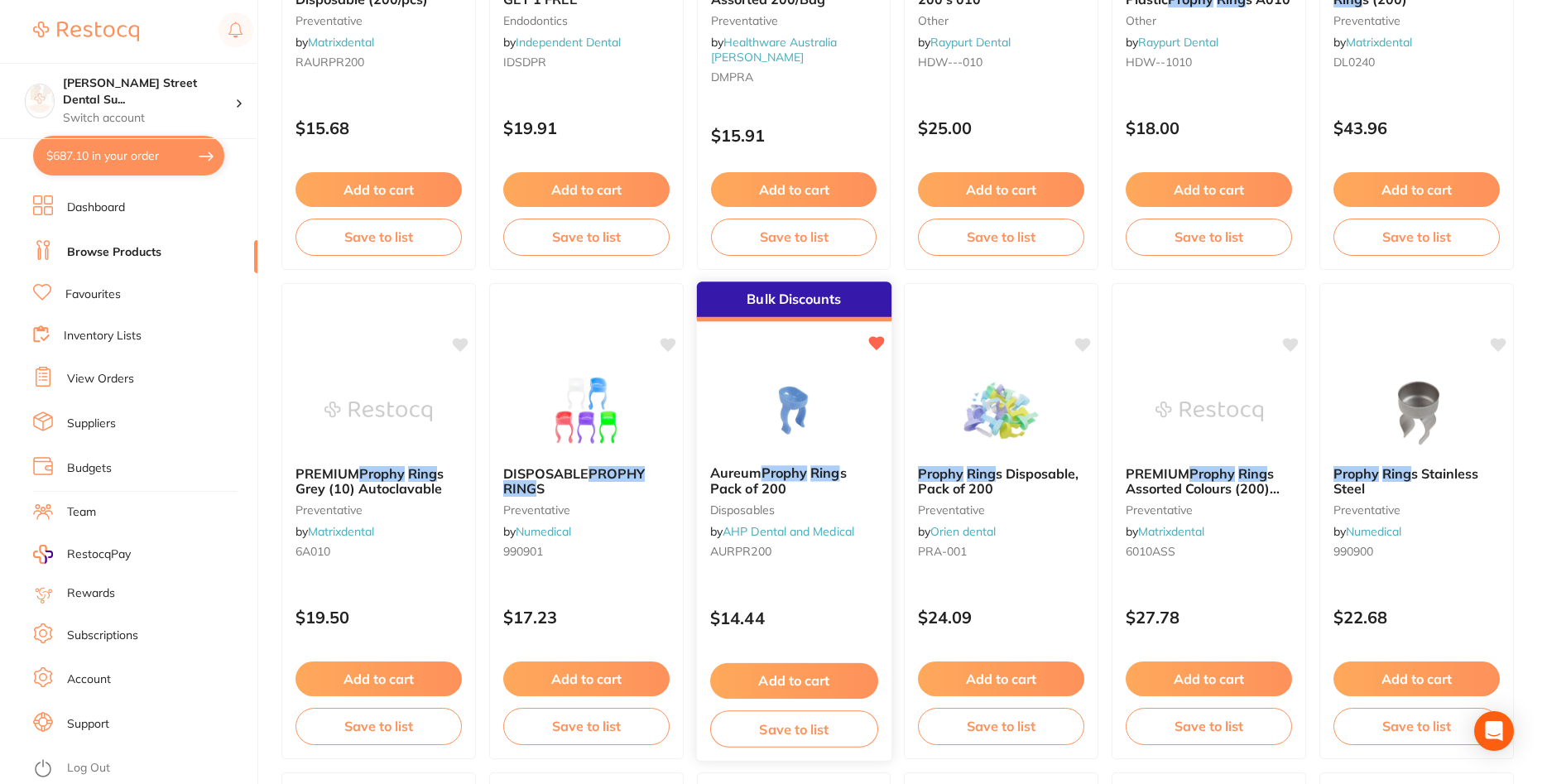
click at [833, 384] on img at bounding box center [793, 410] width 109 height 84
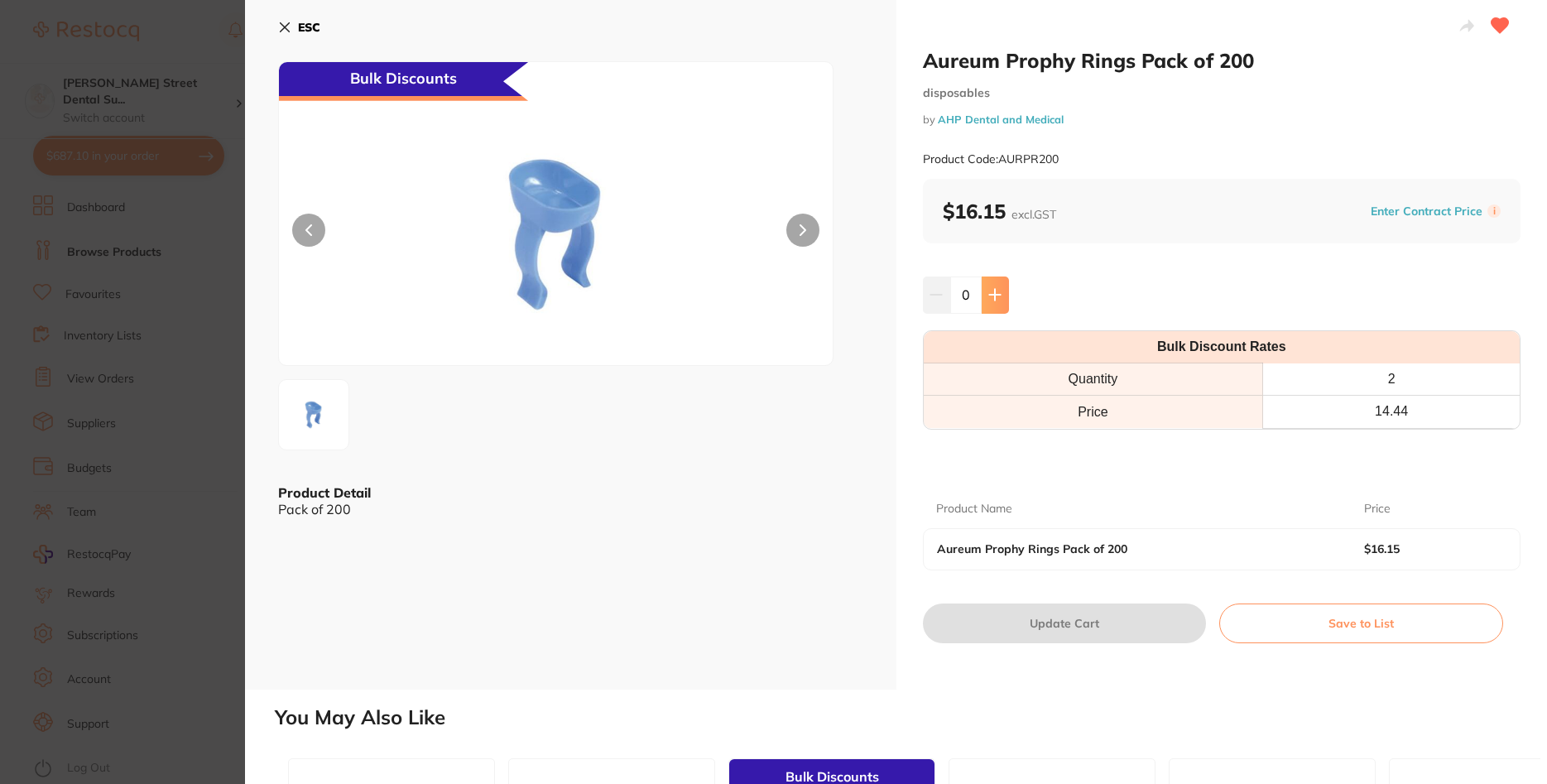
click at [1002, 297] on button at bounding box center [996, 294] width 27 height 37
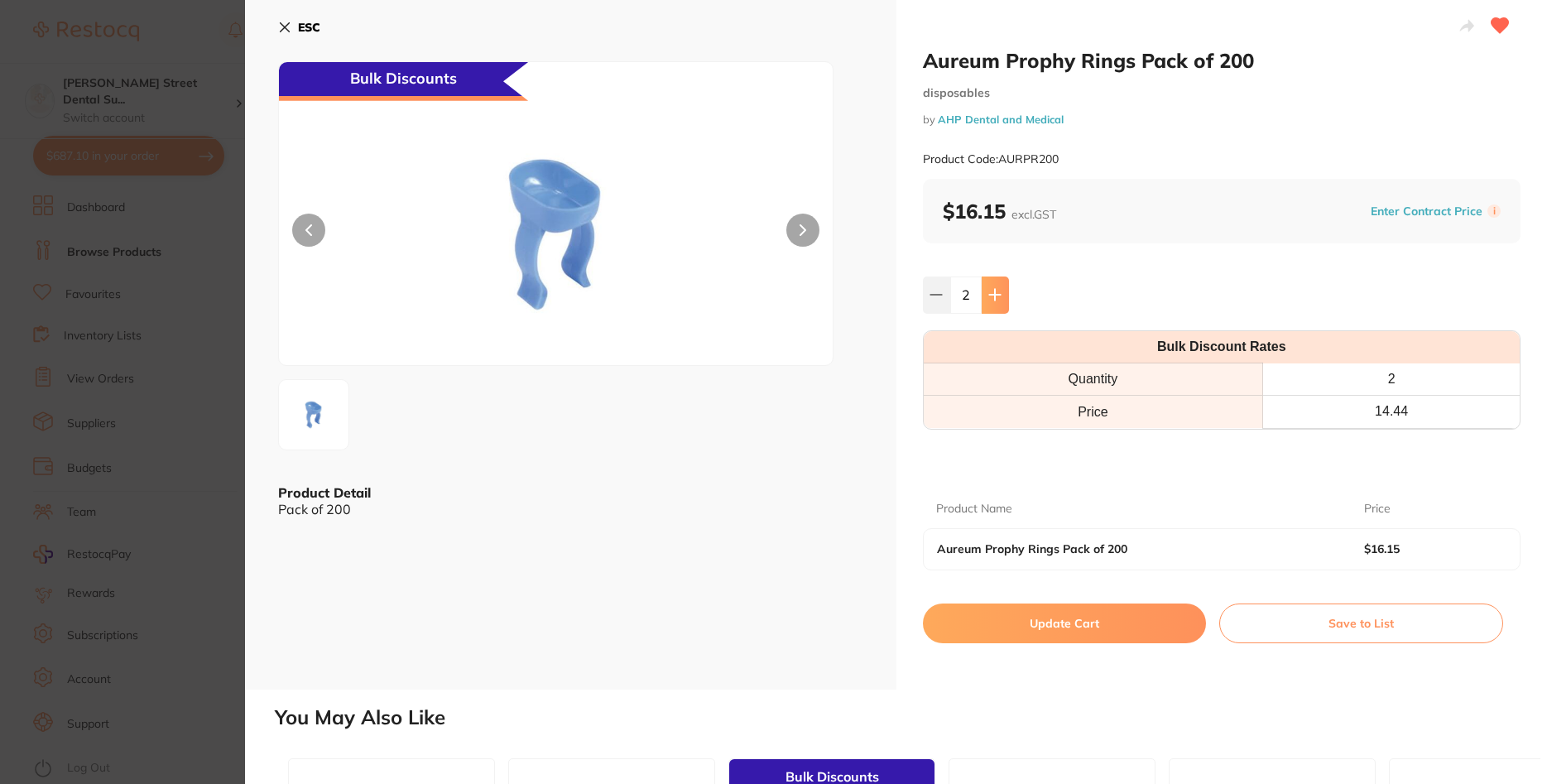
click at [1001, 297] on icon at bounding box center [995, 294] width 13 height 13
type input "3"
click at [1116, 627] on button "Update Cart" at bounding box center [1064, 622] width 284 height 39
checkbox input "false"
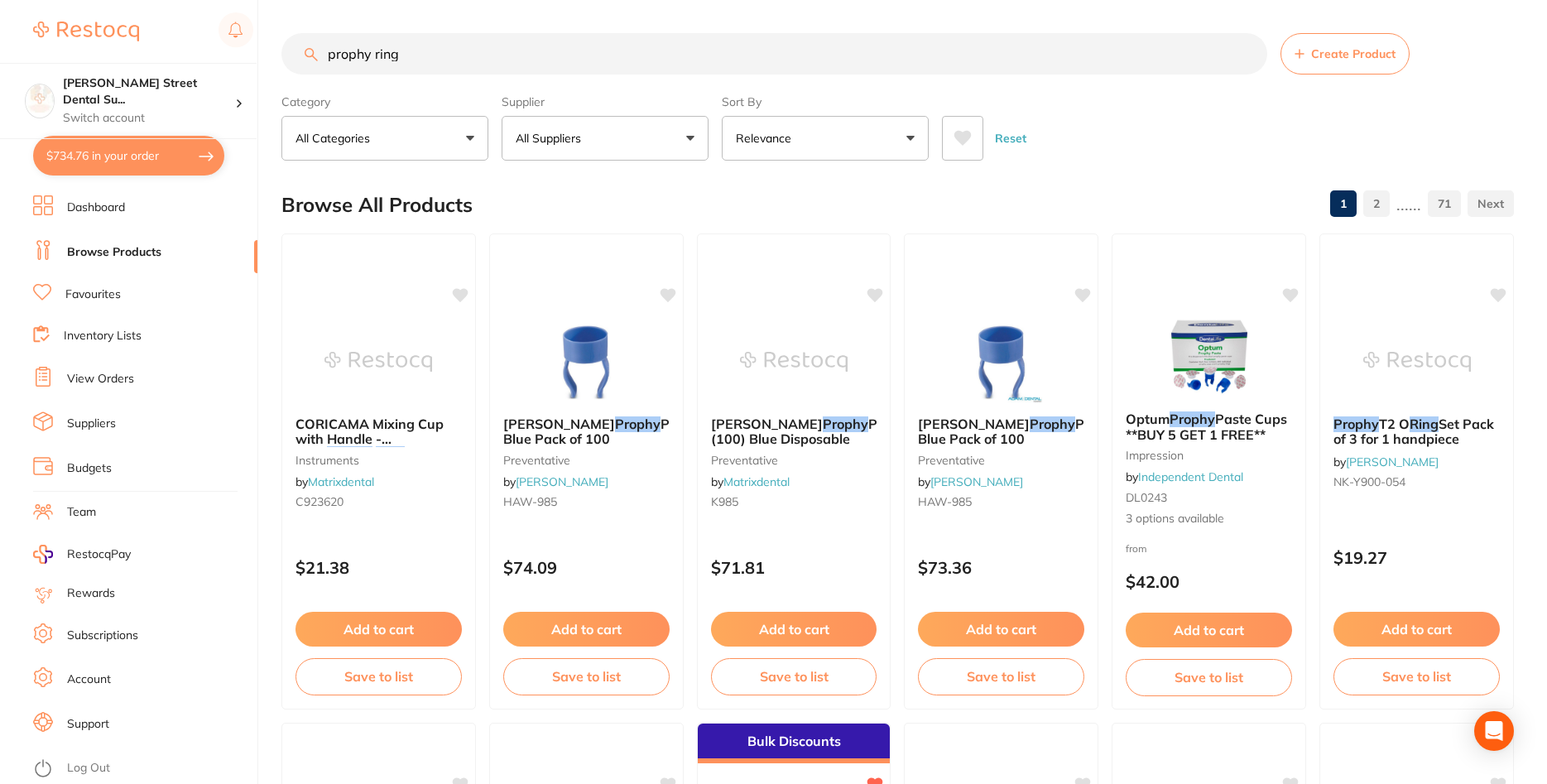
drag, startPoint x: 420, startPoint y: 51, endPoint x: 223, endPoint y: 19, distance: 199.6
click at [282, 33] on input "prophy ring" at bounding box center [774, 53] width 986 height 41
drag, startPoint x: 466, startPoint y: 43, endPoint x: 262, endPoint y: 70, distance: 205.8
click at [282, 70] on input "prophy ring" at bounding box center [774, 53] width 986 height 41
type input "wedges v3"
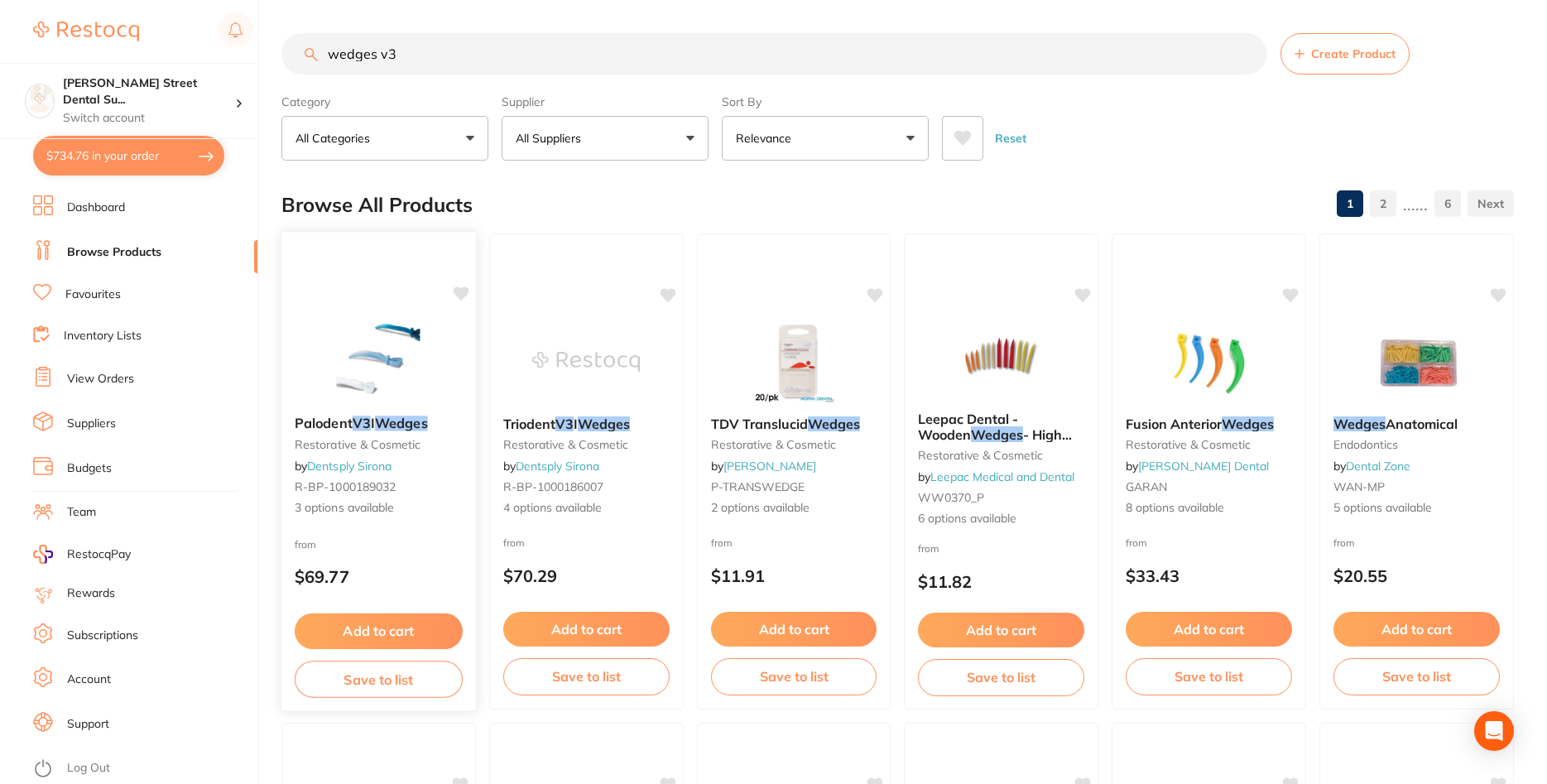
click at [360, 341] on img at bounding box center [378, 360] width 109 height 84
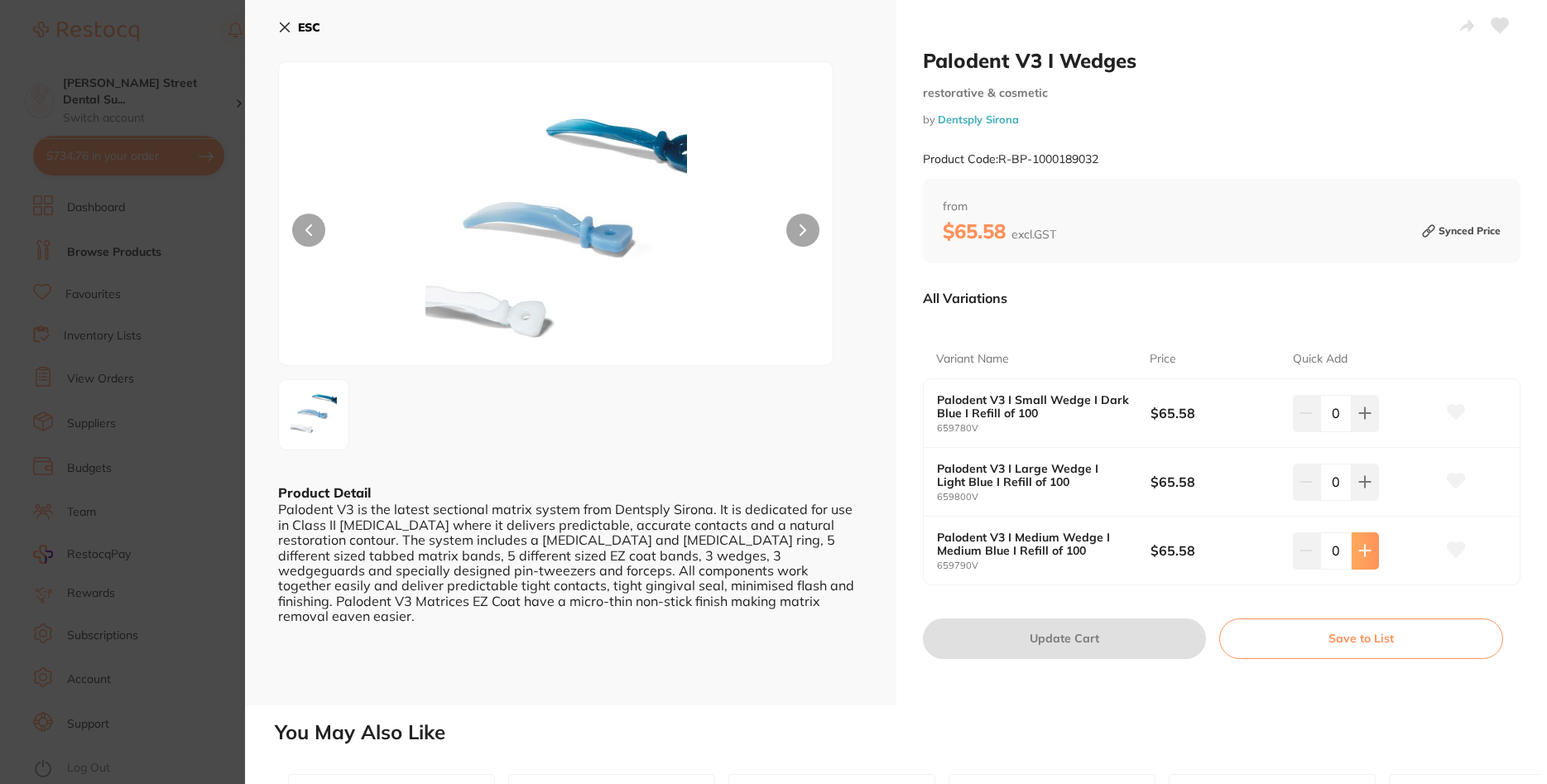
click at [1363, 555] on icon at bounding box center [1365, 550] width 13 height 13
type input "1"
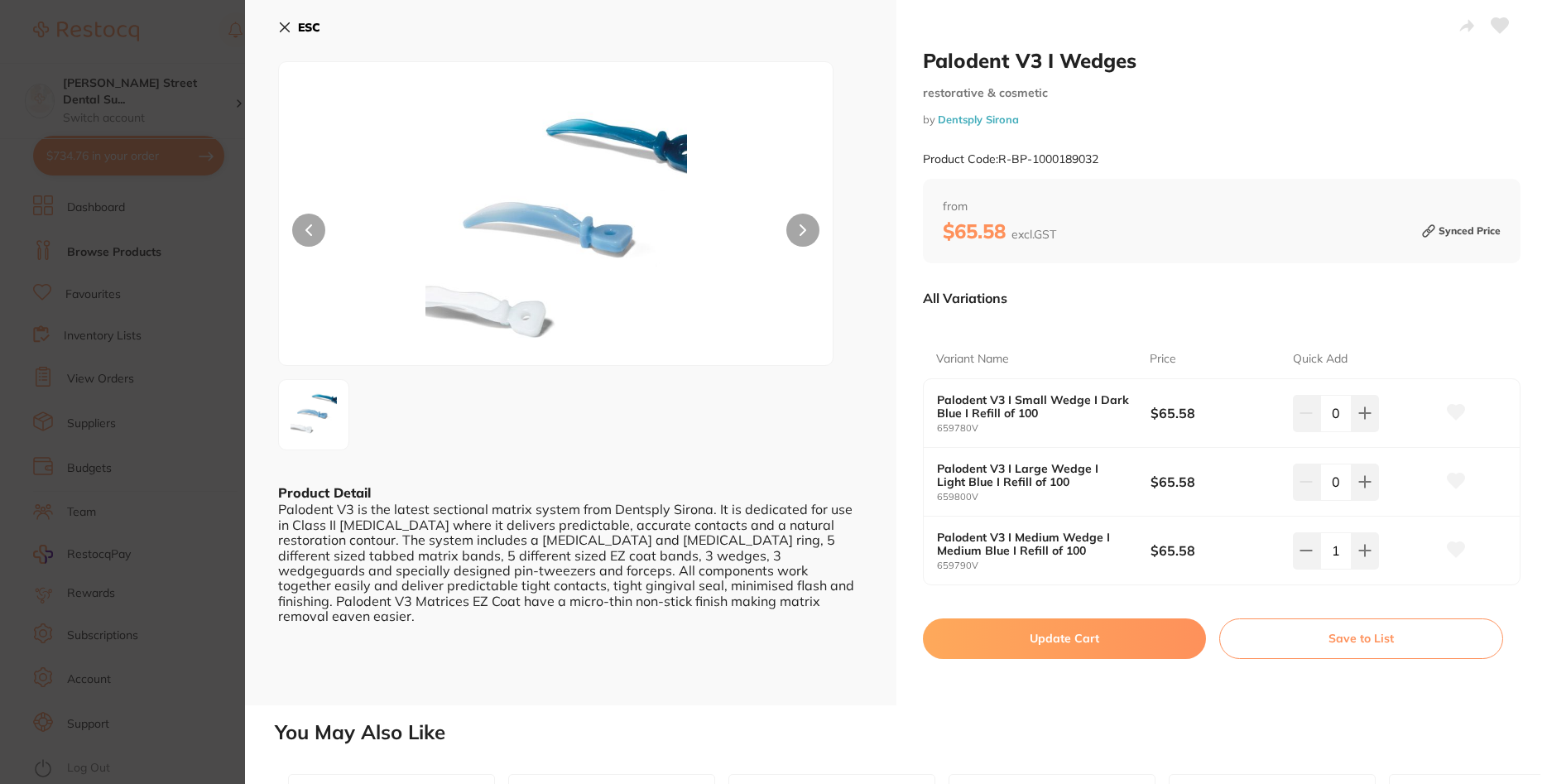
click at [1063, 653] on button "Update Cart" at bounding box center [1064, 638] width 284 height 39
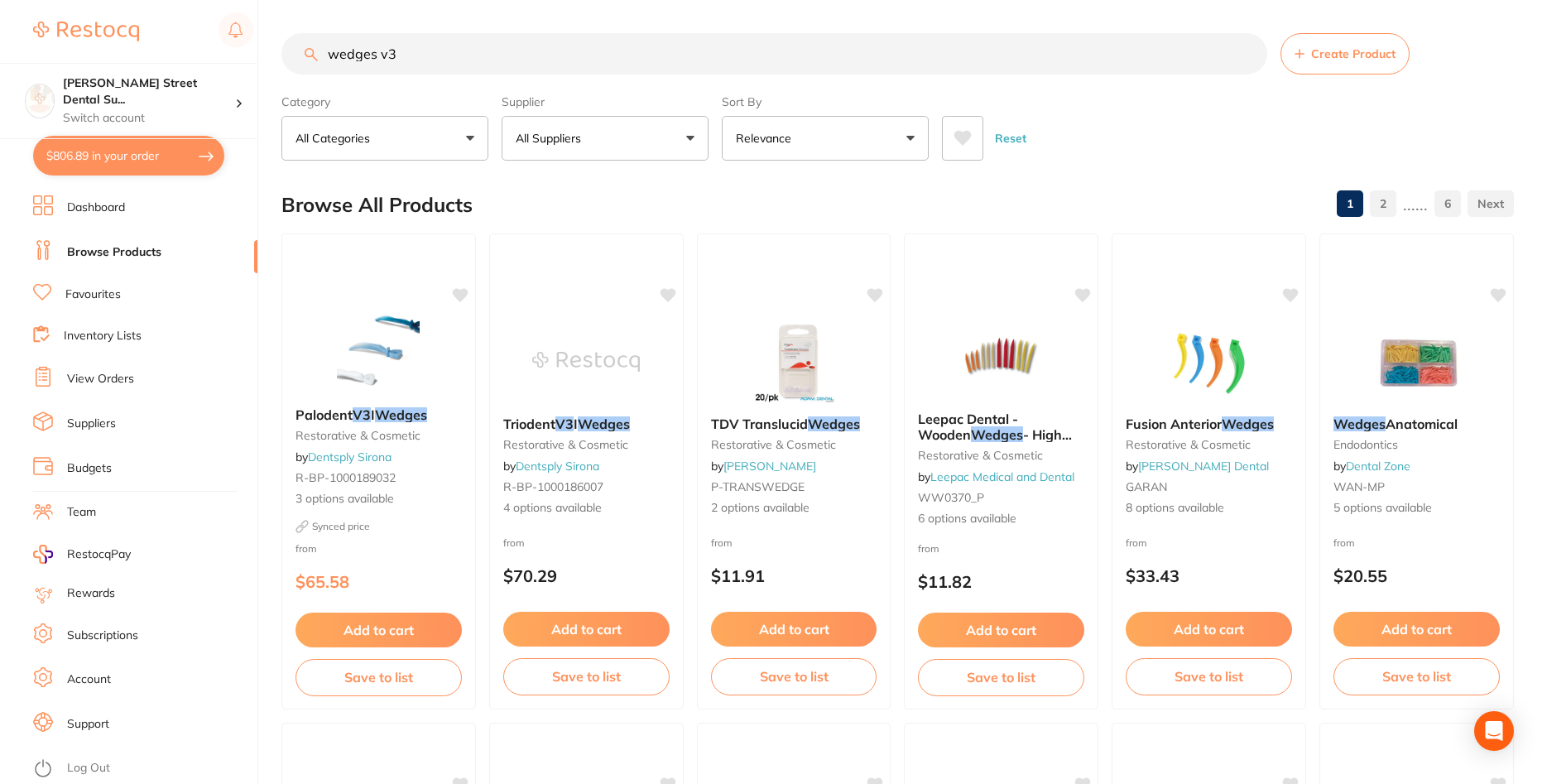
drag, startPoint x: 448, startPoint y: 52, endPoint x: 302, endPoint y: 38, distance: 146.7
click at [302, 38] on input "wedges v3" at bounding box center [774, 53] width 986 height 41
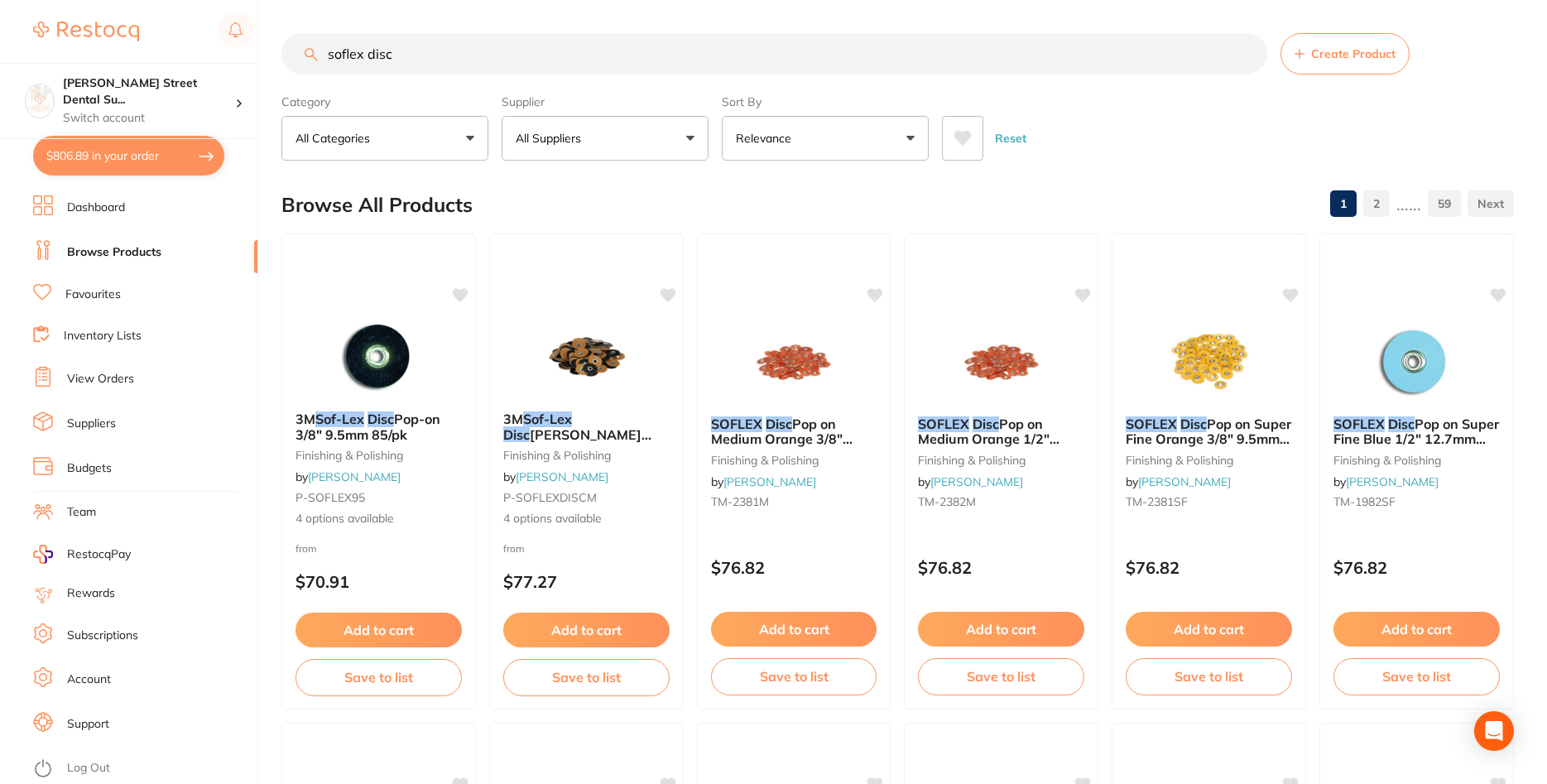
drag, startPoint x: 504, startPoint y: 44, endPoint x: 259, endPoint y: 38, distance: 245.1
click at [282, 38] on input "soflex disc" at bounding box center [774, 53] width 986 height 41
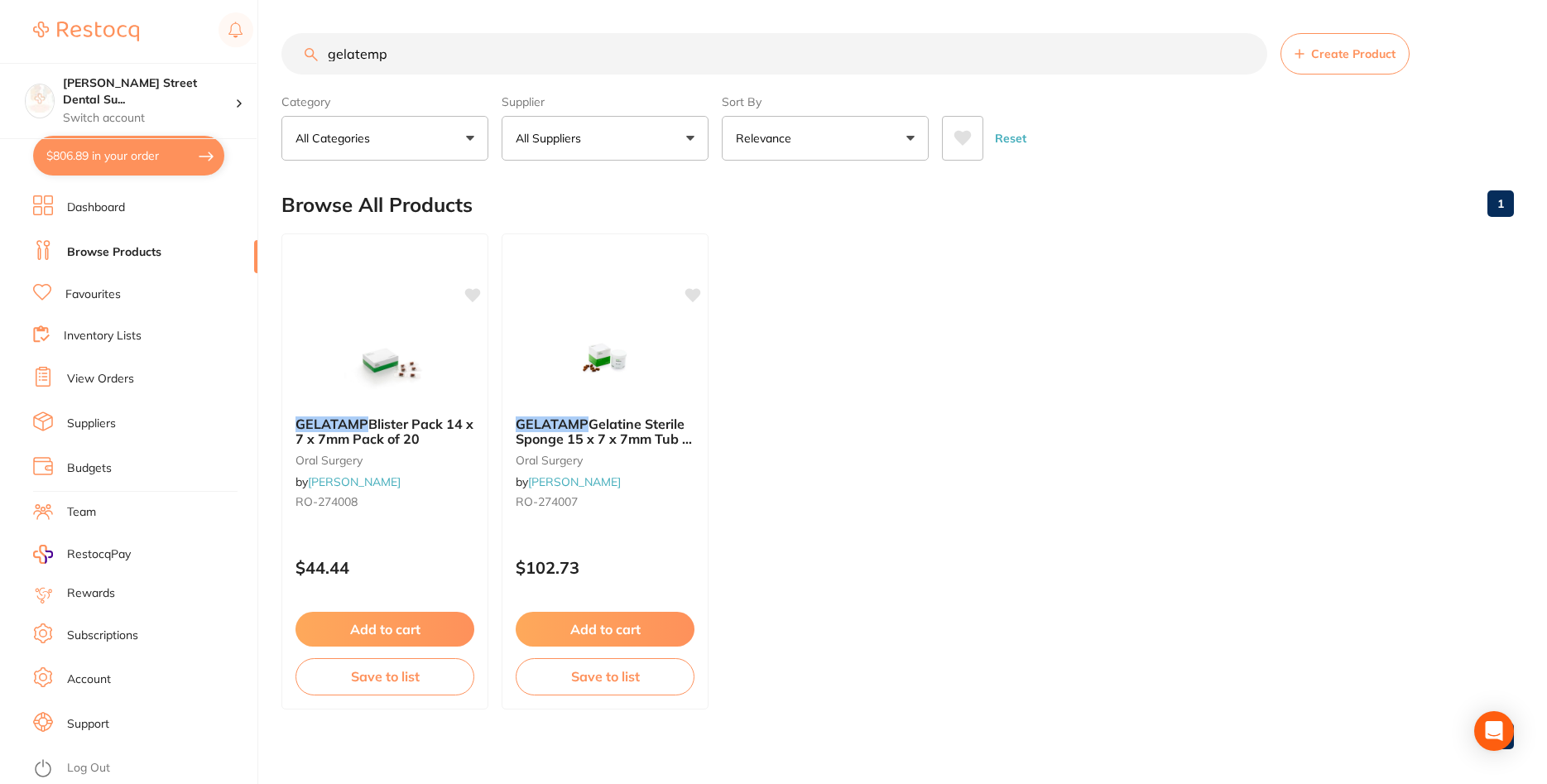
drag, startPoint x: 417, startPoint y: 50, endPoint x: 246, endPoint y: 37, distance: 171.5
click at [282, 37] on input "gelatemp" at bounding box center [774, 53] width 986 height 41
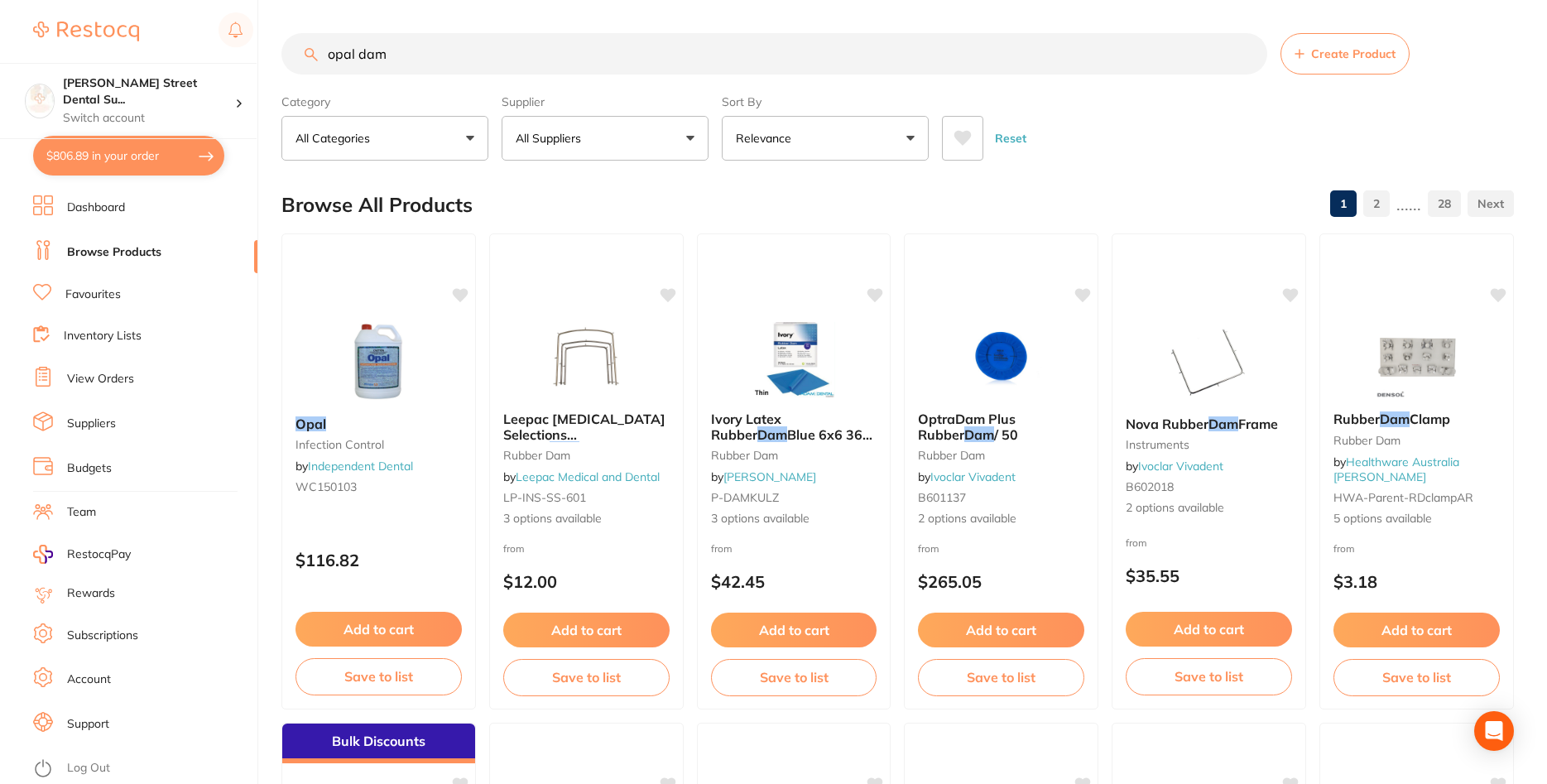
drag, startPoint x: 579, startPoint y: 52, endPoint x: 213, endPoint y: 128, distance: 373.8
click at [282, 74] on input "opal dam" at bounding box center [774, 53] width 986 height 41
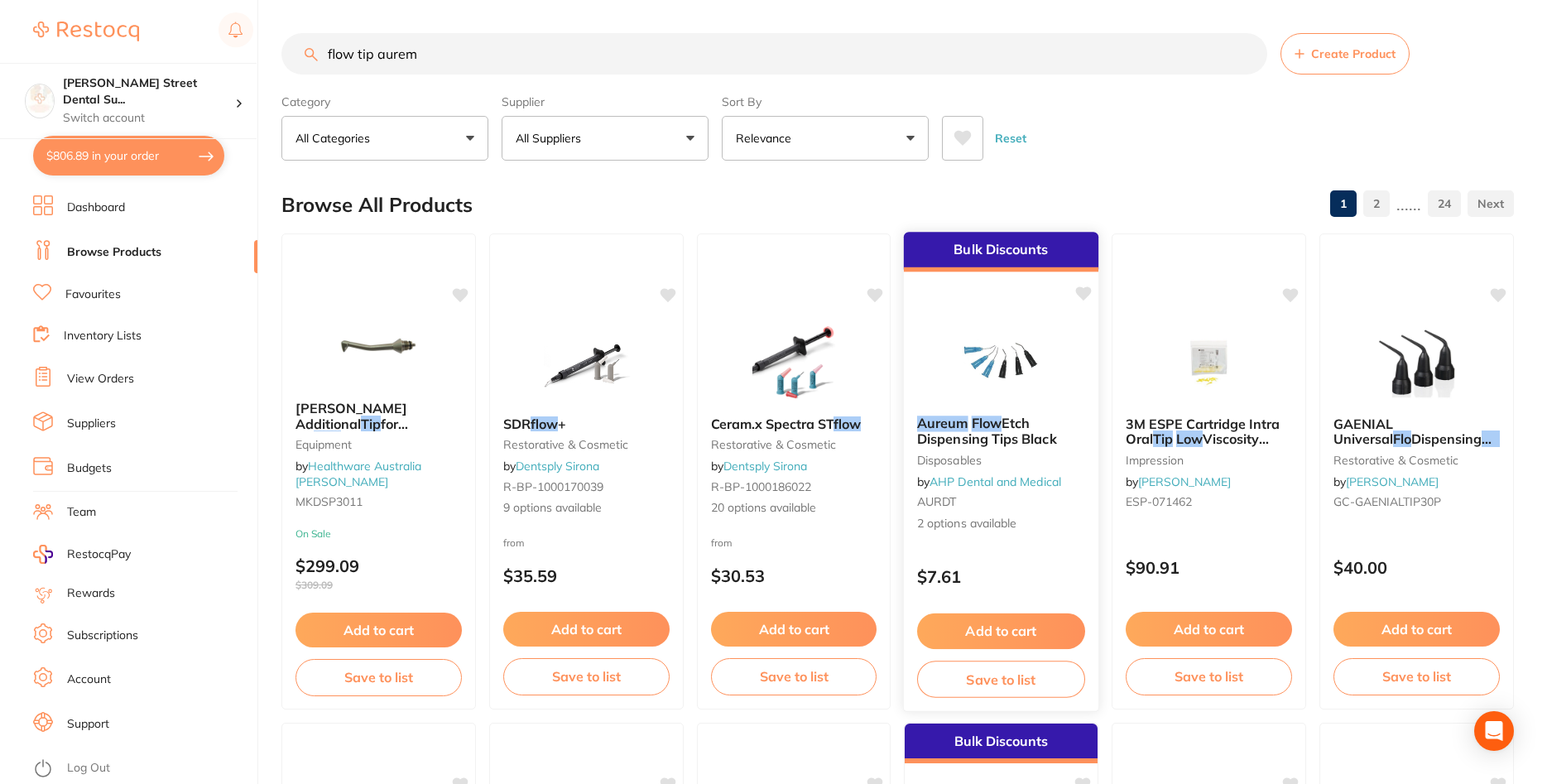
type input "flow tip aurem"
click at [1026, 439] on span "Etch Dispensing Tips Black" at bounding box center [986, 431] width 139 height 33
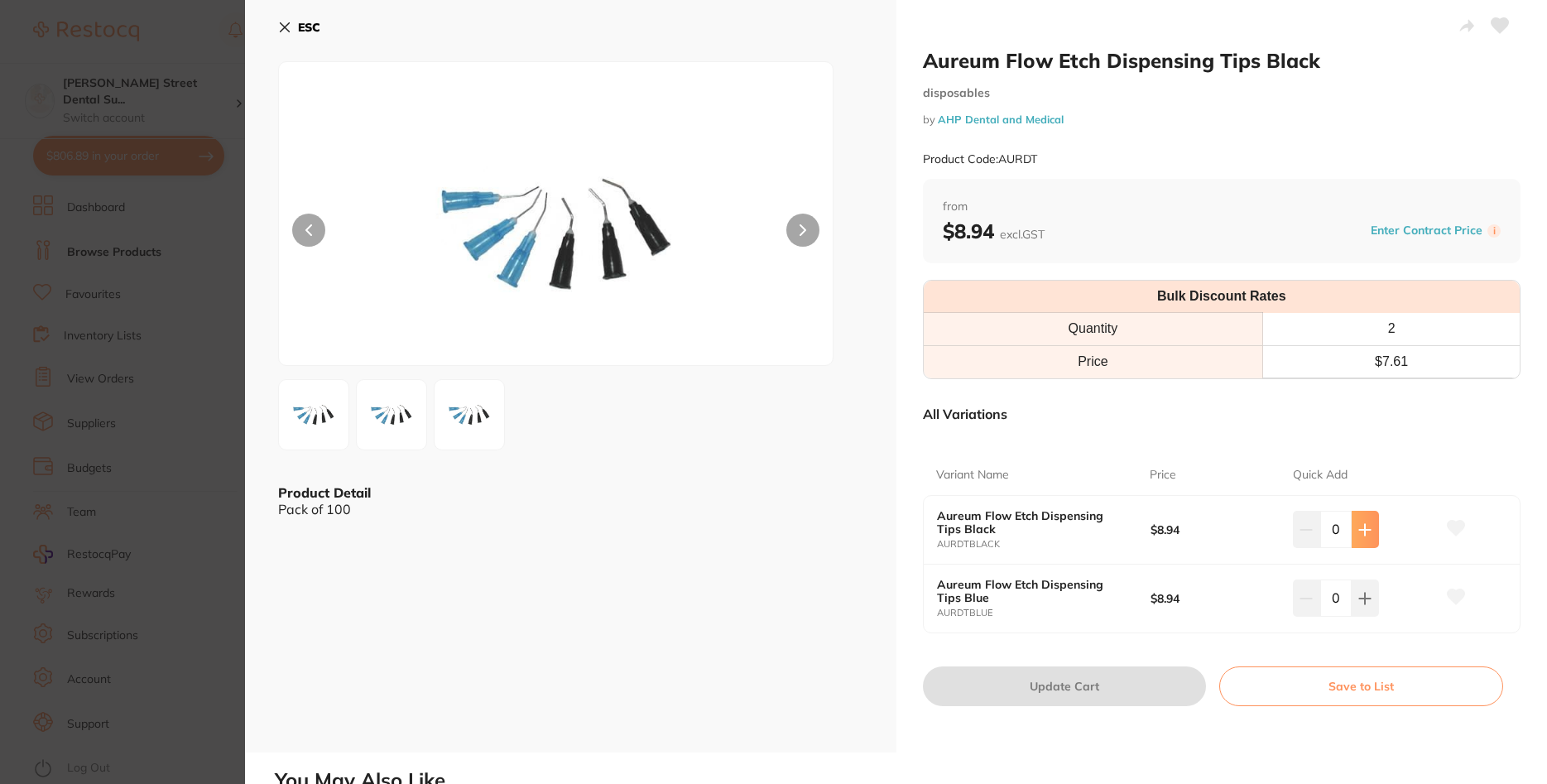
click at [1372, 518] on button at bounding box center [1365, 529] width 27 height 37
type input "2"
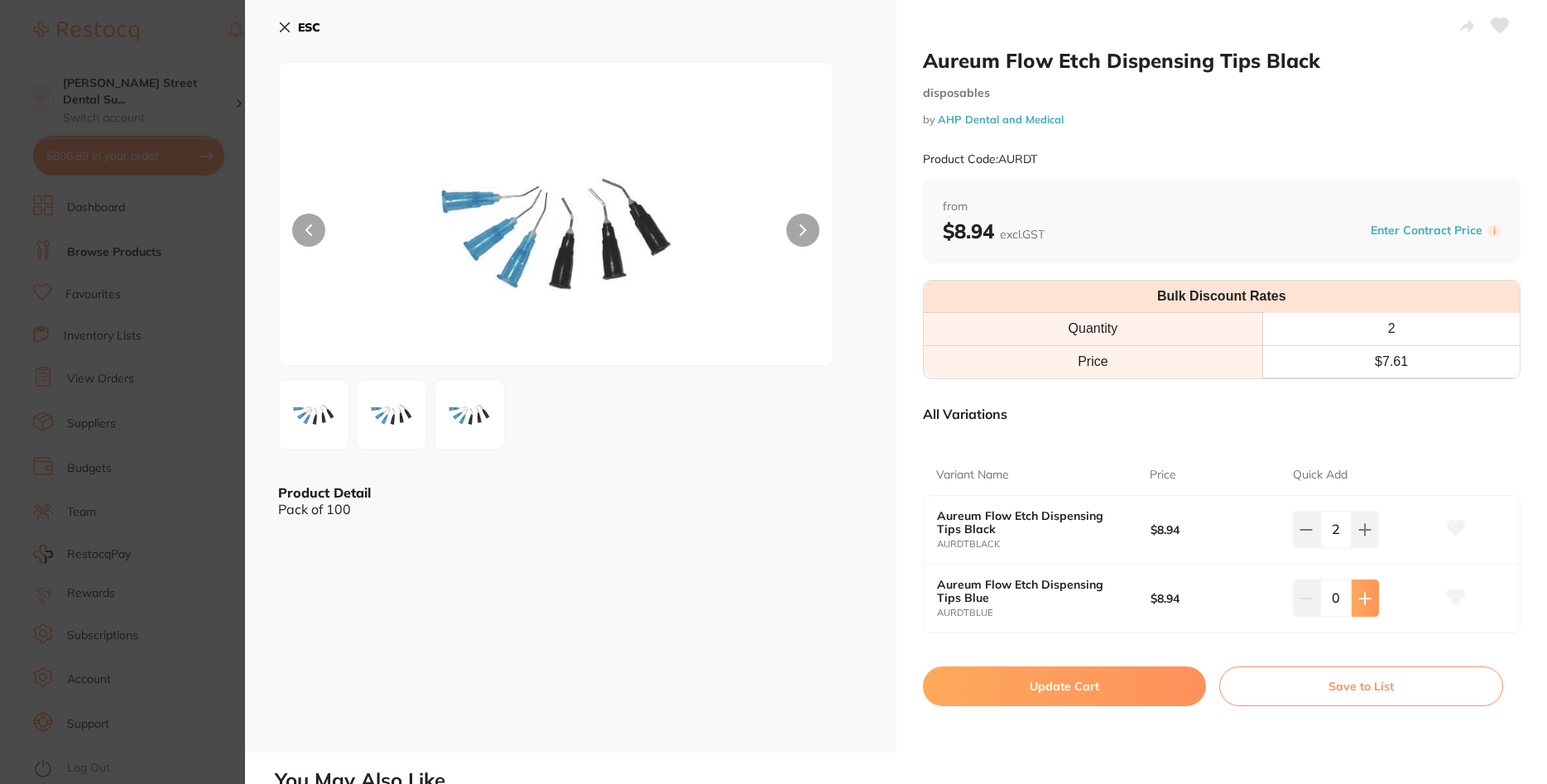
click at [1371, 602] on icon at bounding box center [1365, 598] width 13 height 13
type input "2"
click at [1308, 526] on icon at bounding box center [1306, 530] width 13 height 13
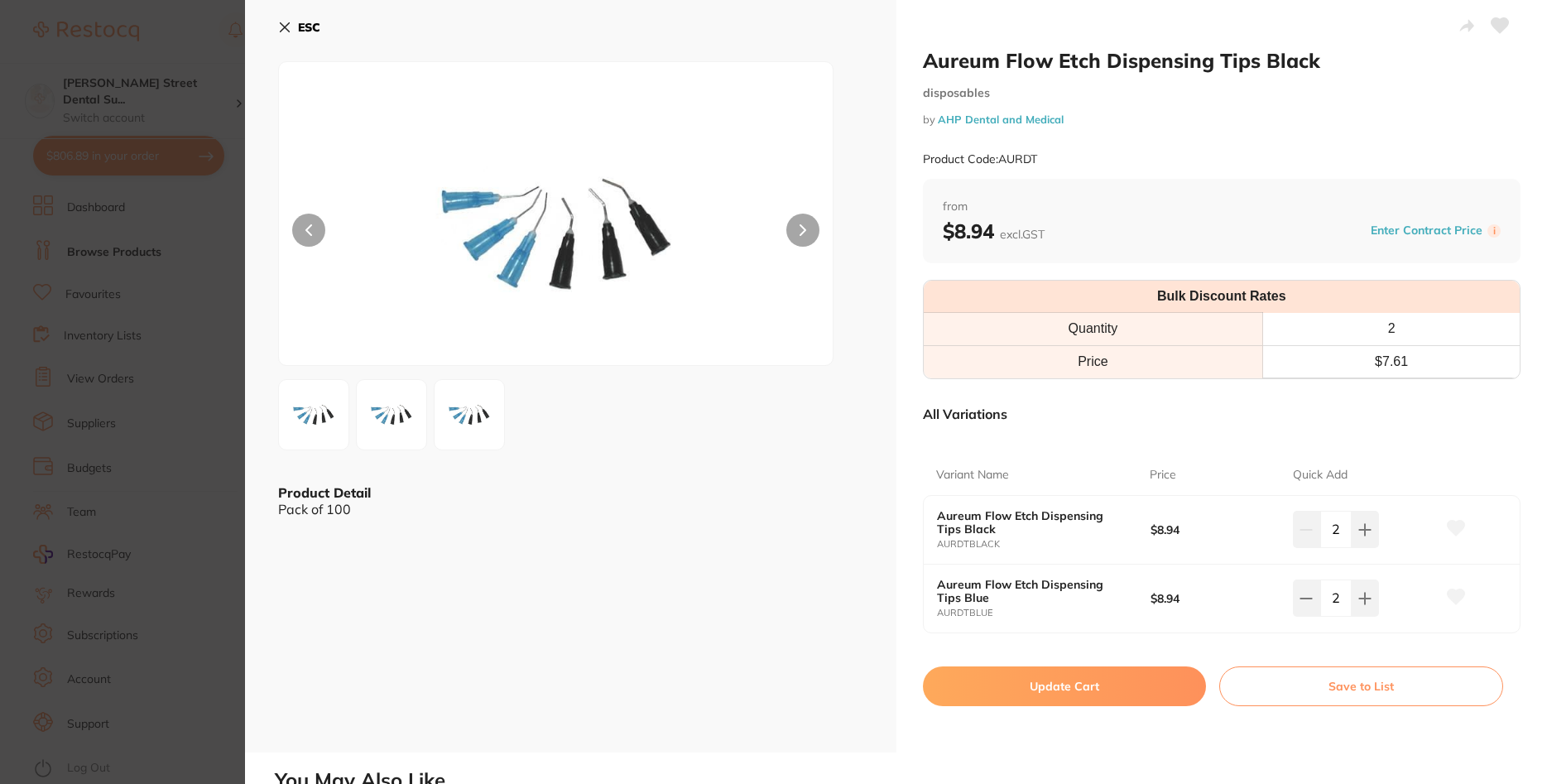
type input "0"
click at [1366, 601] on icon at bounding box center [1365, 597] width 11 height 11
click at [1317, 604] on button at bounding box center [1306, 597] width 27 height 37
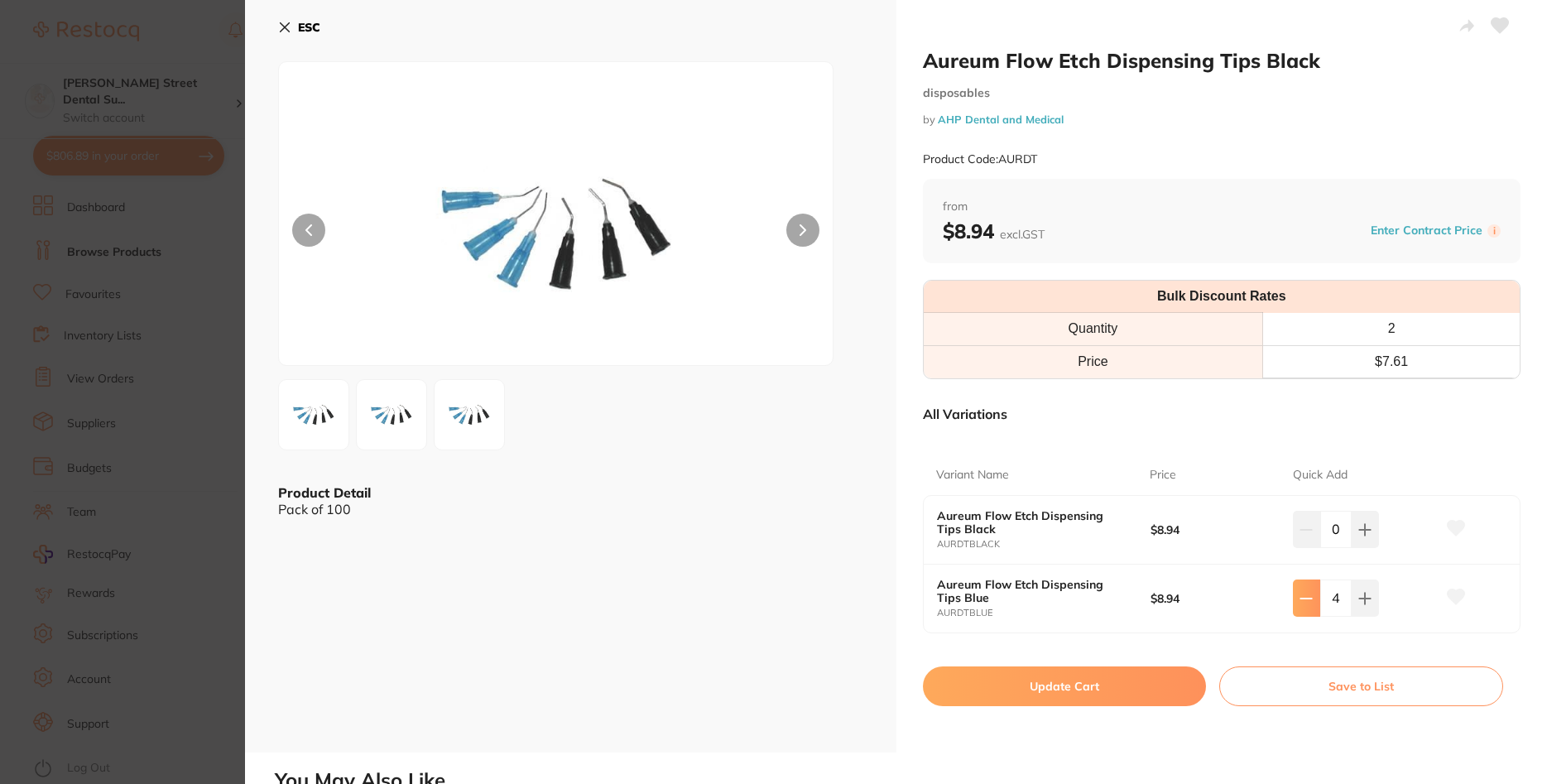
click at [1317, 604] on button at bounding box center [1306, 597] width 27 height 37
type input "3"
click at [1114, 686] on button "Update Cart" at bounding box center [1064, 686] width 284 height 39
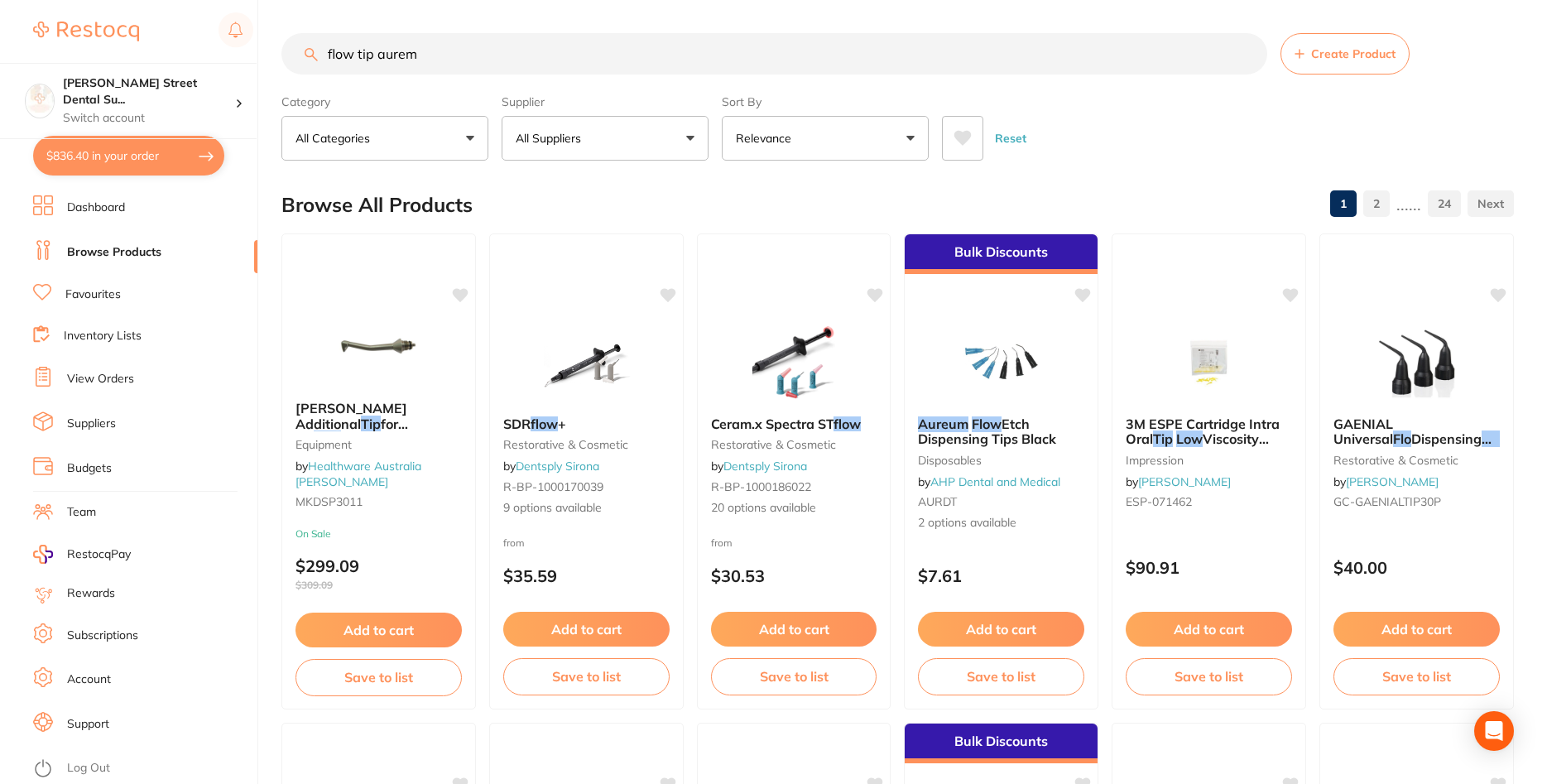
scroll to position [3, 0]
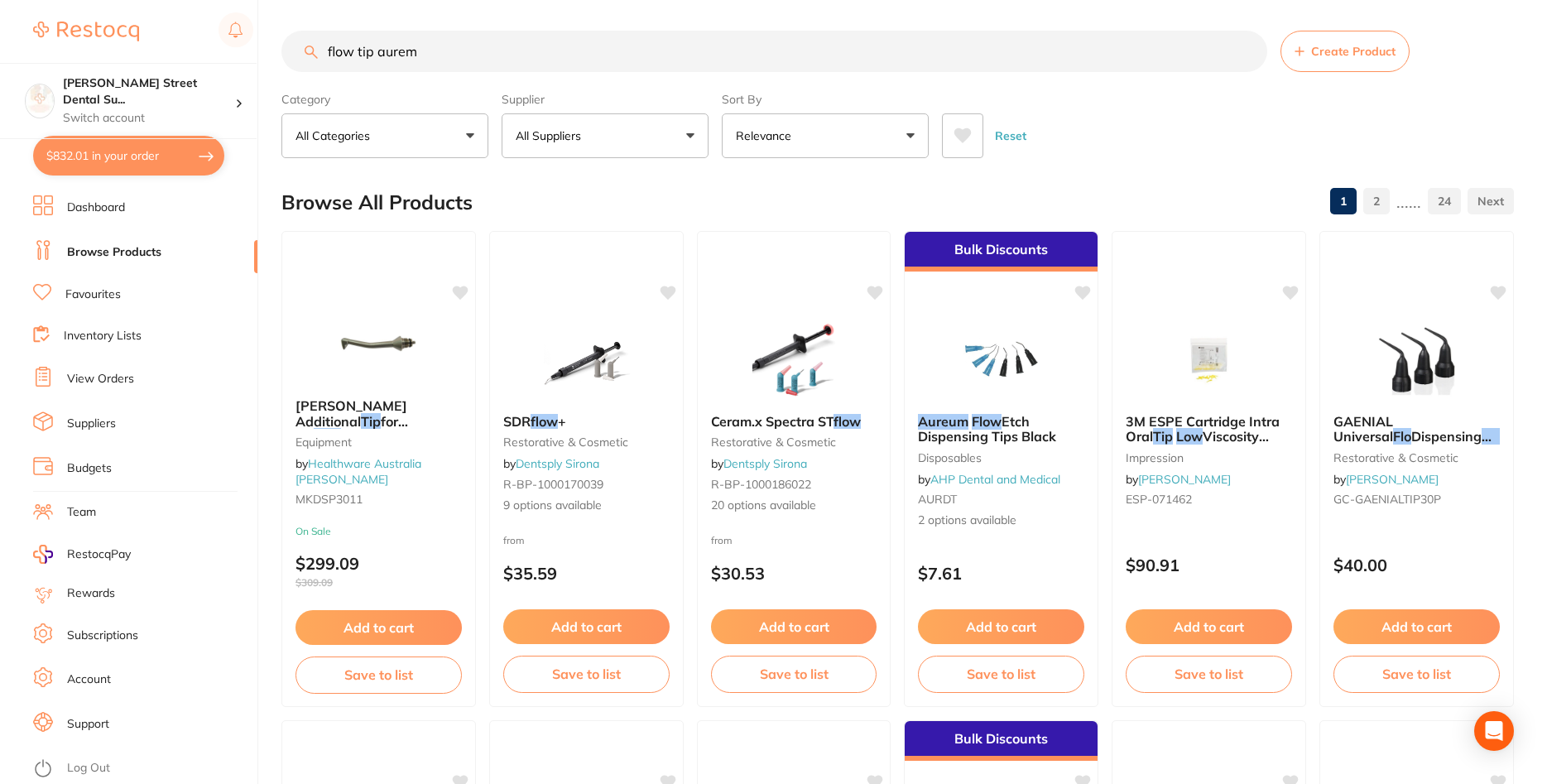
click at [165, 151] on button "$832.01 in your order" at bounding box center [128, 155] width 191 height 39
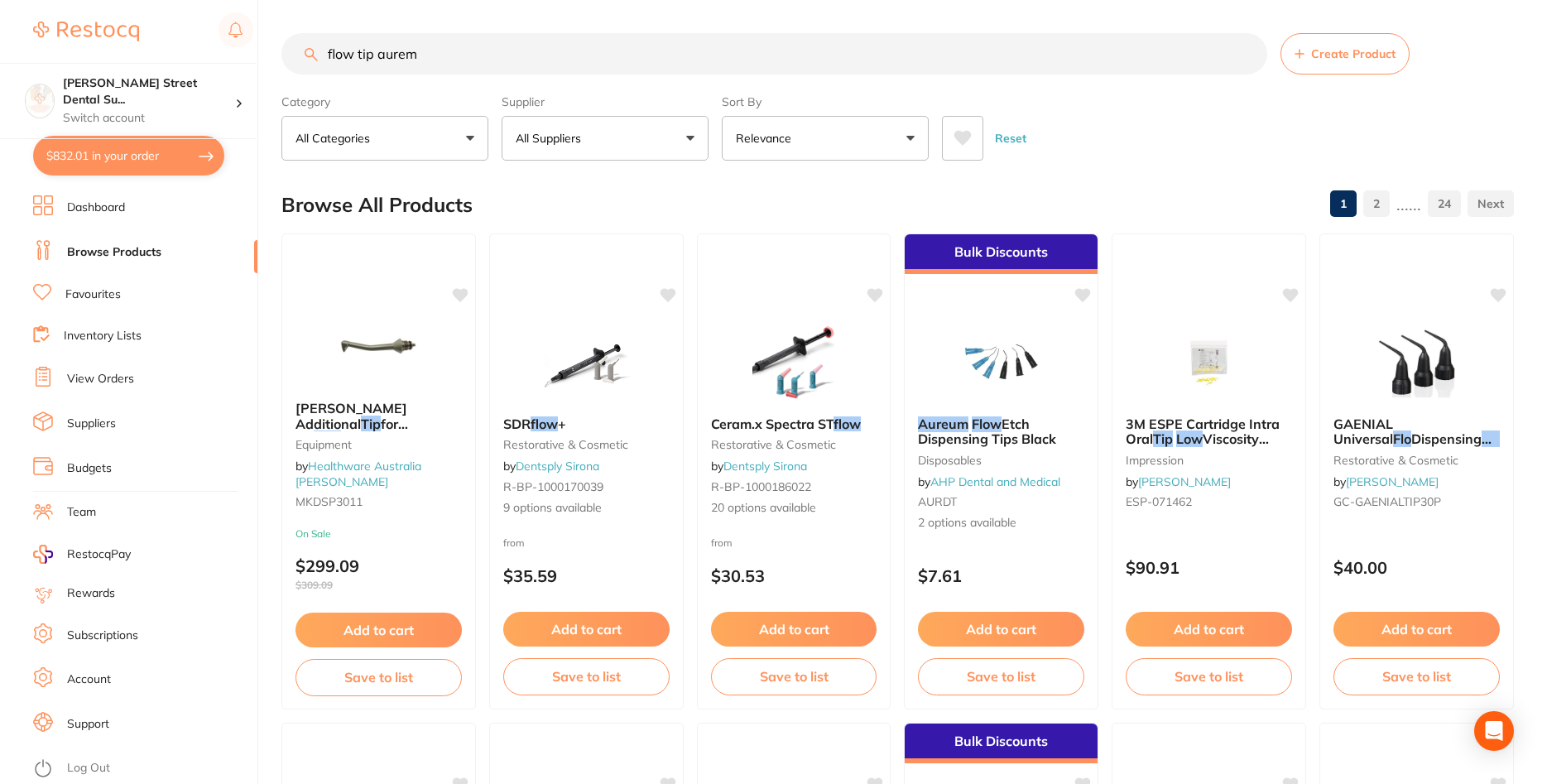
checkbox input "true"
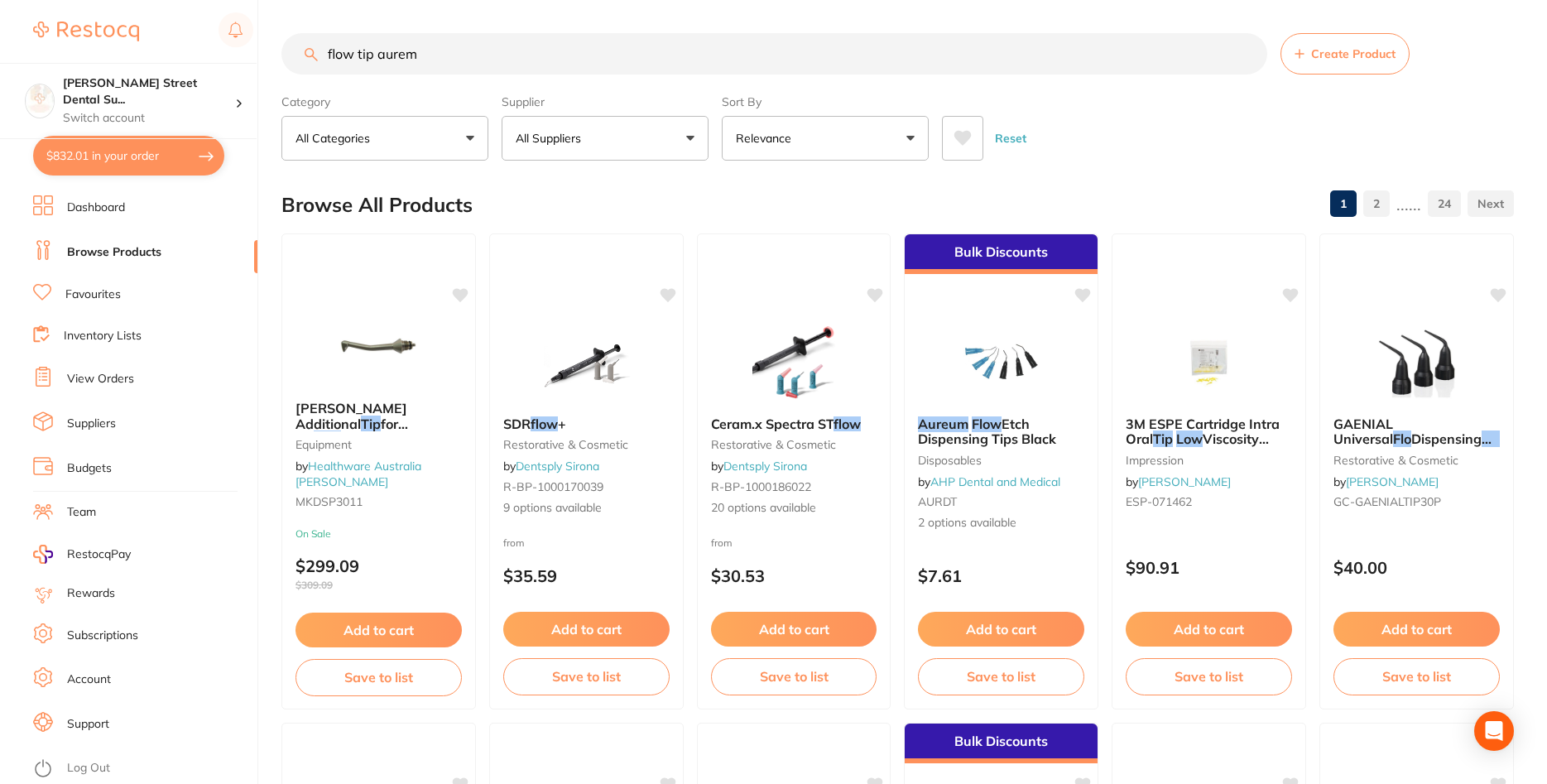
checkbox input "true"
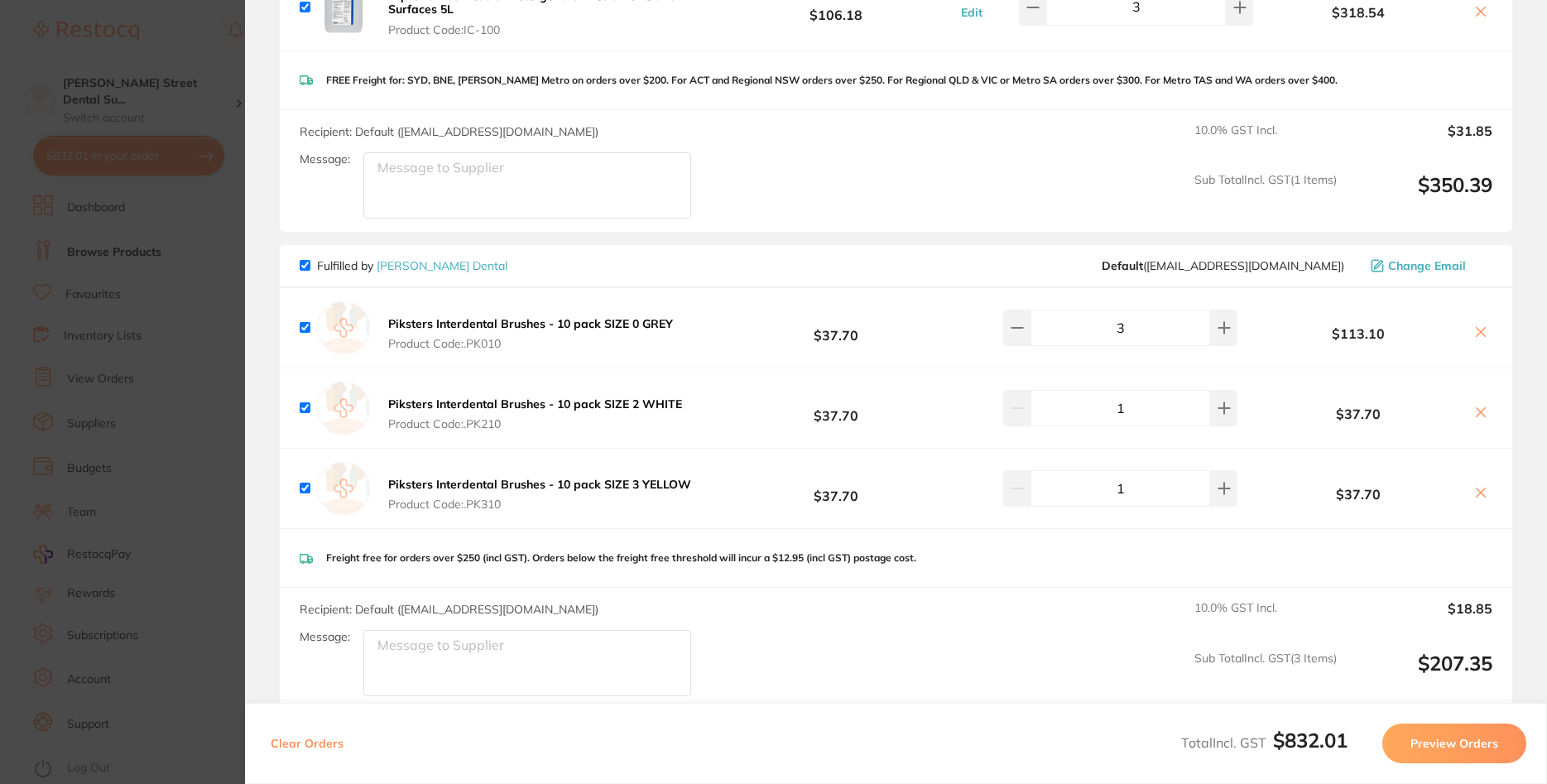
scroll to position [1490, 0]
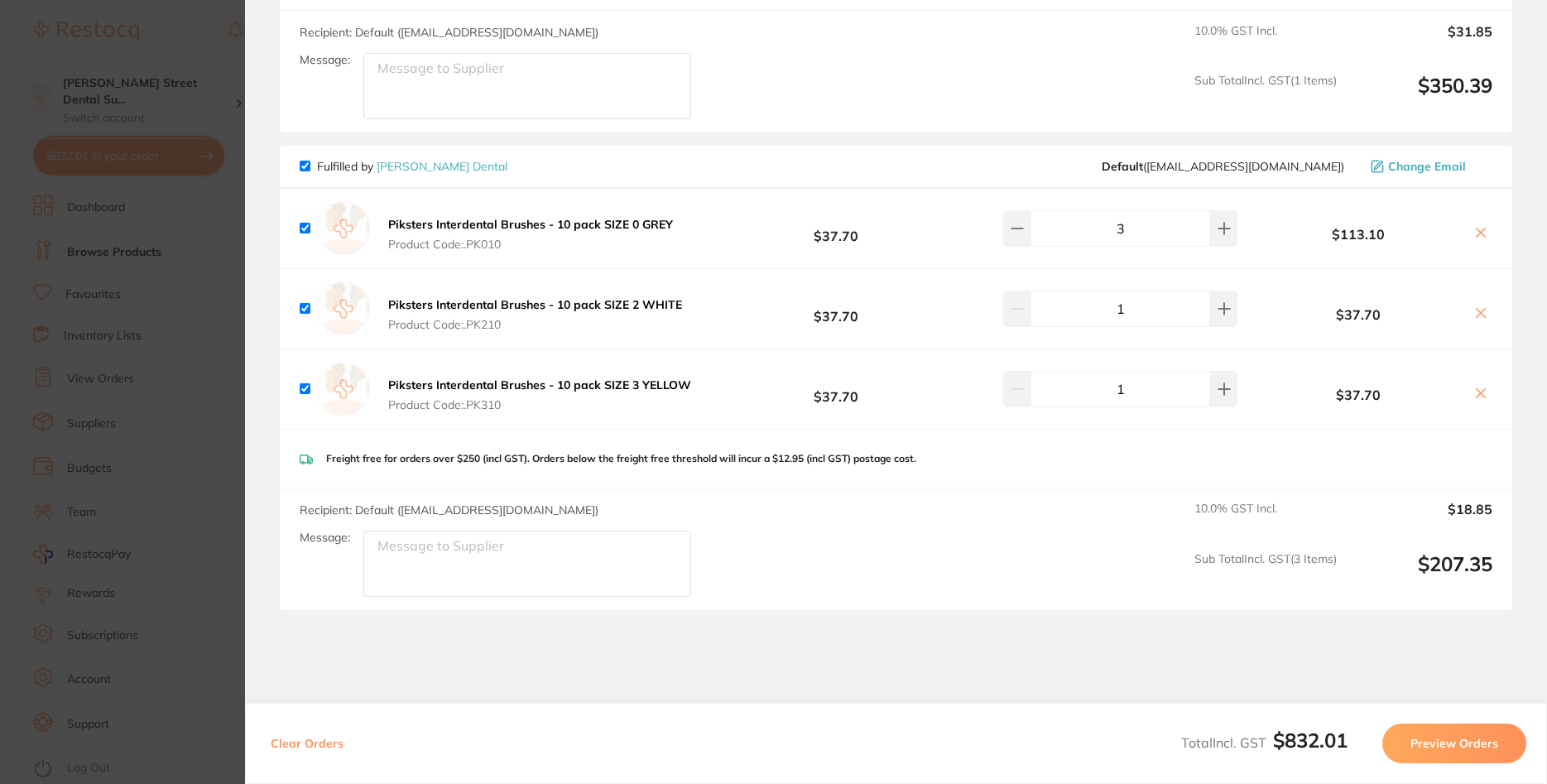
click at [434, 224] on b "Piksters Interdental Brushes - 10 pack SIZE 0 GREY" at bounding box center [531, 223] width 285 height 14
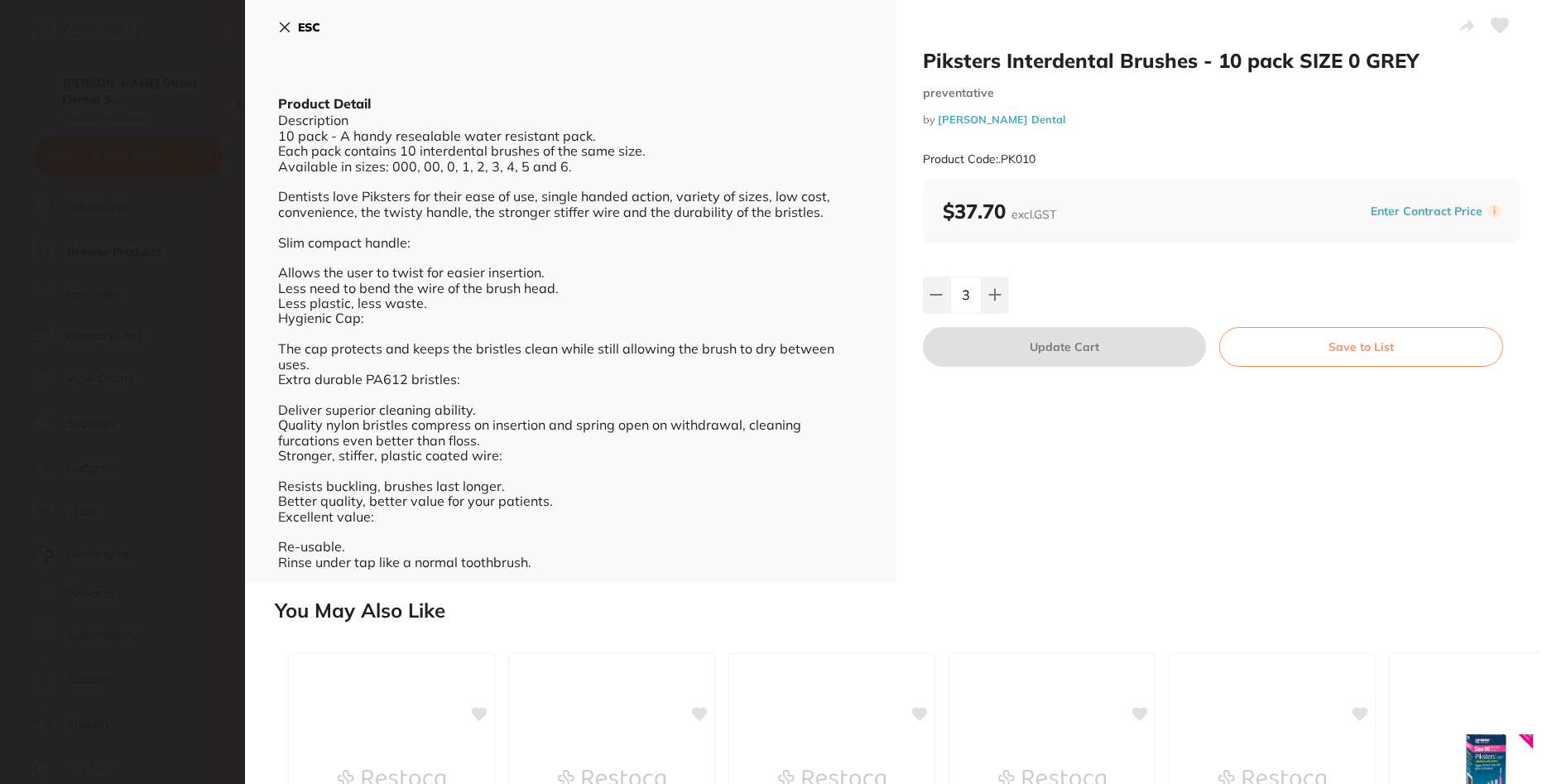
click at [300, 31] on b "ESC" at bounding box center [309, 27] width 22 height 14
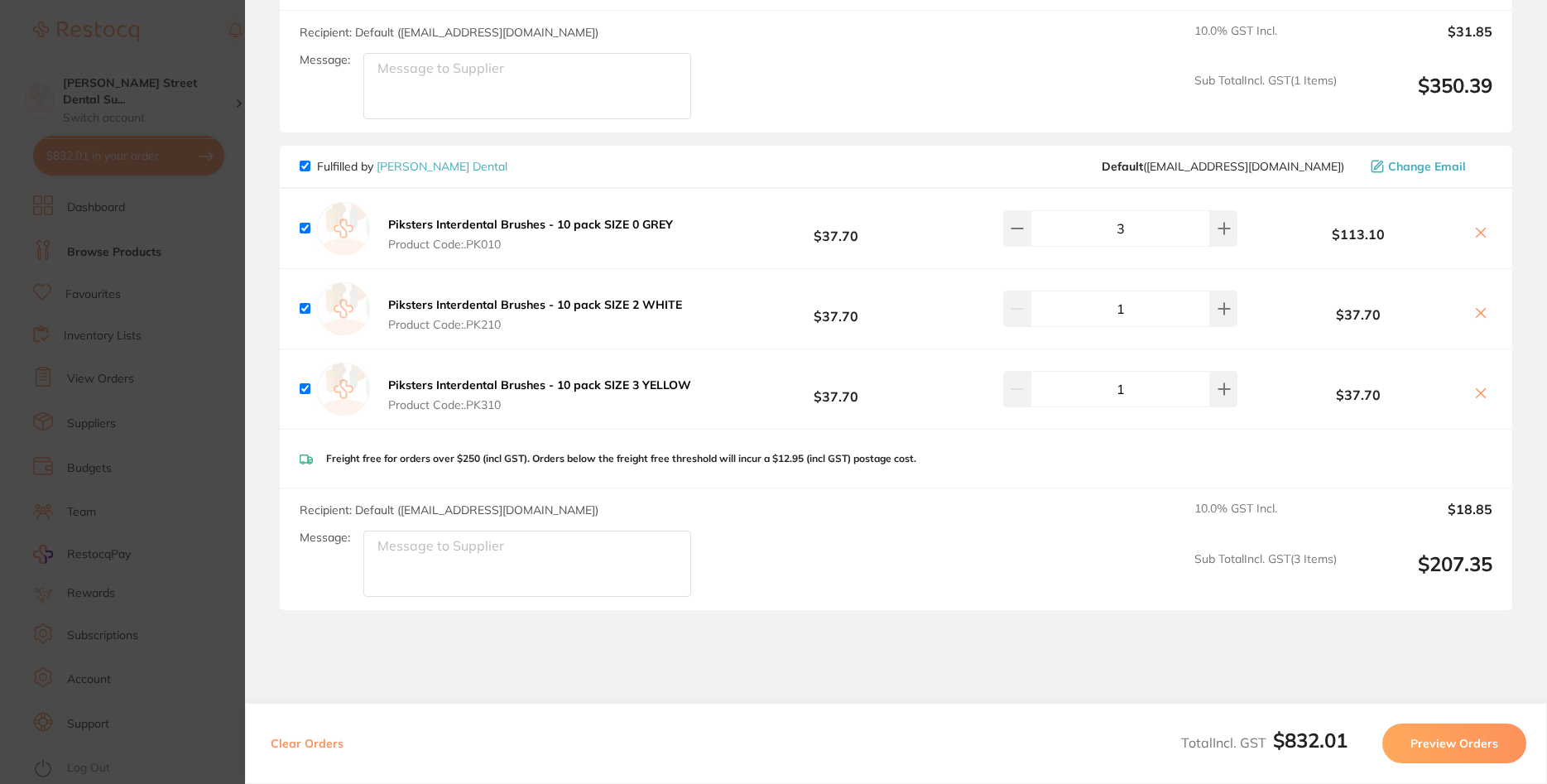
click at [151, 252] on section "Update RRP Set your pre negotiated price for this item. Item Agreed RRP (excl. …" at bounding box center [774, 392] width 1547 height 784
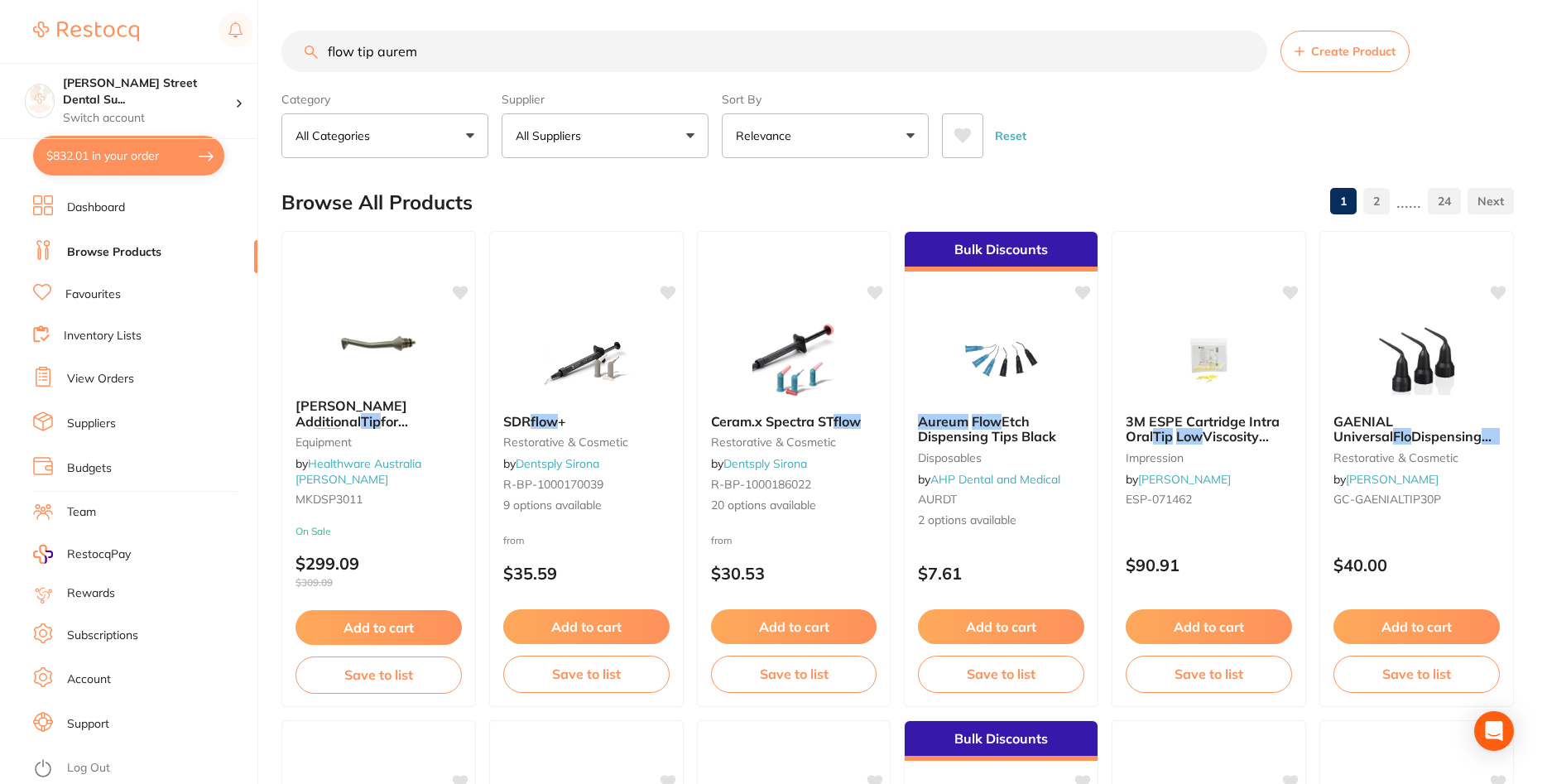
drag, startPoint x: 515, startPoint y: 53, endPoint x: 229, endPoint y: 34, distance: 286.6
click at [282, 34] on input "flow tip aurem" at bounding box center [774, 51] width 986 height 41
type input "pikster"
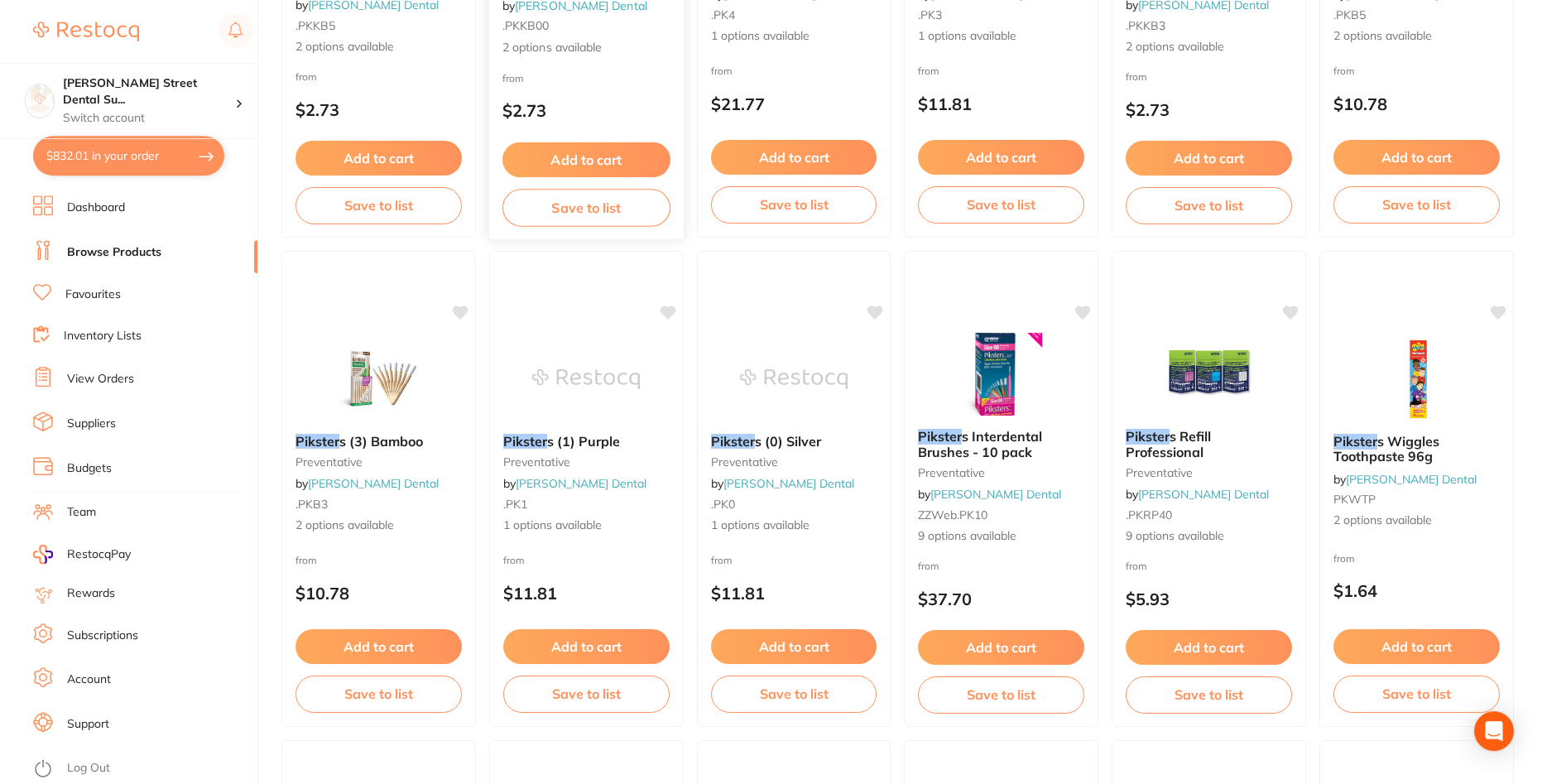
scroll to position [507, 0]
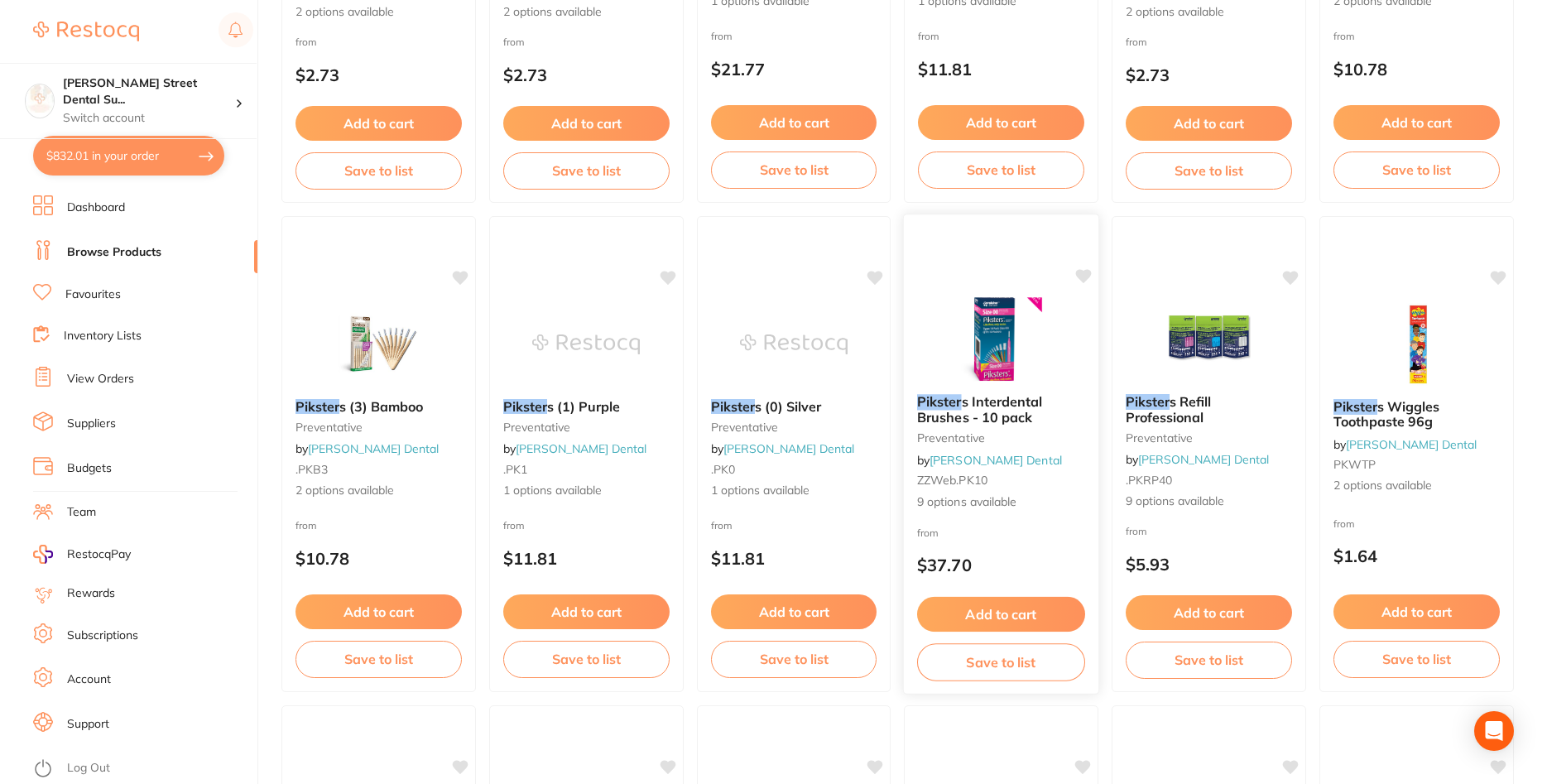
click at [1027, 412] on span "s Interdental Brushes - 10 pack" at bounding box center [979, 410] width 126 height 33
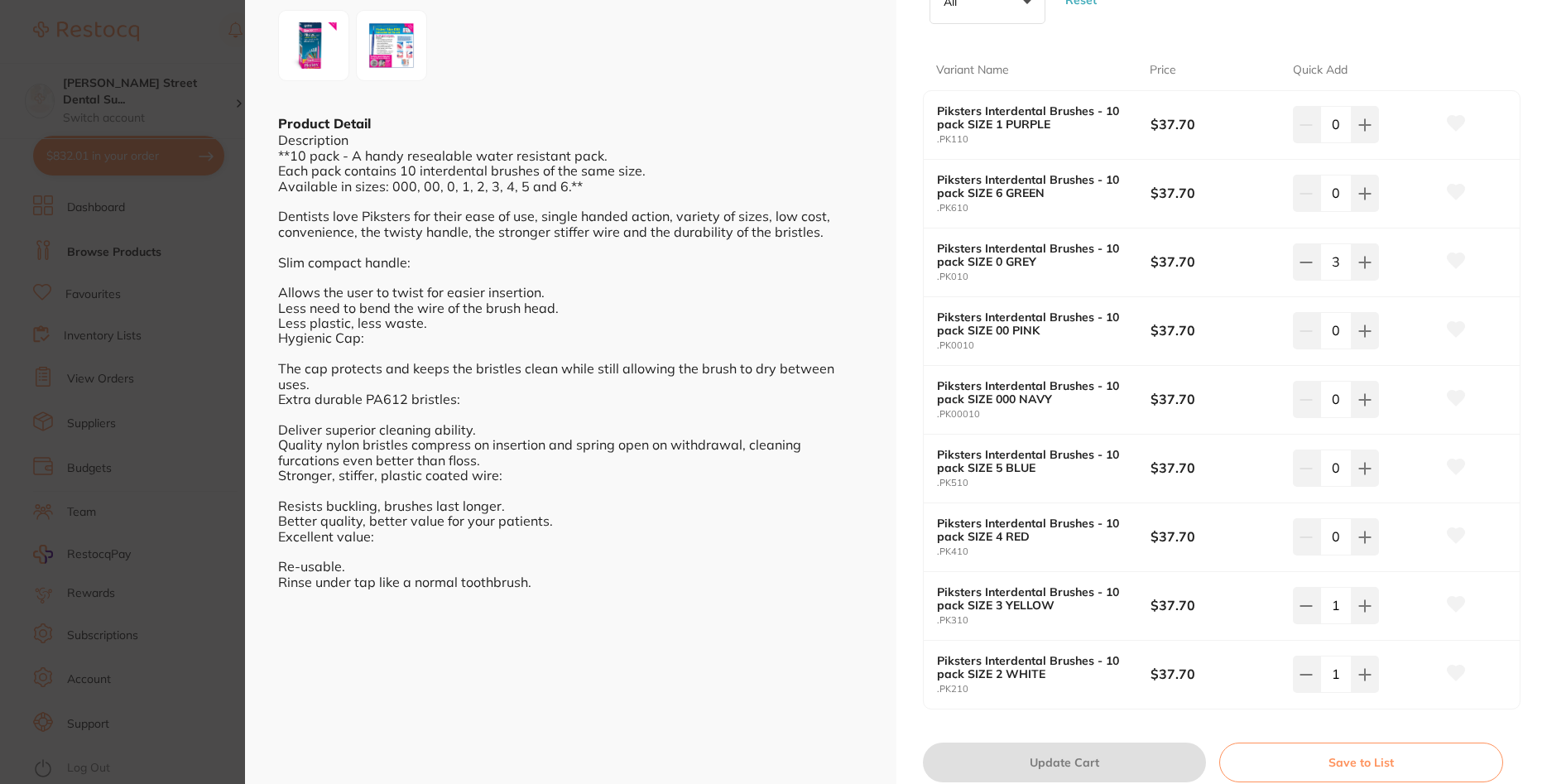
scroll to position [397, 0]
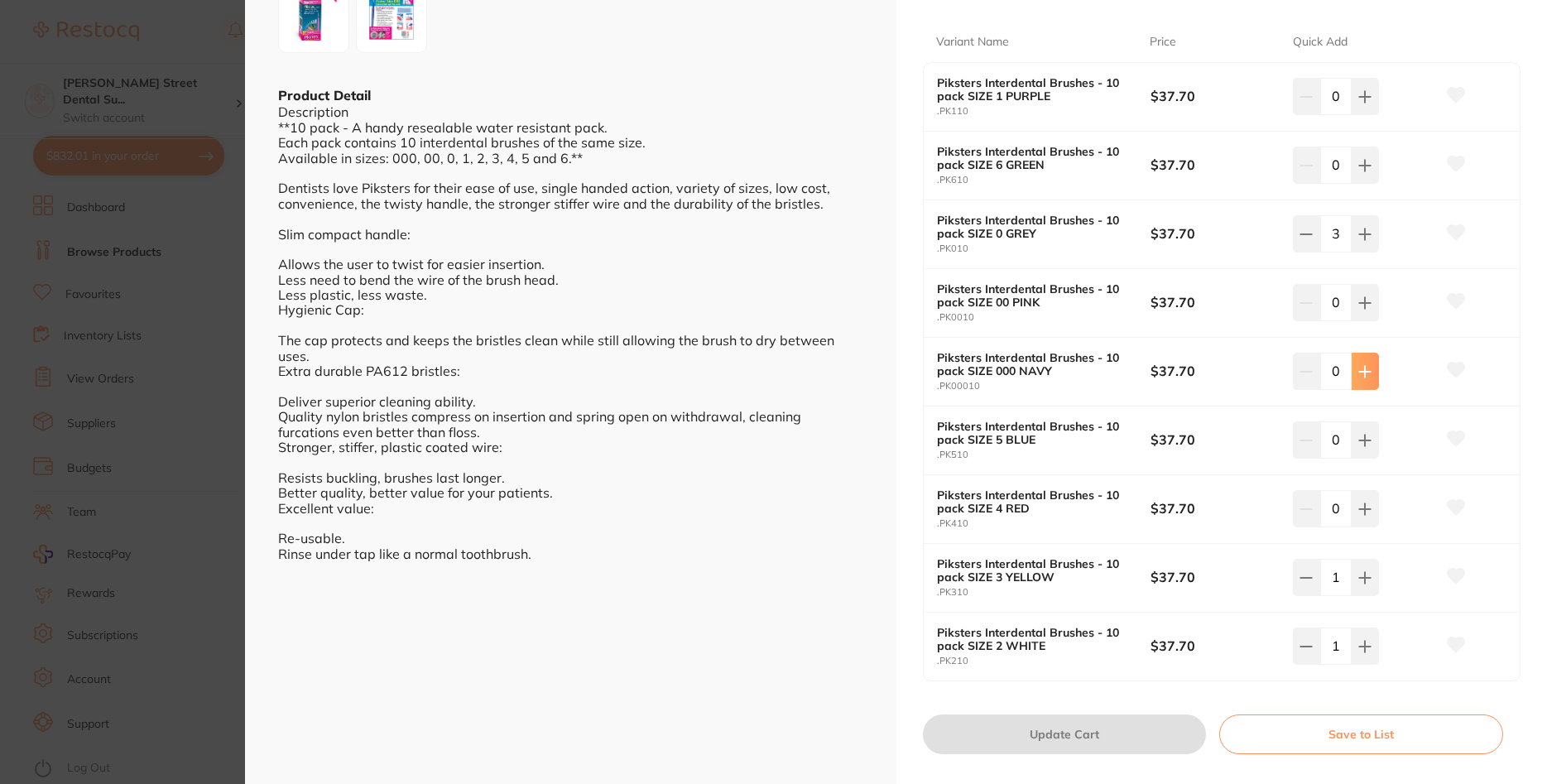
click at [1357, 360] on button at bounding box center [1365, 371] width 27 height 37
type input "1"
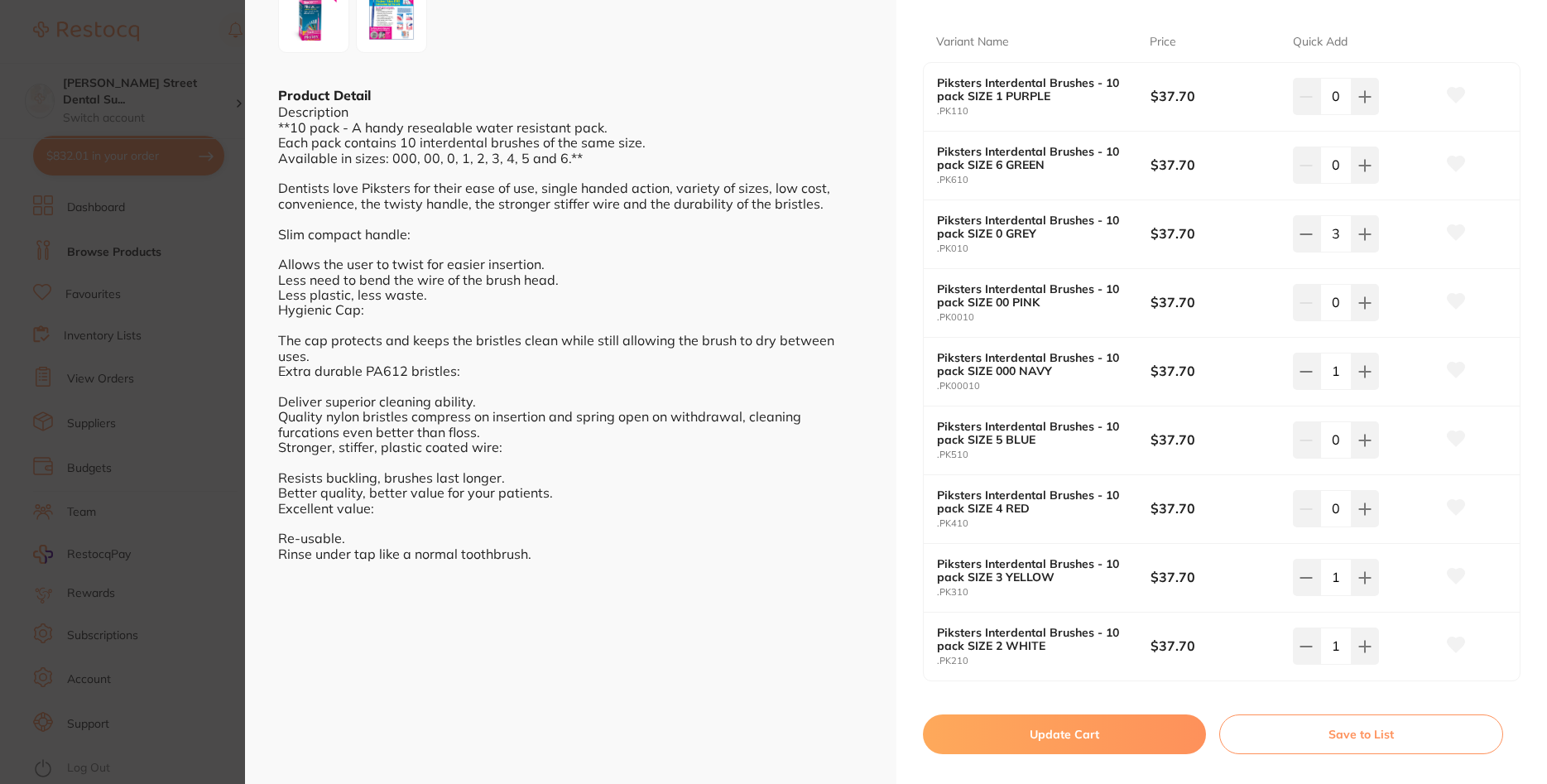
click at [1159, 721] on button "Update Cart" at bounding box center [1064, 734] width 284 height 39
checkbox input "false"
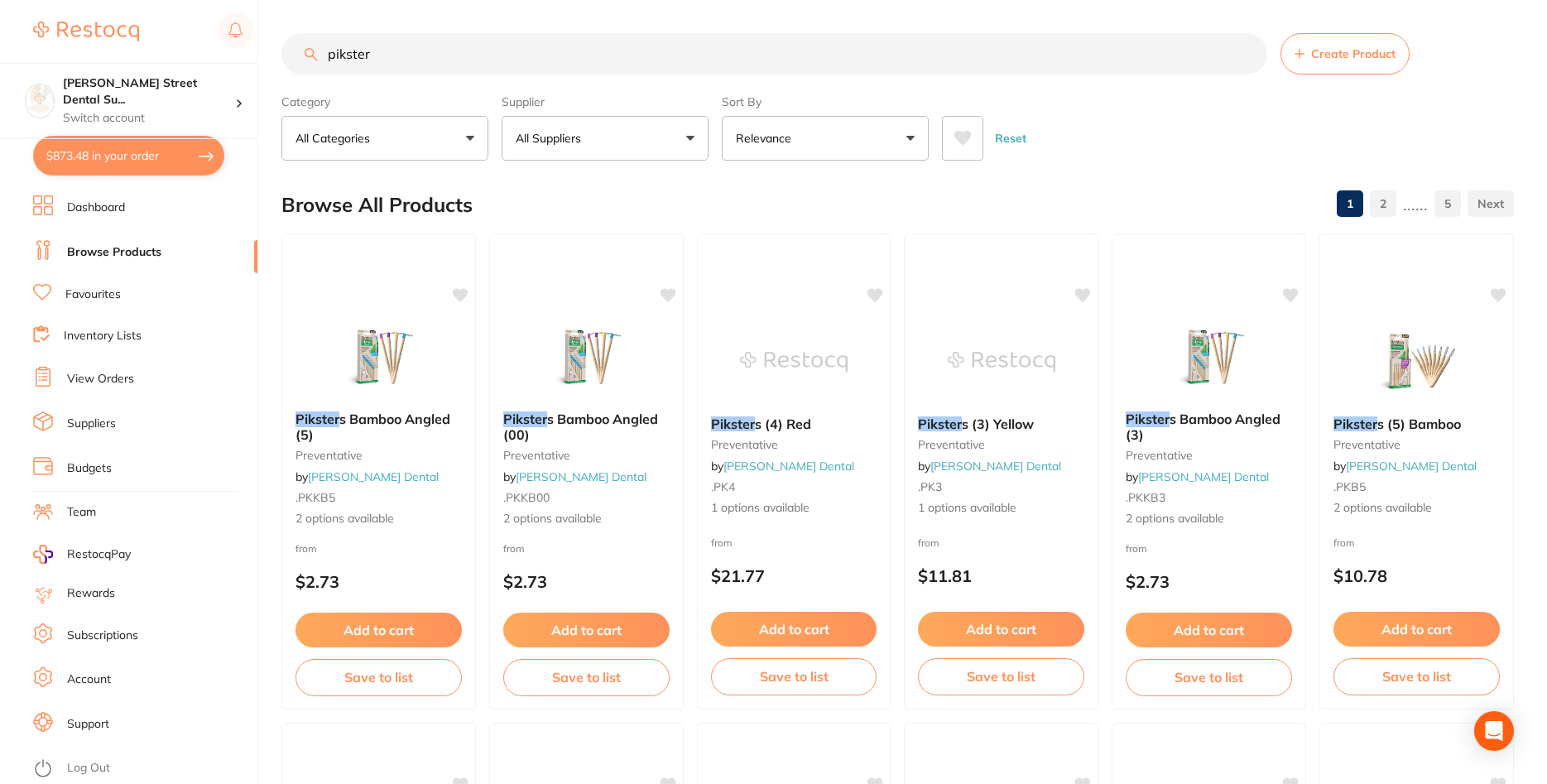
click at [174, 153] on button "$873.48 in your order" at bounding box center [128, 155] width 191 height 39
checkbox input "true"
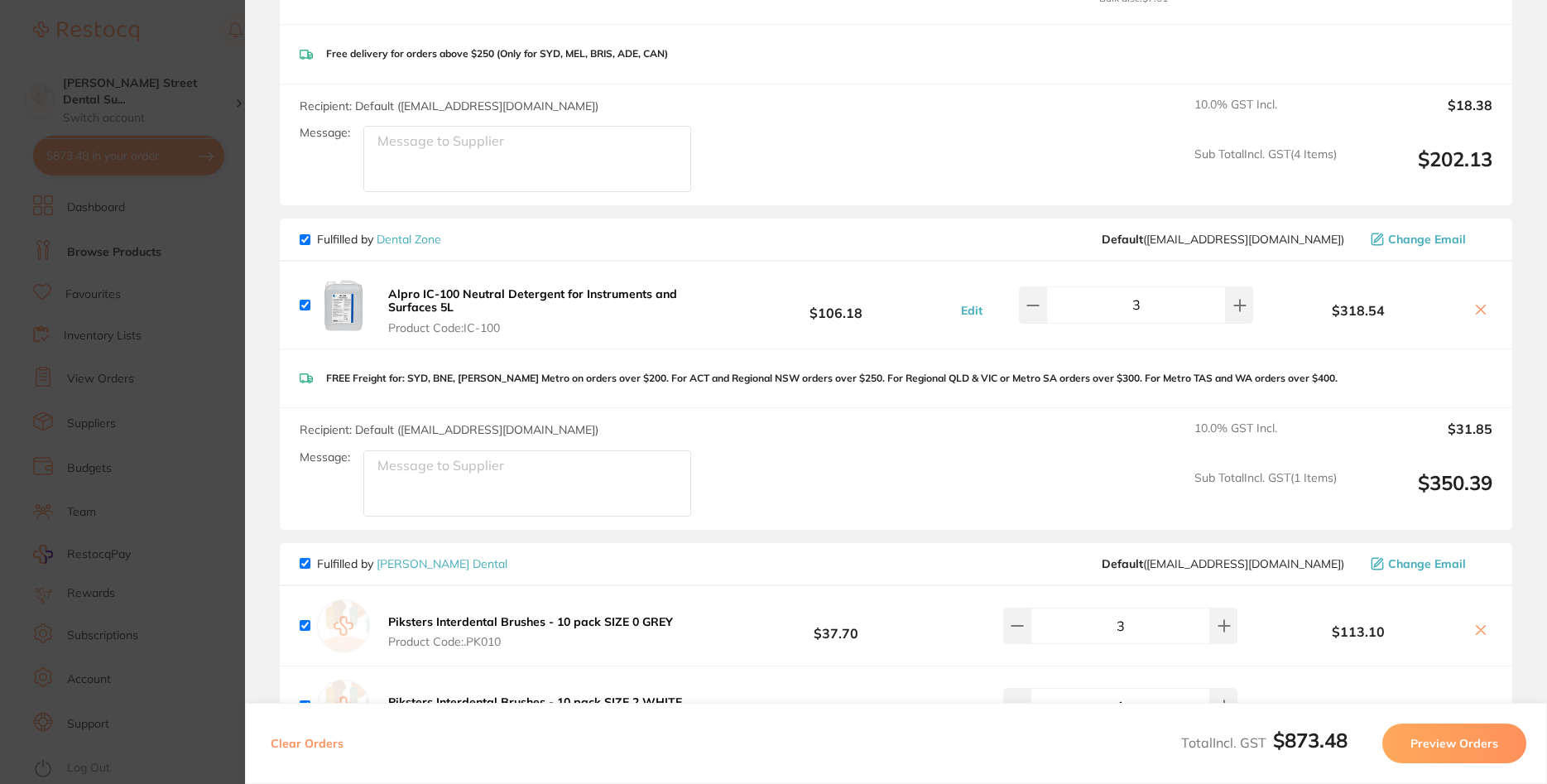
scroll to position [695, 0]
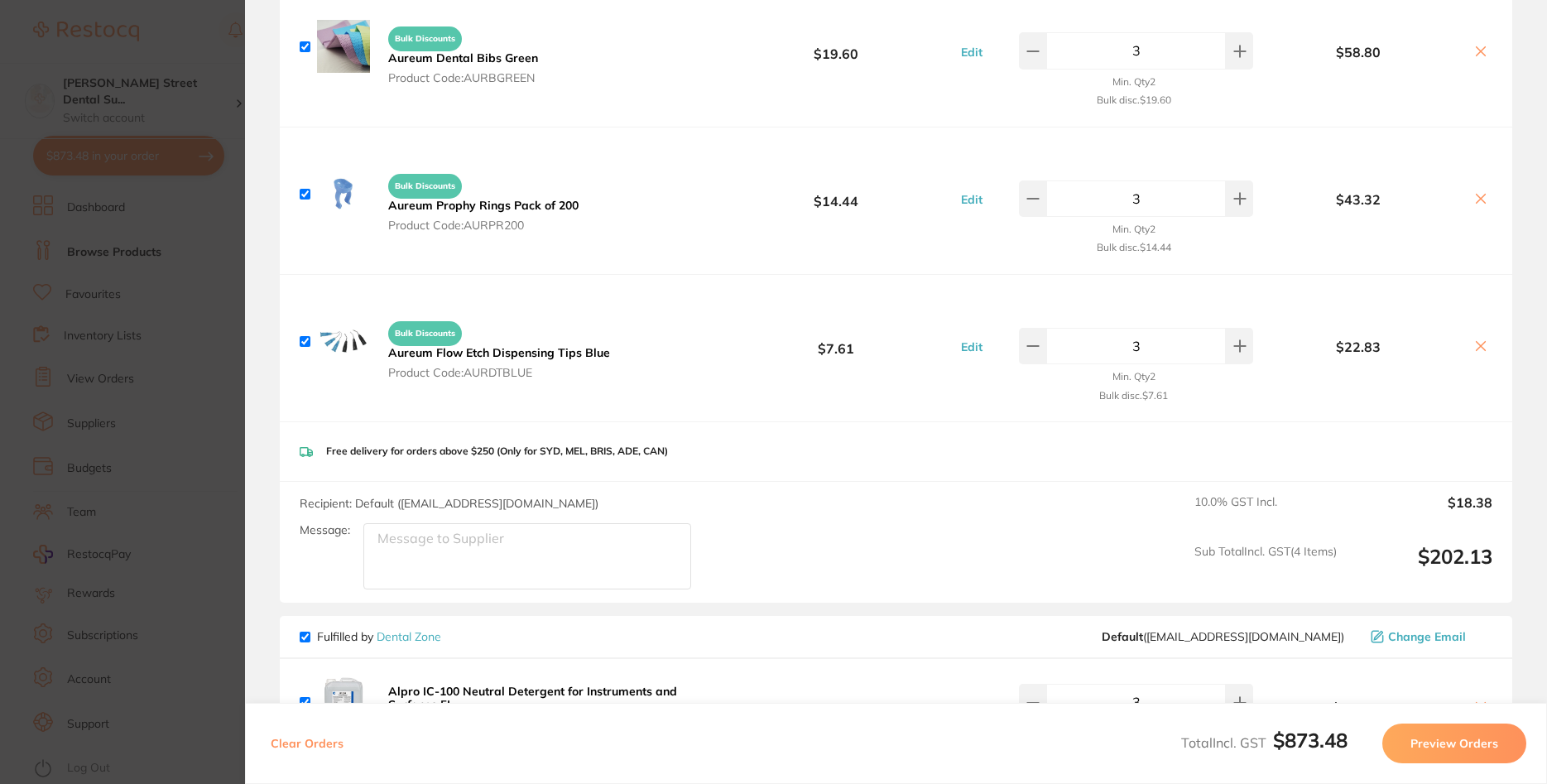
click at [152, 187] on section "Update RRP Set your pre negotiated price for this item. Item Agreed RRP (excl. …" at bounding box center [774, 392] width 1547 height 784
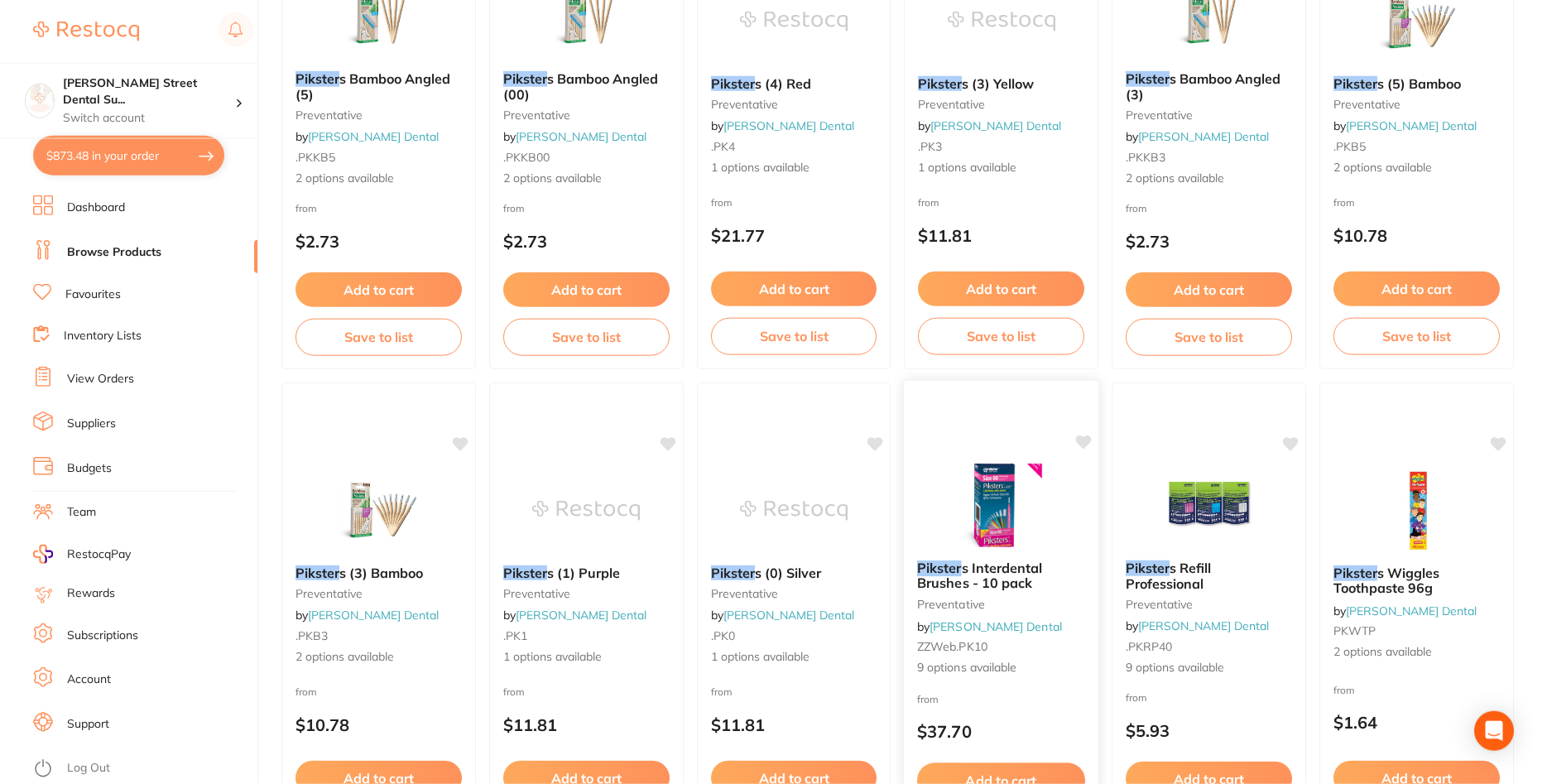
scroll to position [346, 0]
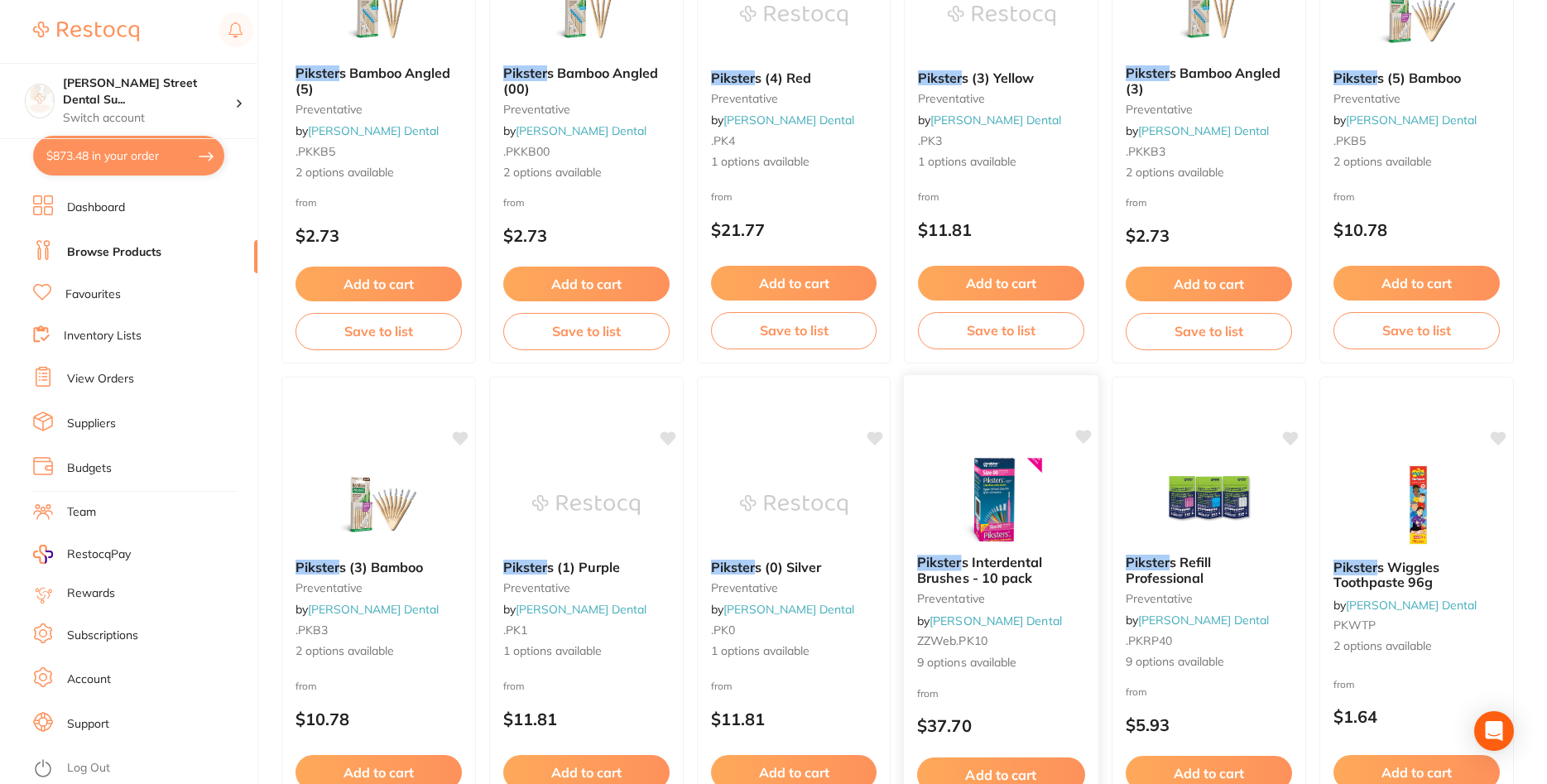
click at [978, 482] on img at bounding box center [1001, 499] width 109 height 84
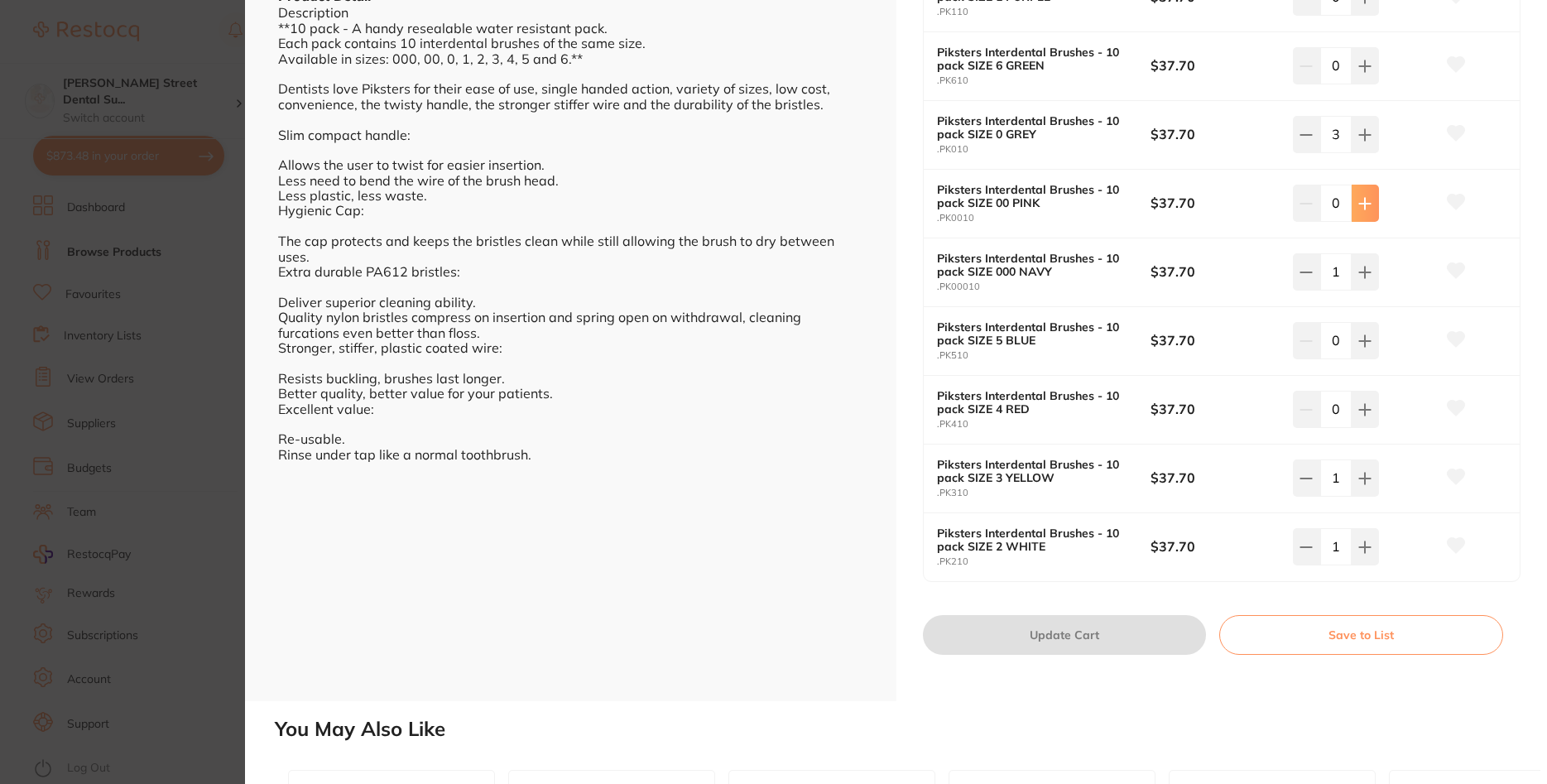
scroll to position [199, 0]
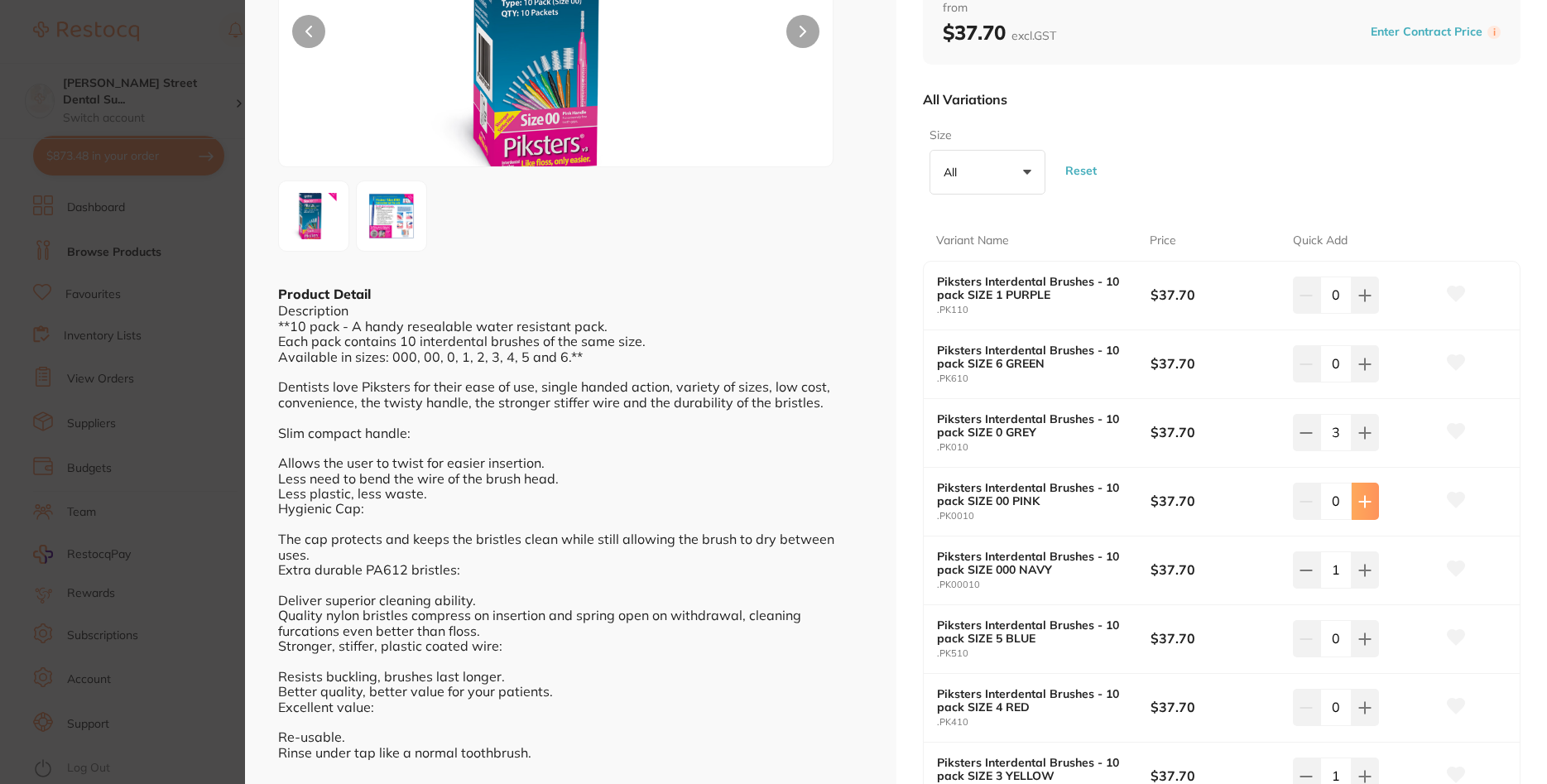
click at [1368, 501] on icon at bounding box center [1365, 500] width 11 height 11
type input "1"
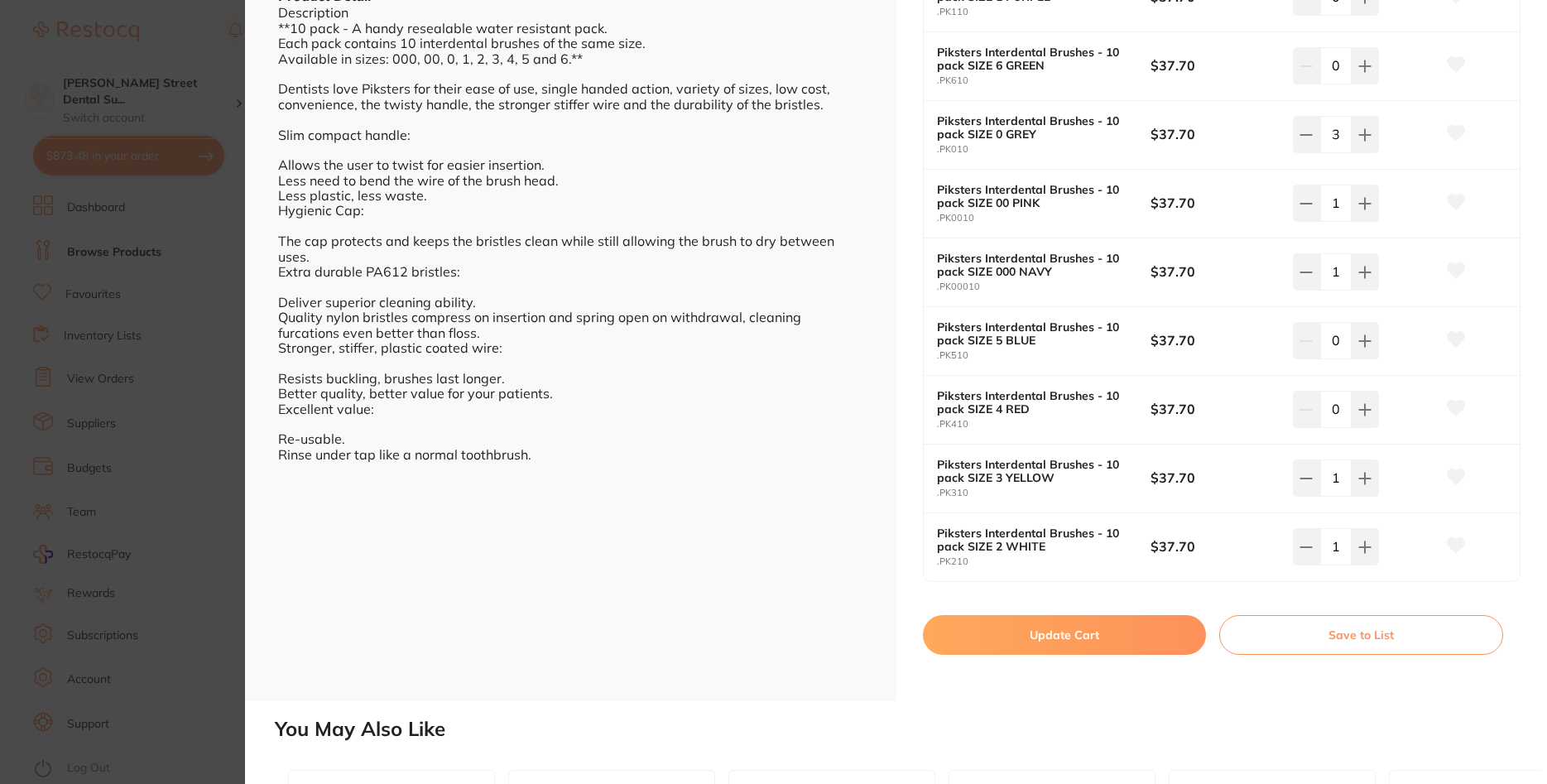
click at [1137, 644] on button "Update Cart" at bounding box center [1064, 634] width 284 height 39
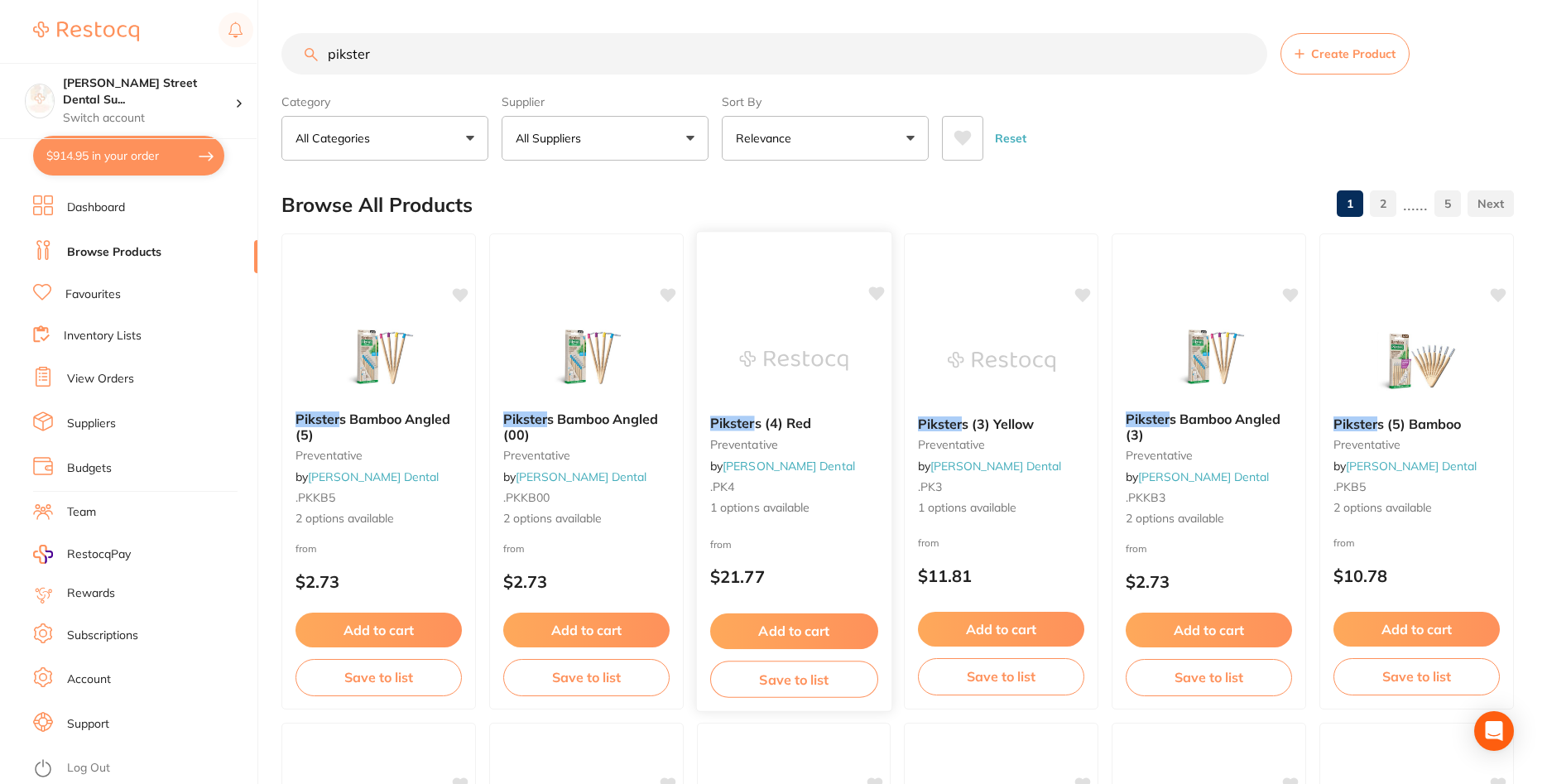
checkbox input "false"
click at [131, 151] on button "$914.95 in your order" at bounding box center [128, 155] width 191 height 39
checkbox input "true"
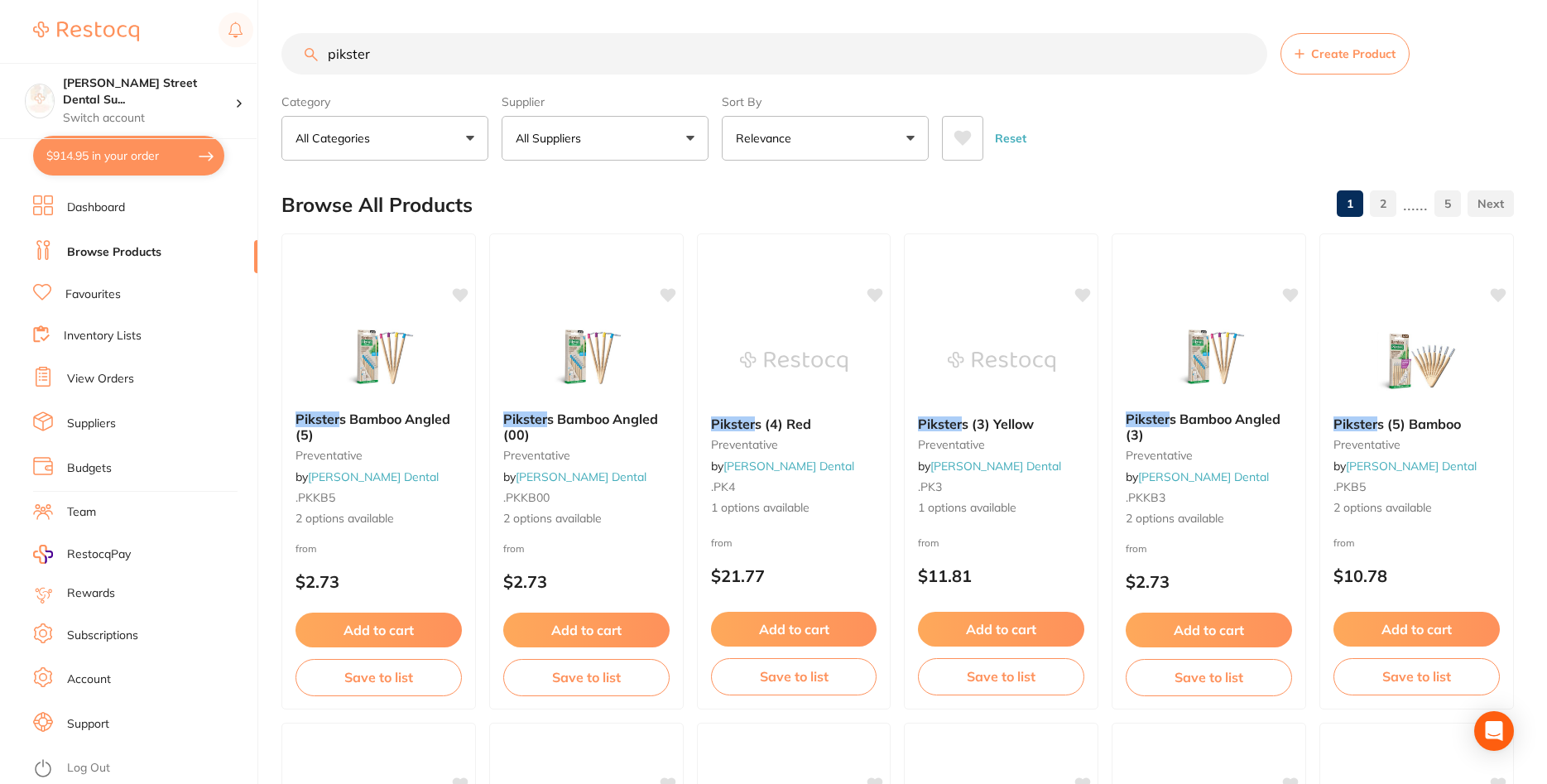
checkbox input "true"
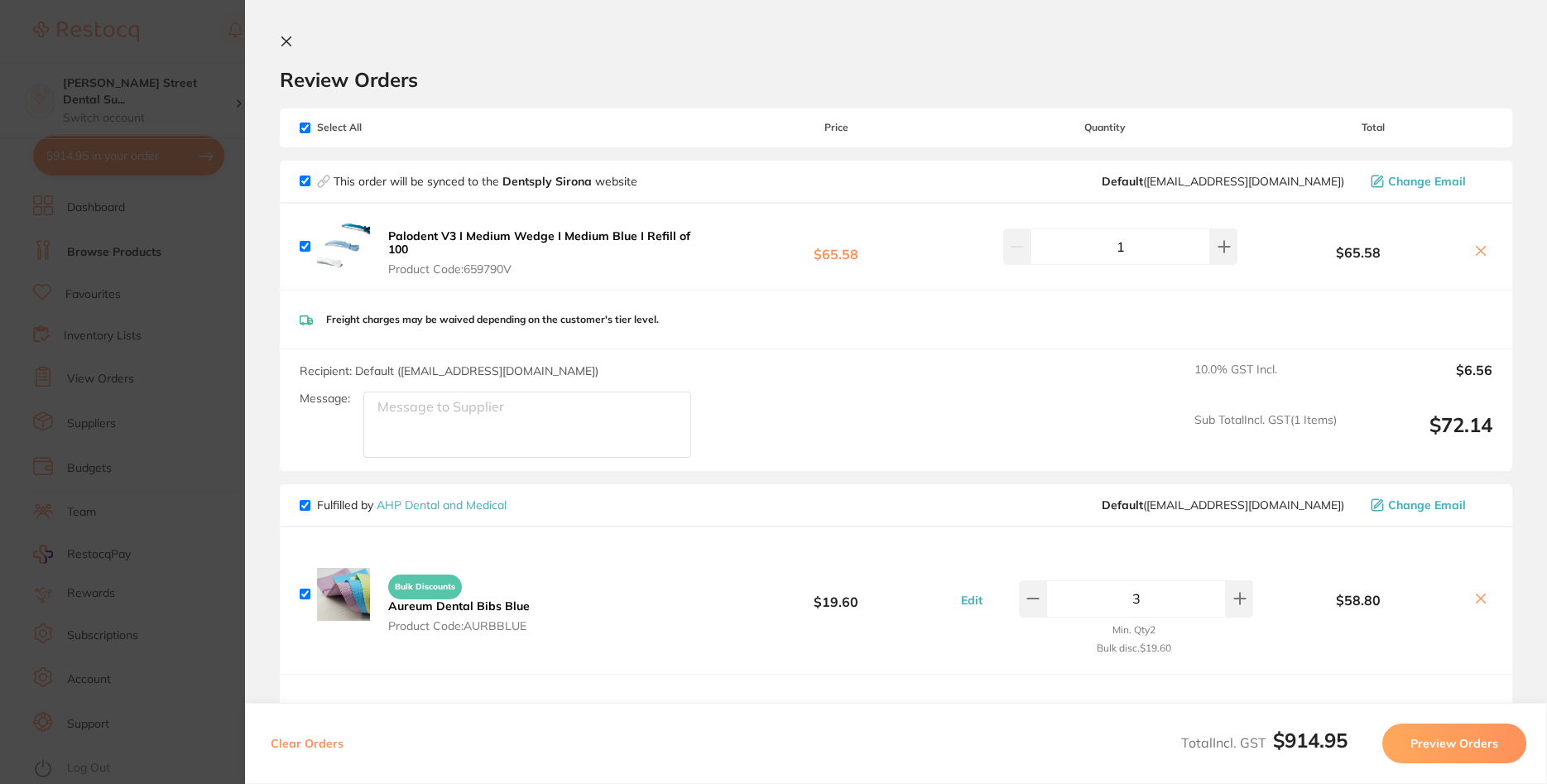
click at [1454, 747] on button "Preview Orders" at bounding box center [1455, 743] width 144 height 39
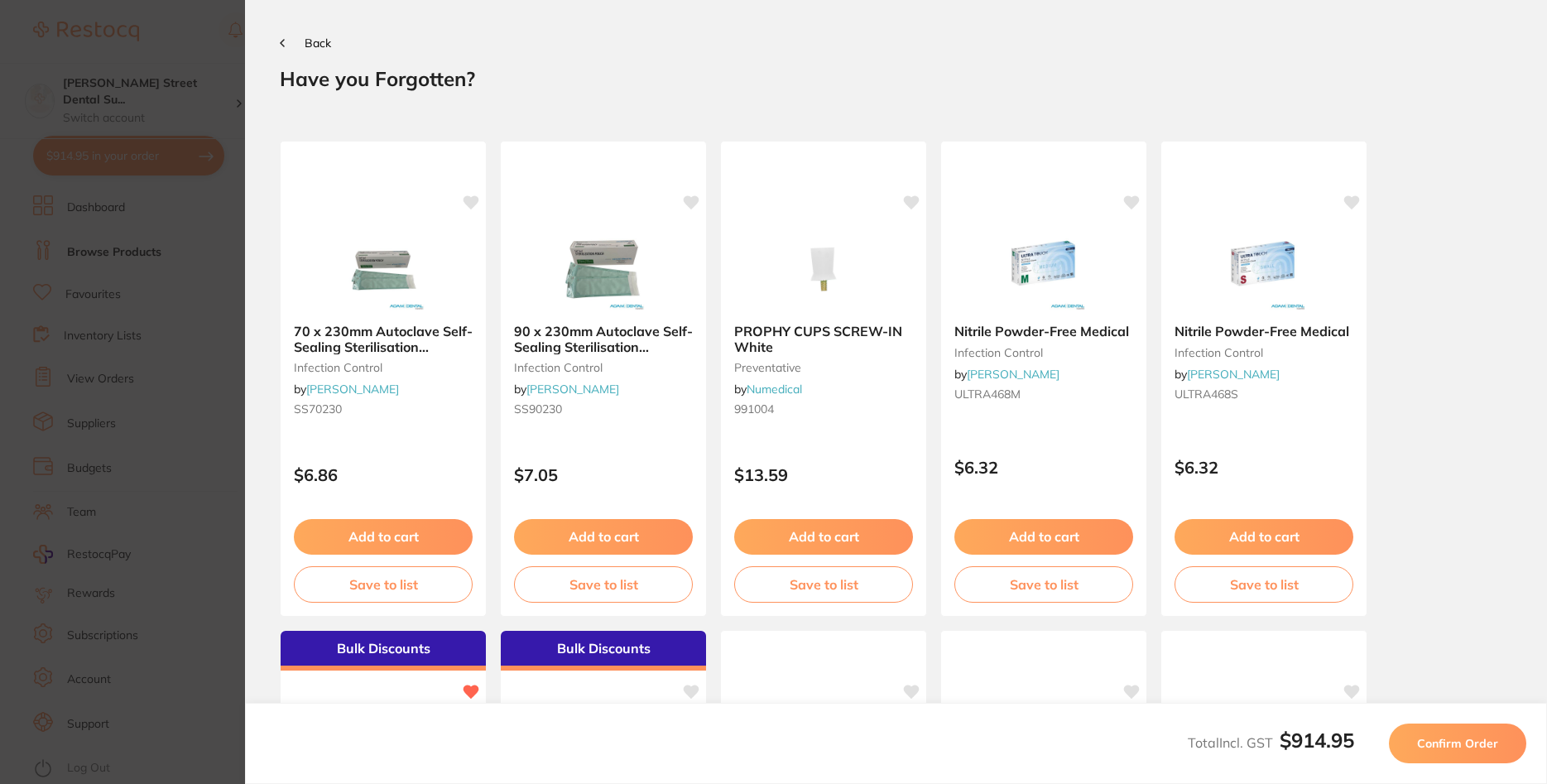
click at [1473, 756] on button "Confirm Order" at bounding box center [1458, 743] width 138 height 39
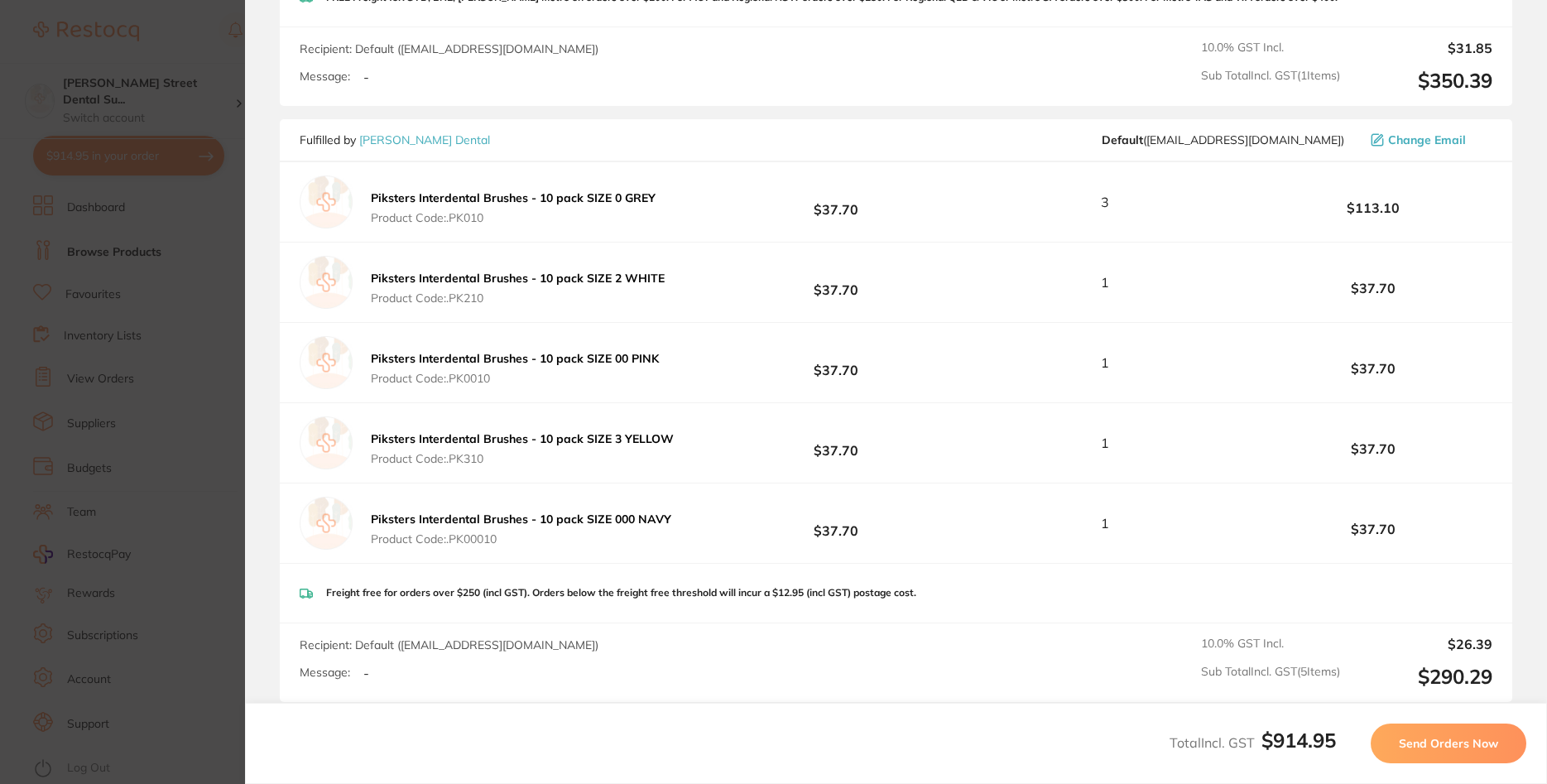
scroll to position [1391, 0]
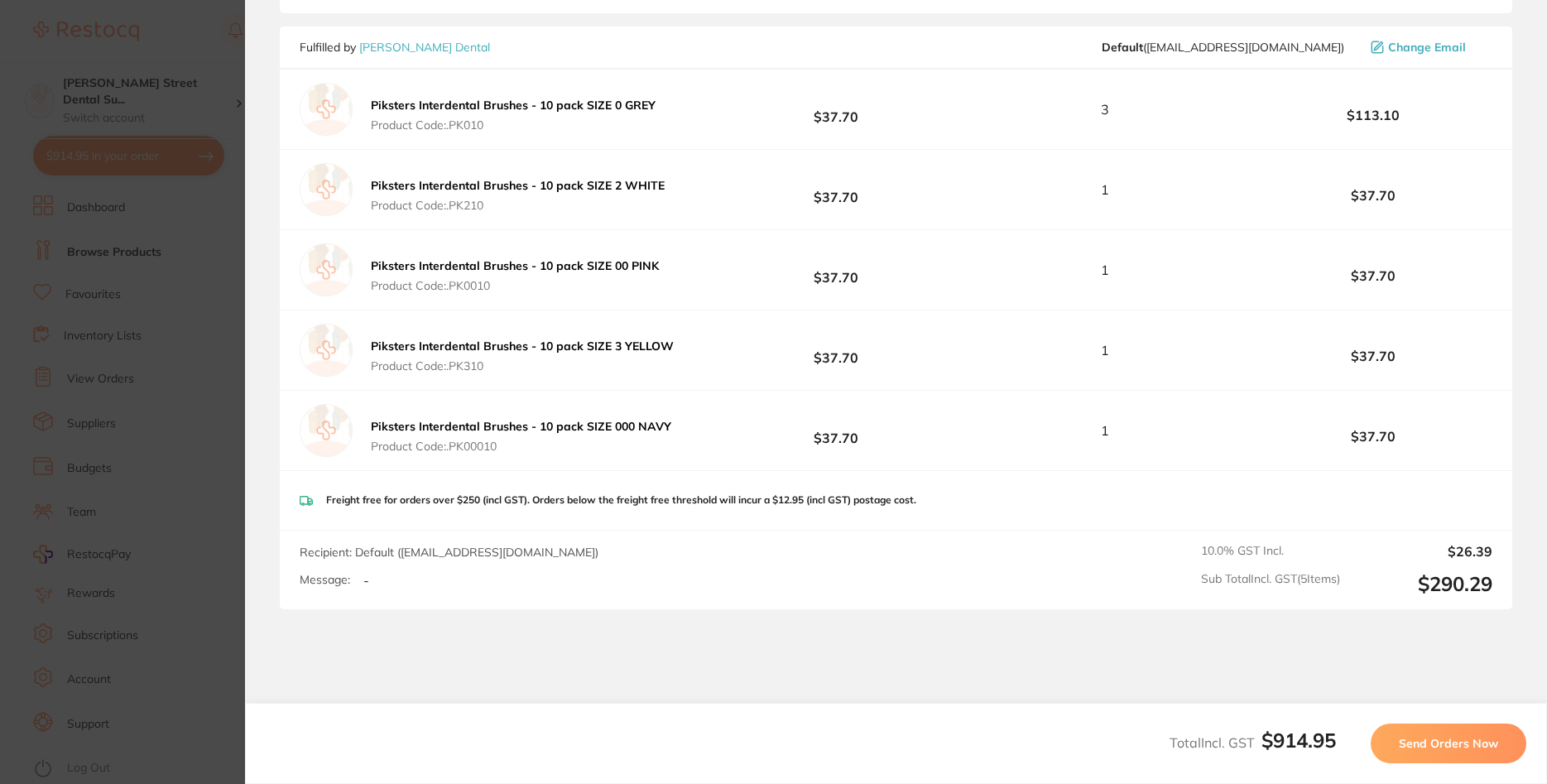
click at [1467, 742] on span "Send Orders Now" at bounding box center [1448, 743] width 99 height 14
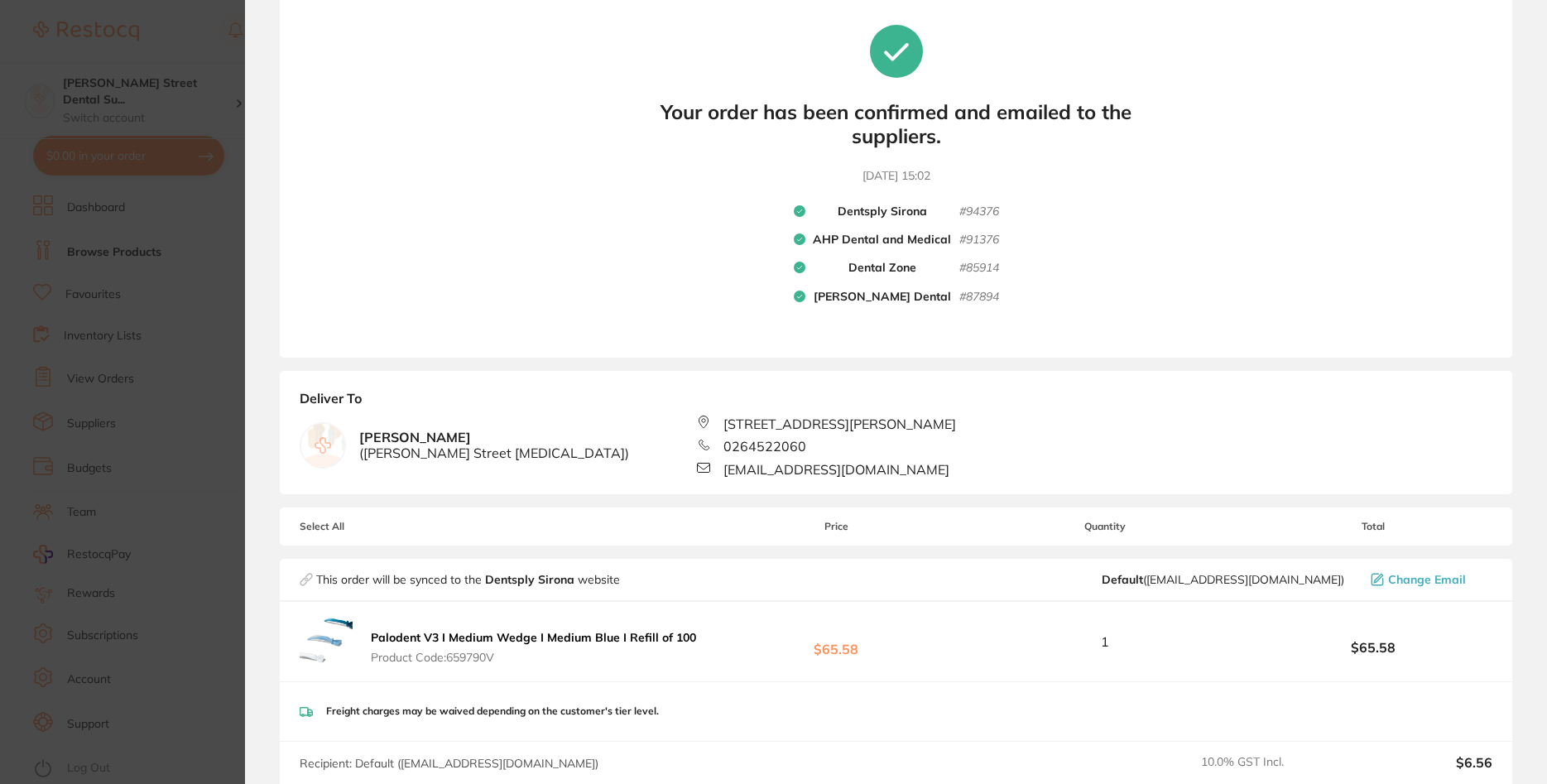
scroll to position [0, 0]
